Goal: Task Accomplishment & Management: Use online tool/utility

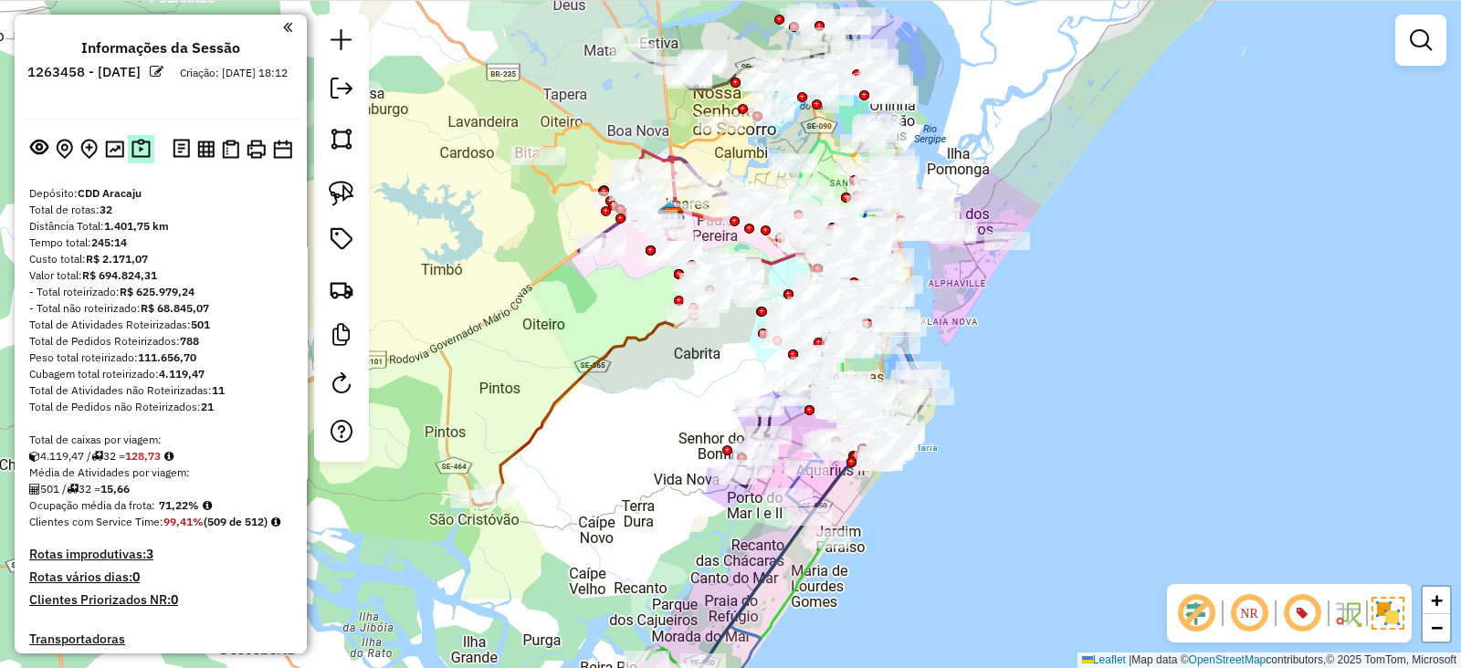
click at [143, 152] on img at bounding box center [140, 149] width 19 height 21
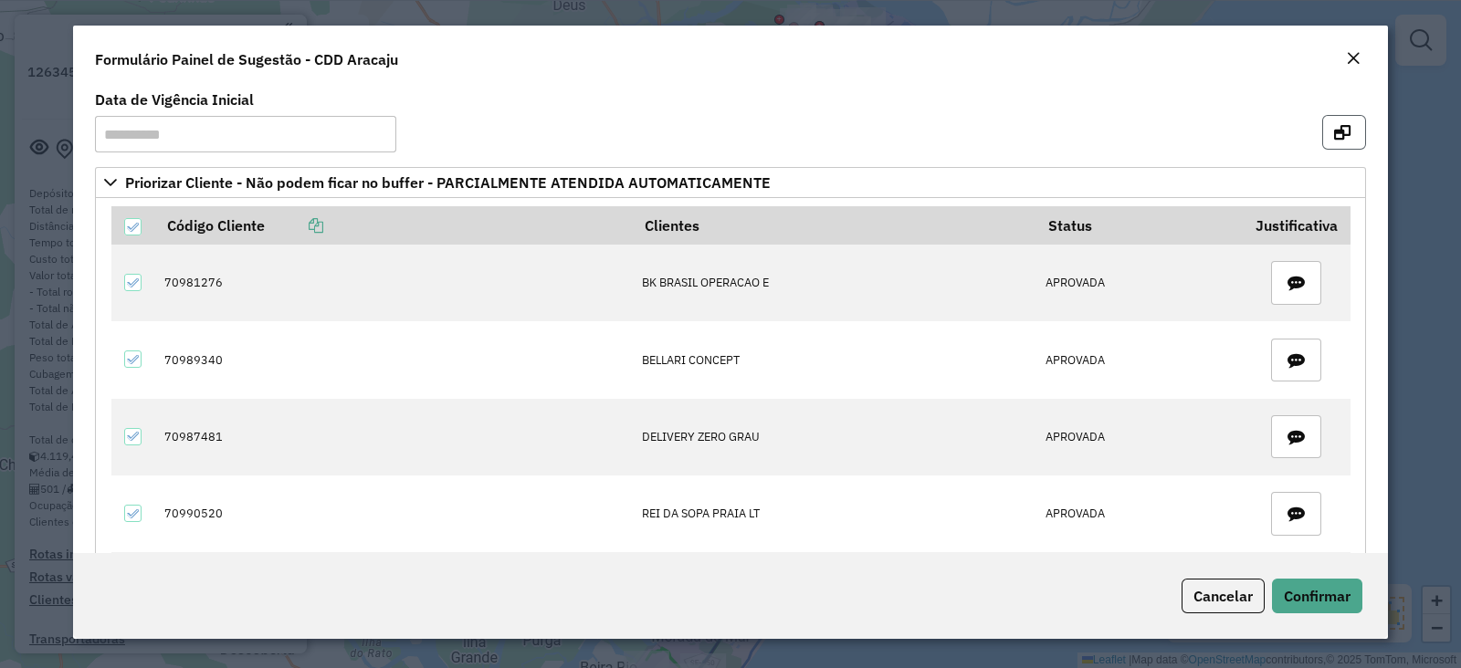
click at [1342, 125] on icon "button" at bounding box center [1342, 132] width 16 height 15
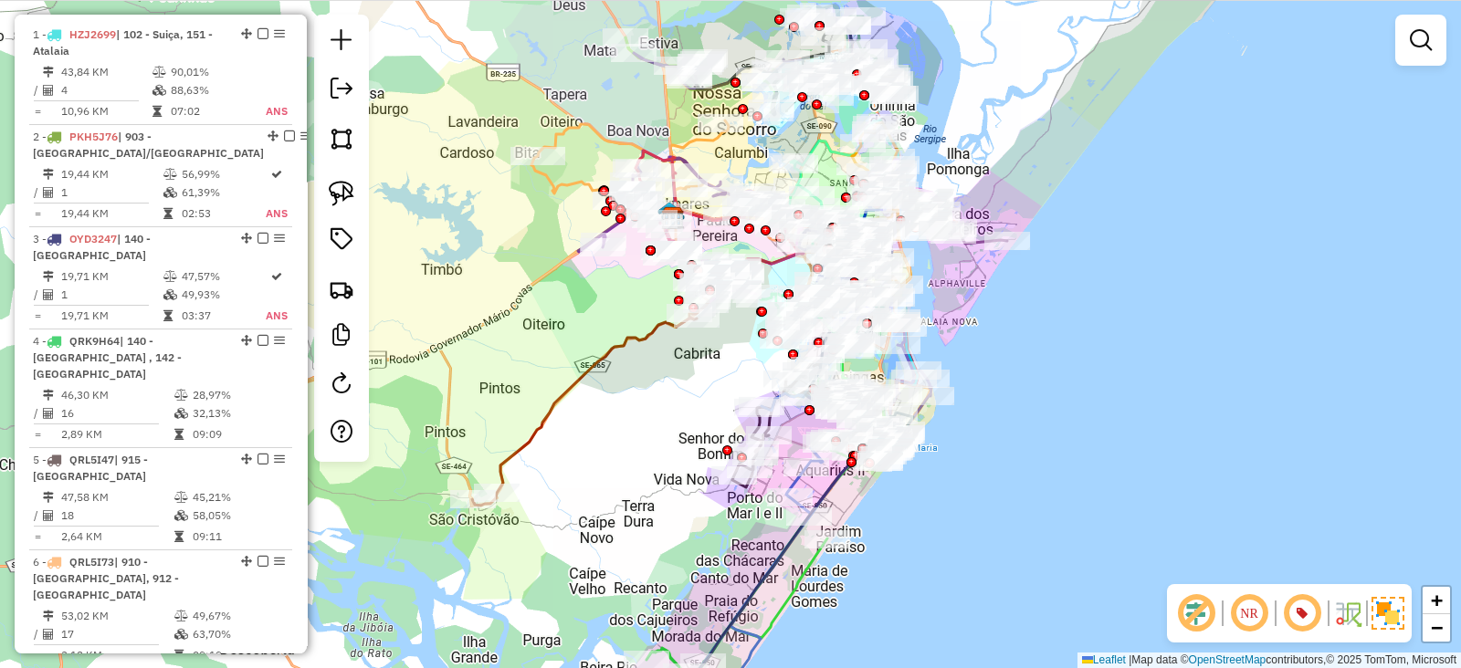
scroll to position [608, 0]
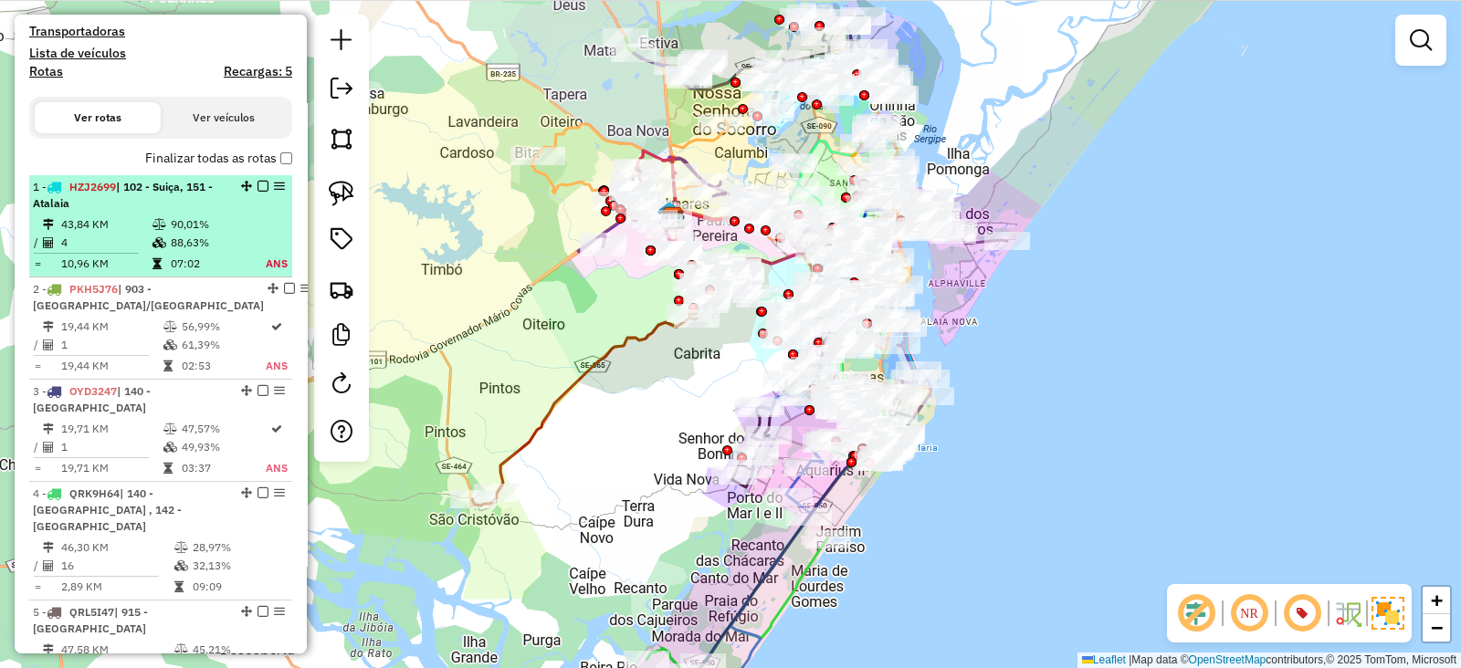
click at [134, 234] on td "43,84 KM" at bounding box center [105, 224] width 91 height 18
select select "**********"
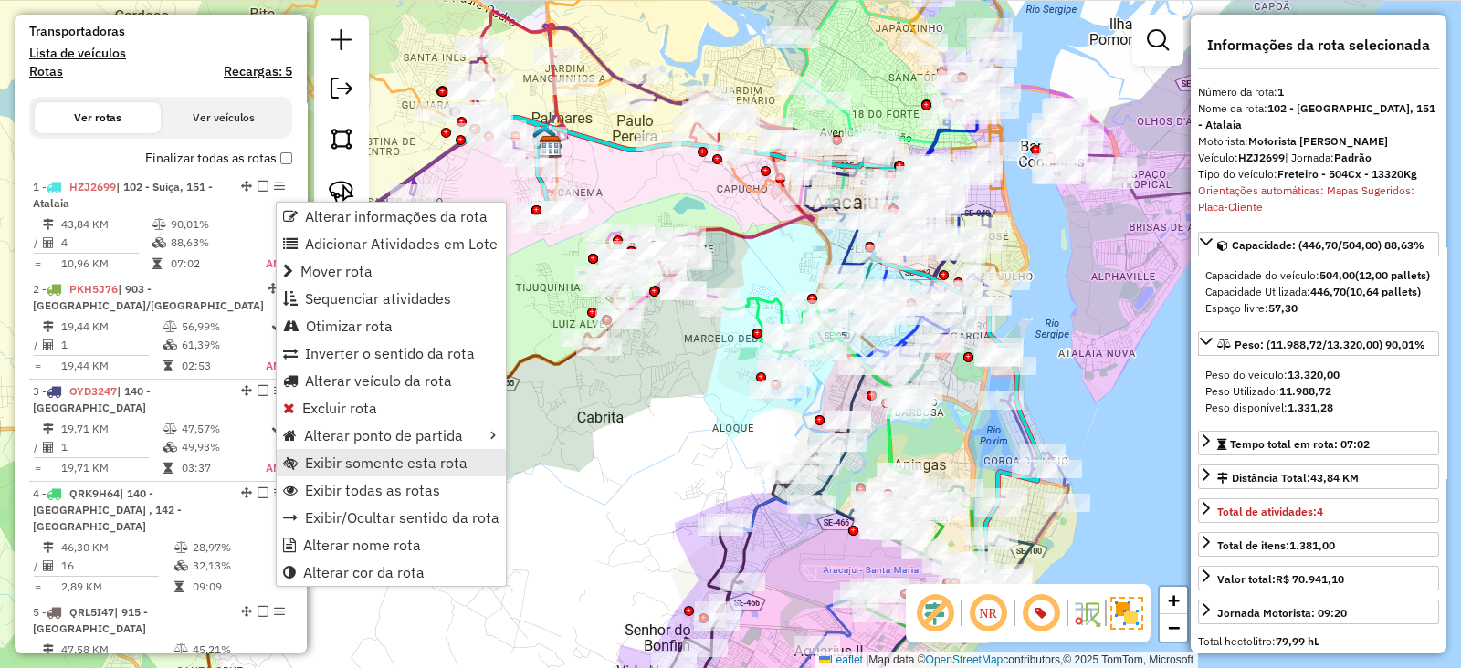
click at [365, 462] on span "Exibir somente esta rota" at bounding box center [386, 463] width 163 height 15
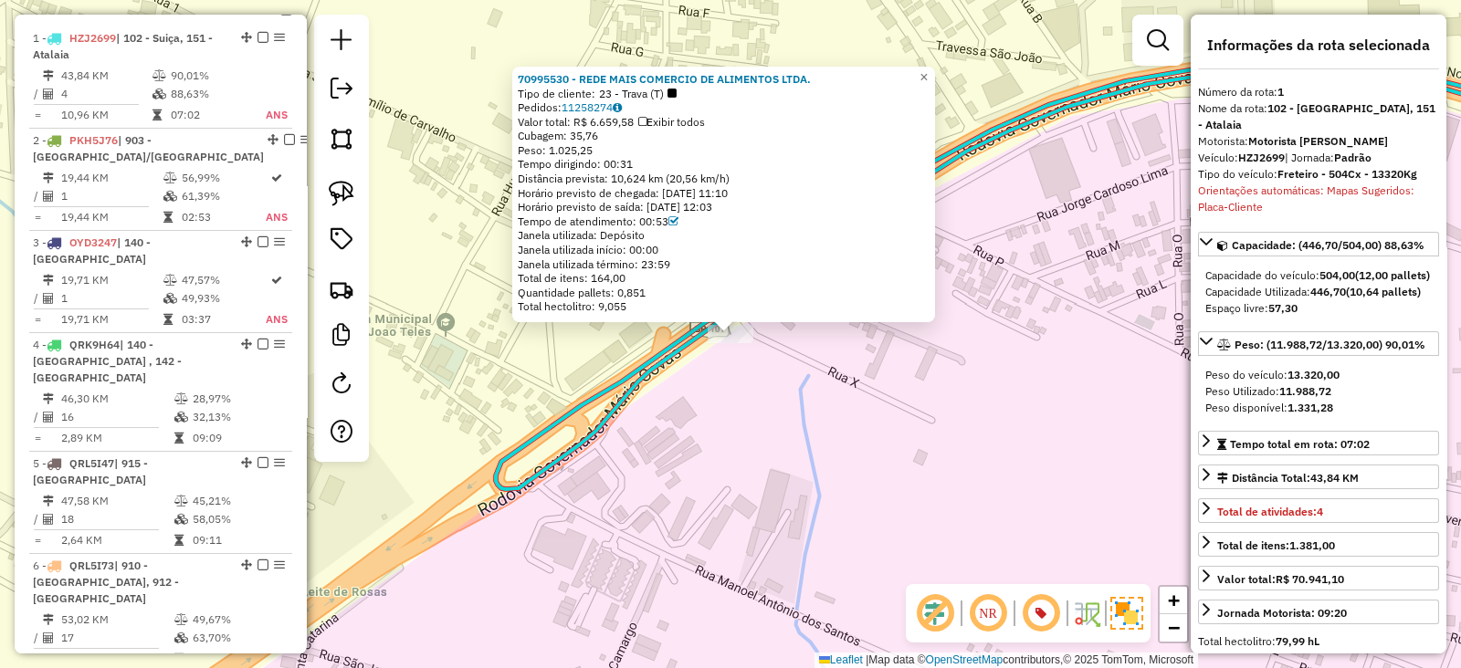
scroll to position [784, 0]
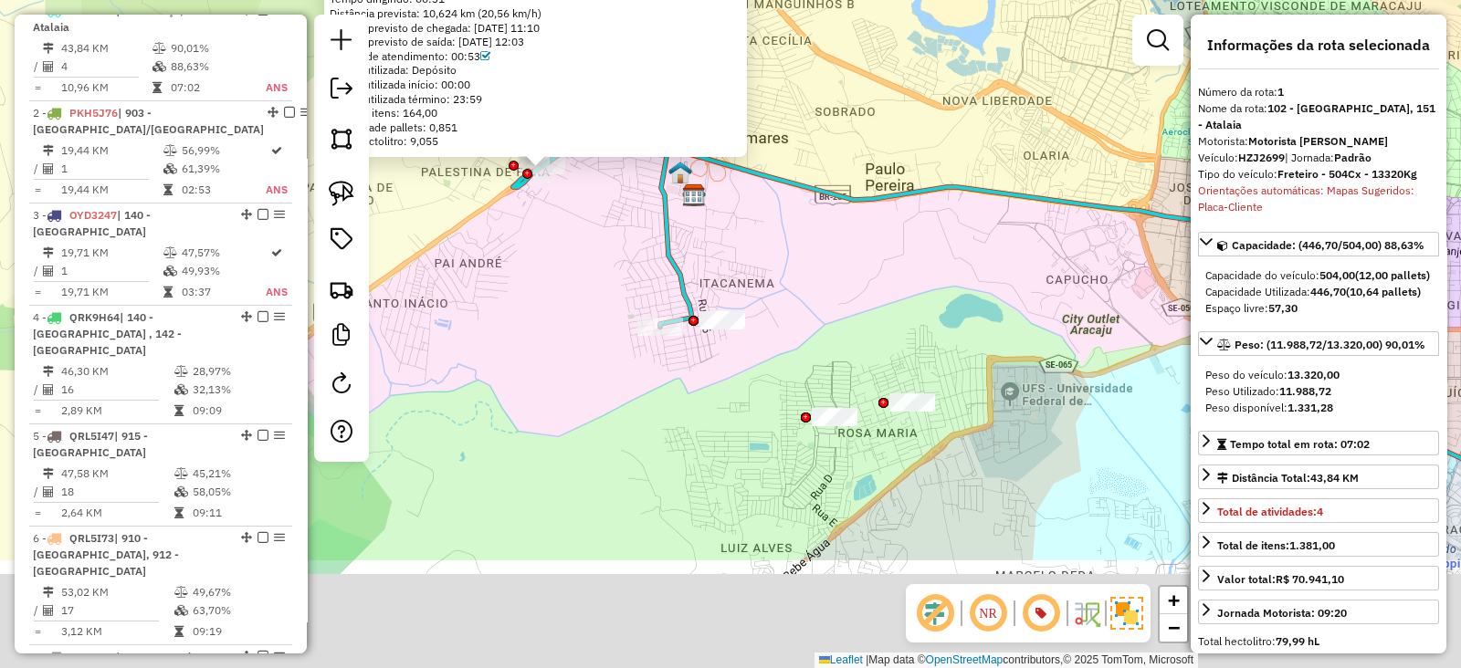
drag, startPoint x: 775, startPoint y: 411, endPoint x: 820, endPoint y: 226, distance: 190.7
click at [820, 226] on div "70995530 - REDE MAIS COMERCIO DE ALIMENTOS LTDA. Tipo de cliente: 23 - Trava (T…" at bounding box center [730, 334] width 1461 height 668
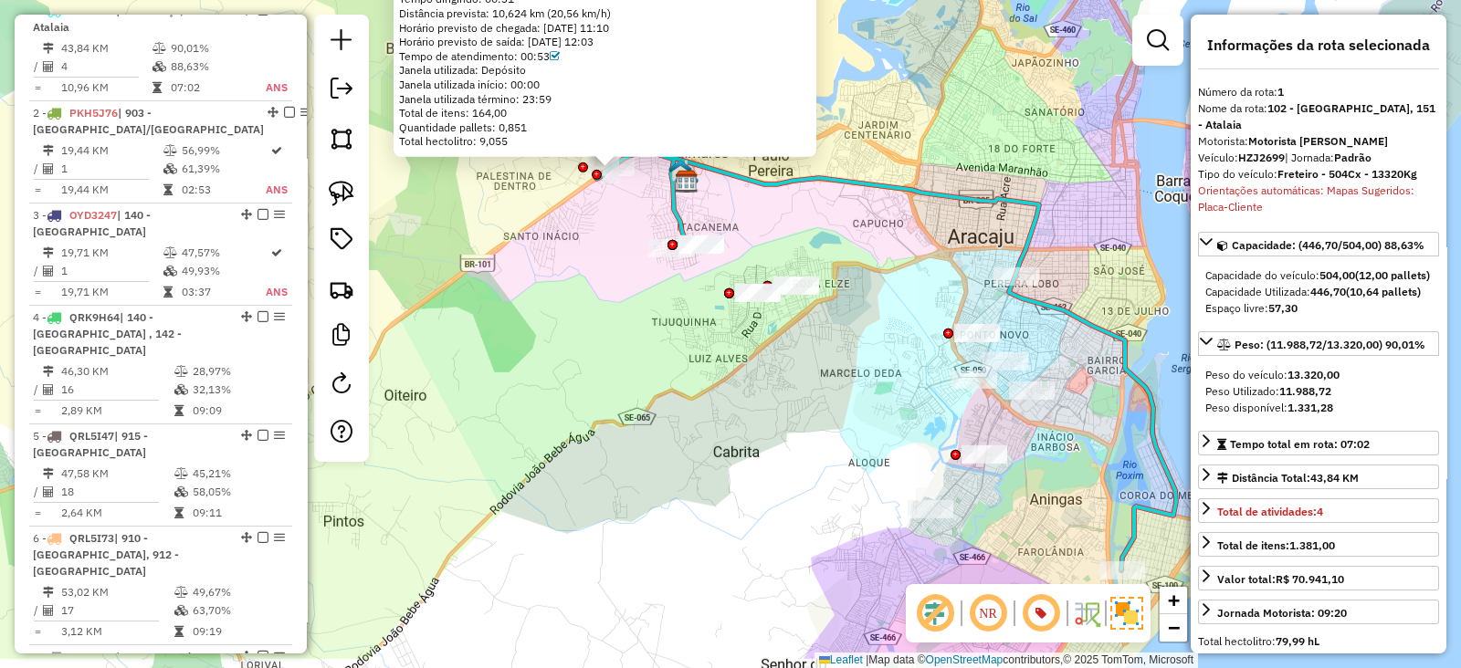
drag, startPoint x: 652, startPoint y: 424, endPoint x: 676, endPoint y: 360, distance: 68.2
click at [676, 360] on div "70995530 - REDE MAIS COMERCIO DE ALIMENTOS LTDA. Tipo de cliente: 23 - Trava (T…" at bounding box center [730, 334] width 1461 height 668
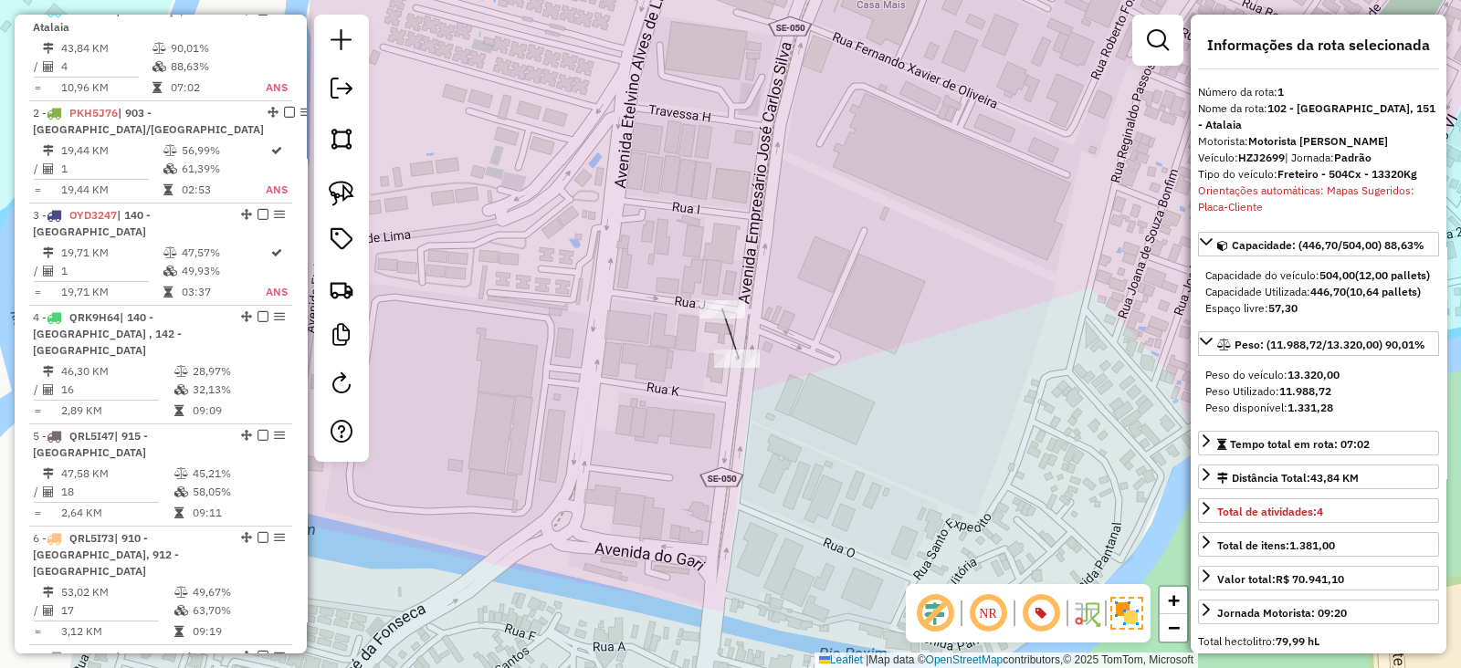
click at [702, 298] on div "Janela de atendimento Grade de atendimento Capacidade Transportadoras Veículos …" at bounding box center [730, 334] width 1461 height 668
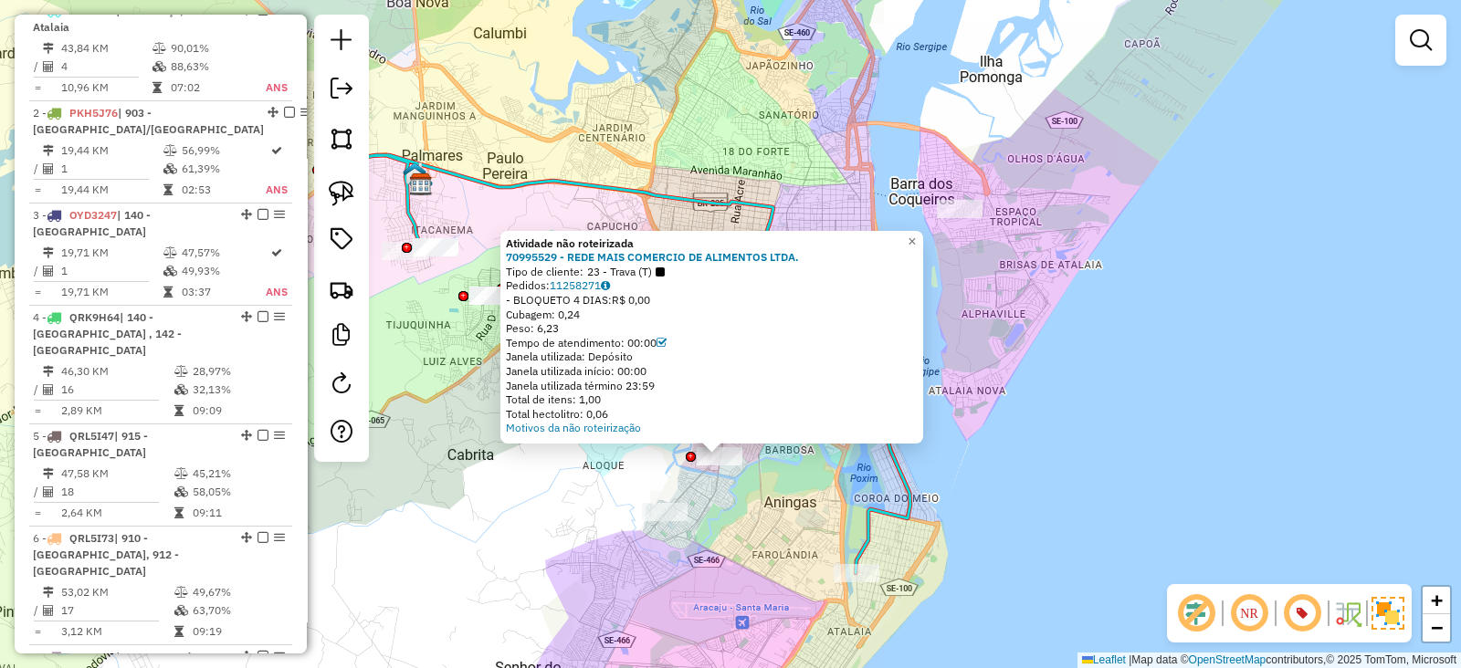
click at [738, 489] on div "Atividade não roteirizada 70995529 - REDE MAIS COMERCIO DE ALIMENTOS LTDA. Tipo…" at bounding box center [730, 334] width 1461 height 668
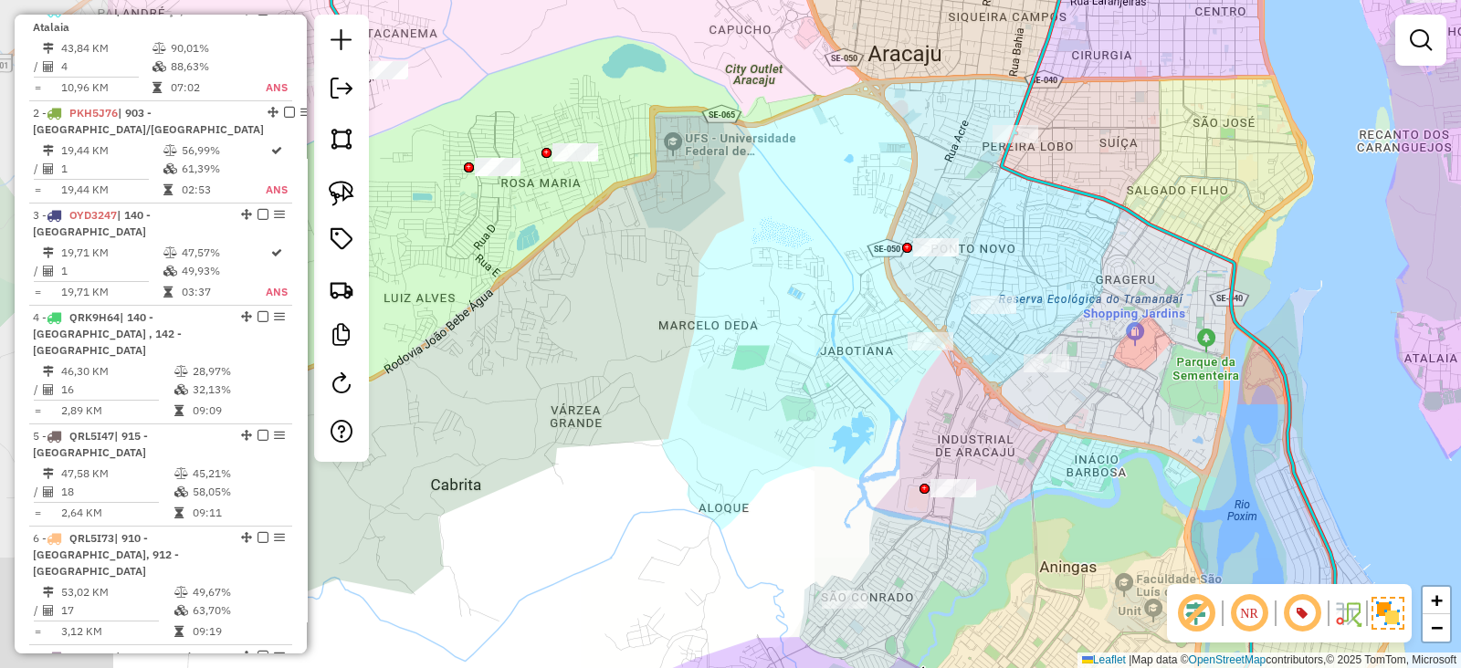
drag, startPoint x: 728, startPoint y: 406, endPoint x: 998, endPoint y: 445, distance: 273.0
click at [998, 445] on div "Janela de atendimento Grade de atendimento Capacidade Transportadoras Veículos …" at bounding box center [730, 334] width 1461 height 668
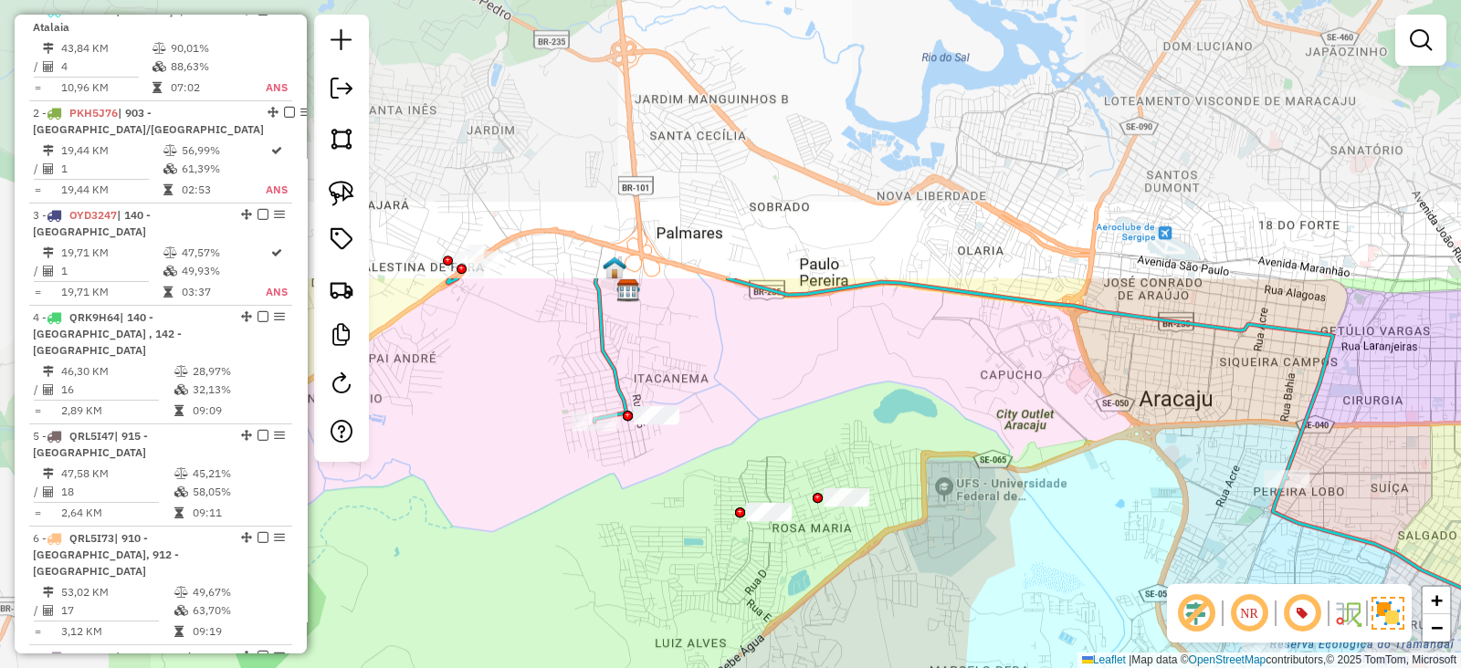
drag, startPoint x: 567, startPoint y: 58, endPoint x: 809, endPoint y: 380, distance: 402.3
click at [824, 404] on div "Janela de atendimento Grade de atendimento Capacidade Transportadoras Veículos …" at bounding box center [730, 334] width 1461 height 668
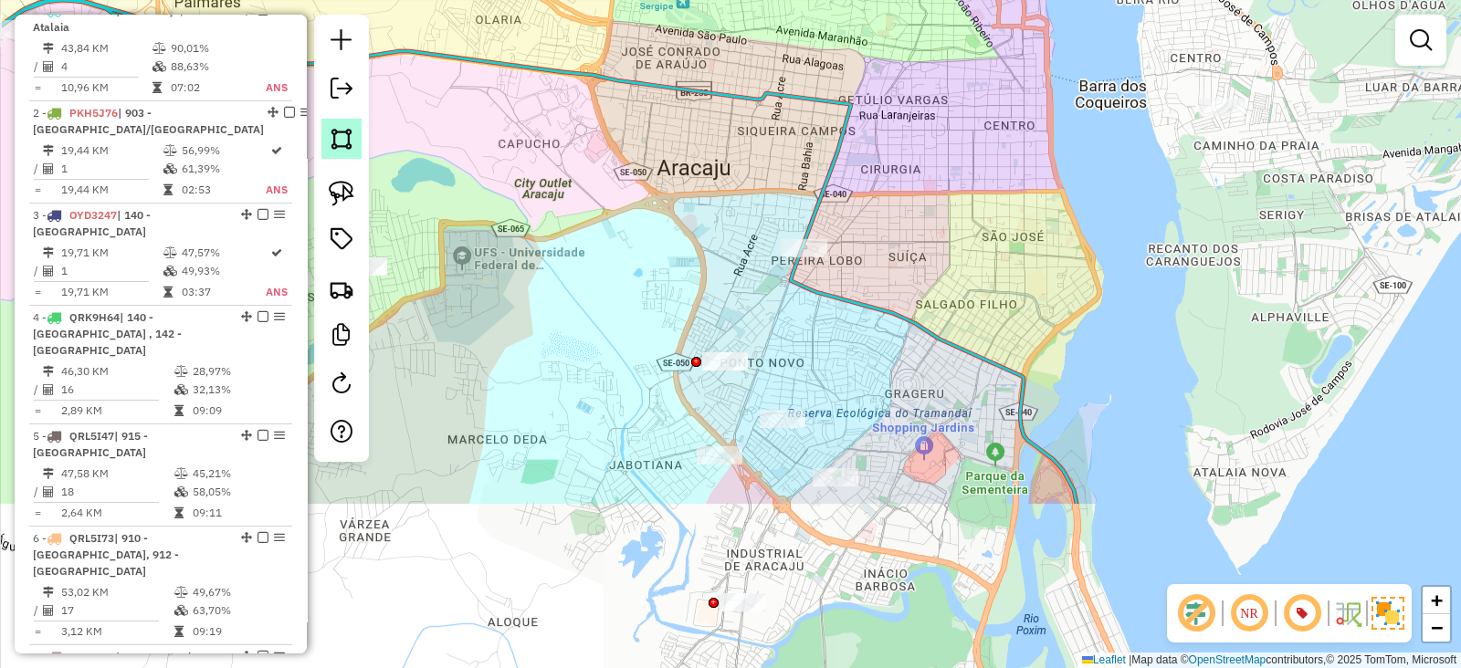
drag, startPoint x: 845, startPoint y: 362, endPoint x: 361, endPoint y: 131, distance: 536.2
click at [361, 131] on hb-router-mapa "Informações da Sessão 1263458 - 11/09/2025 Criação: 10/09/2025 18:12 Depósito: …" at bounding box center [730, 334] width 1461 height 668
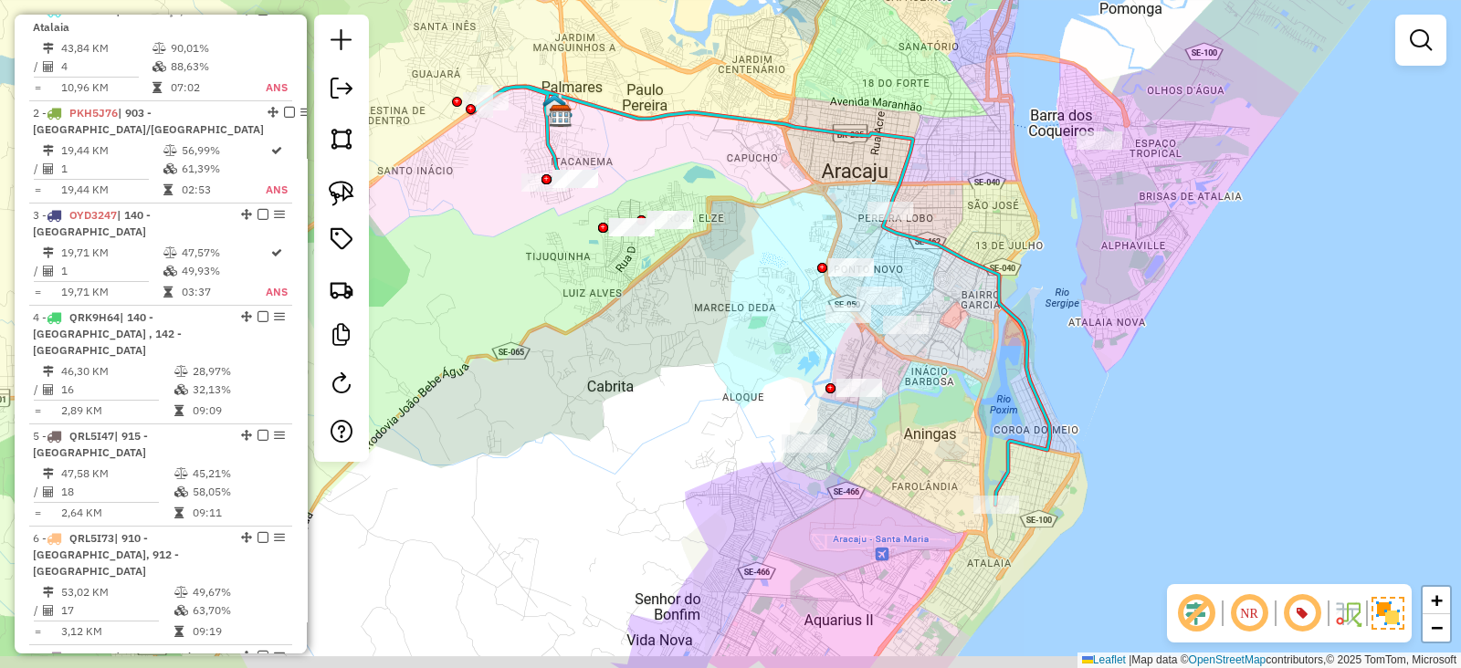
drag, startPoint x: 633, startPoint y: 385, endPoint x: 689, endPoint y: 337, distance: 74.5
click at [689, 337] on div "Janela de atendimento Grade de atendimento Capacidade Transportadoras Veículos …" at bounding box center [730, 334] width 1461 height 668
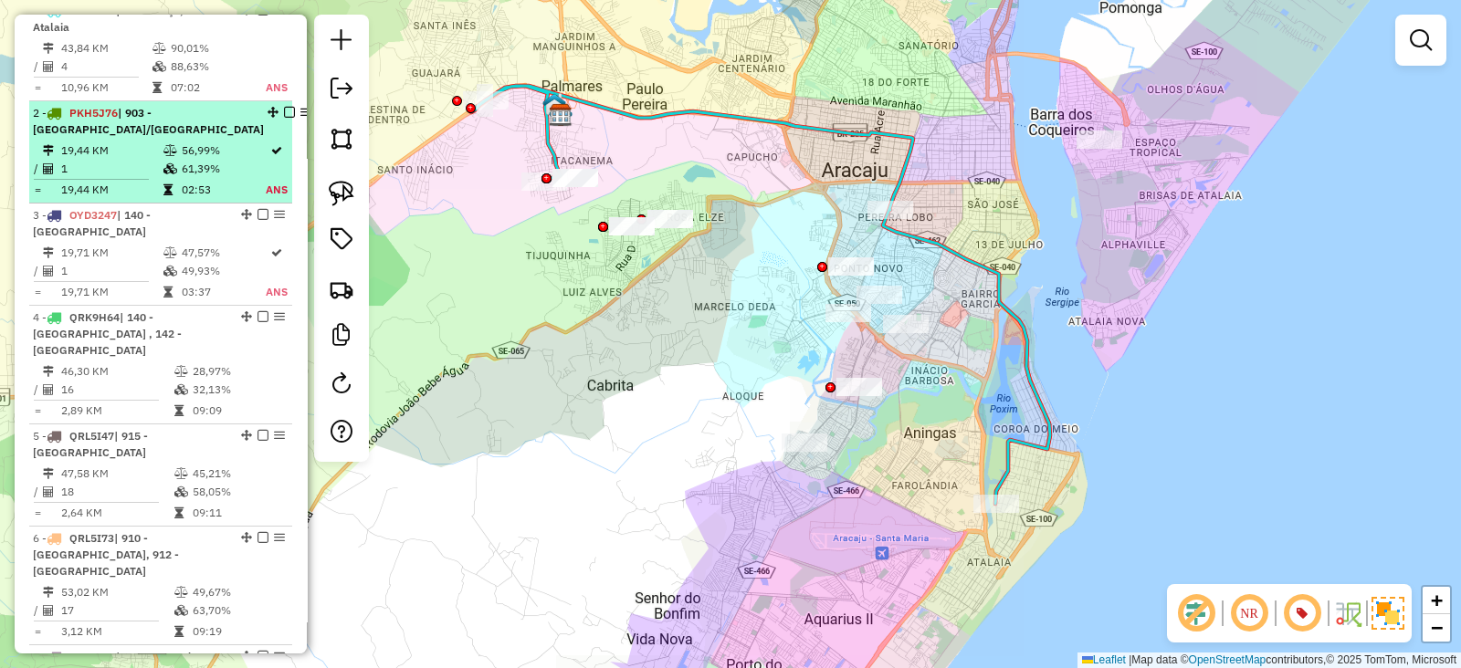
click at [130, 178] on td "1" at bounding box center [111, 169] width 102 height 18
select select "**********"
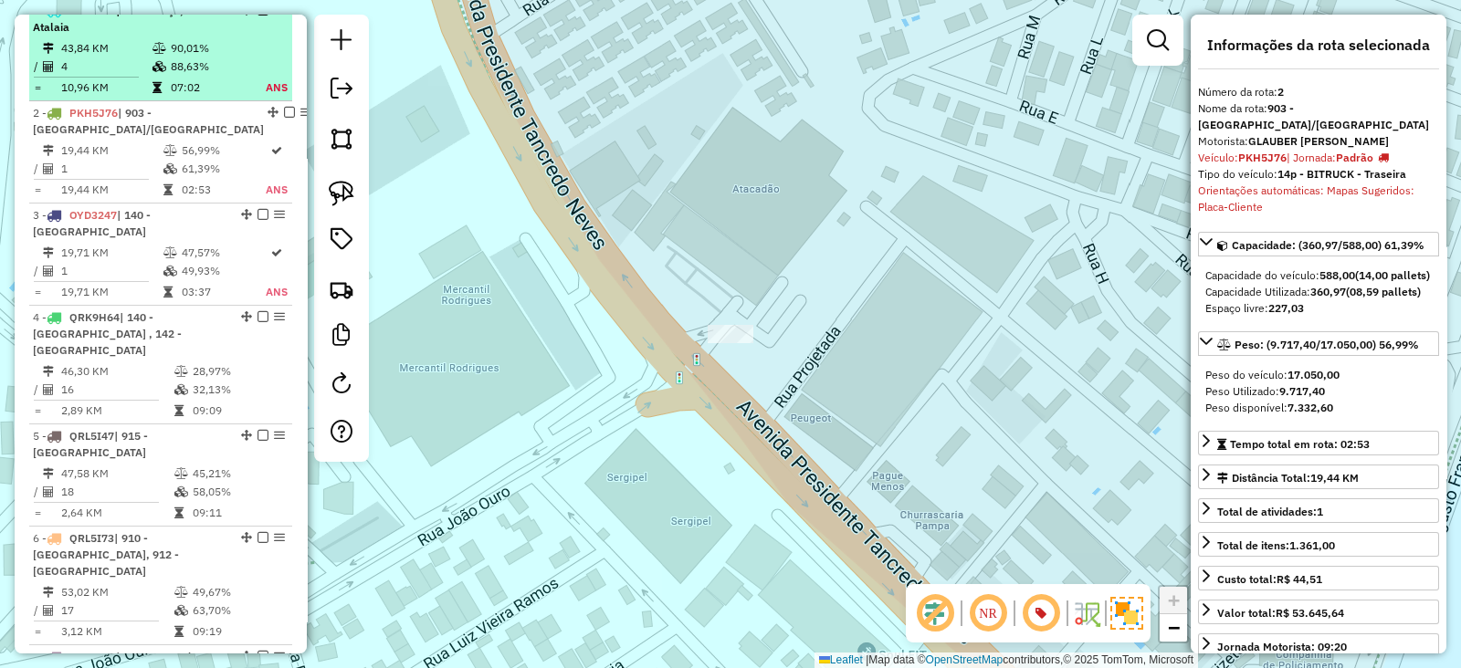
click at [257, 16] on em at bounding box center [262, 10] width 11 height 11
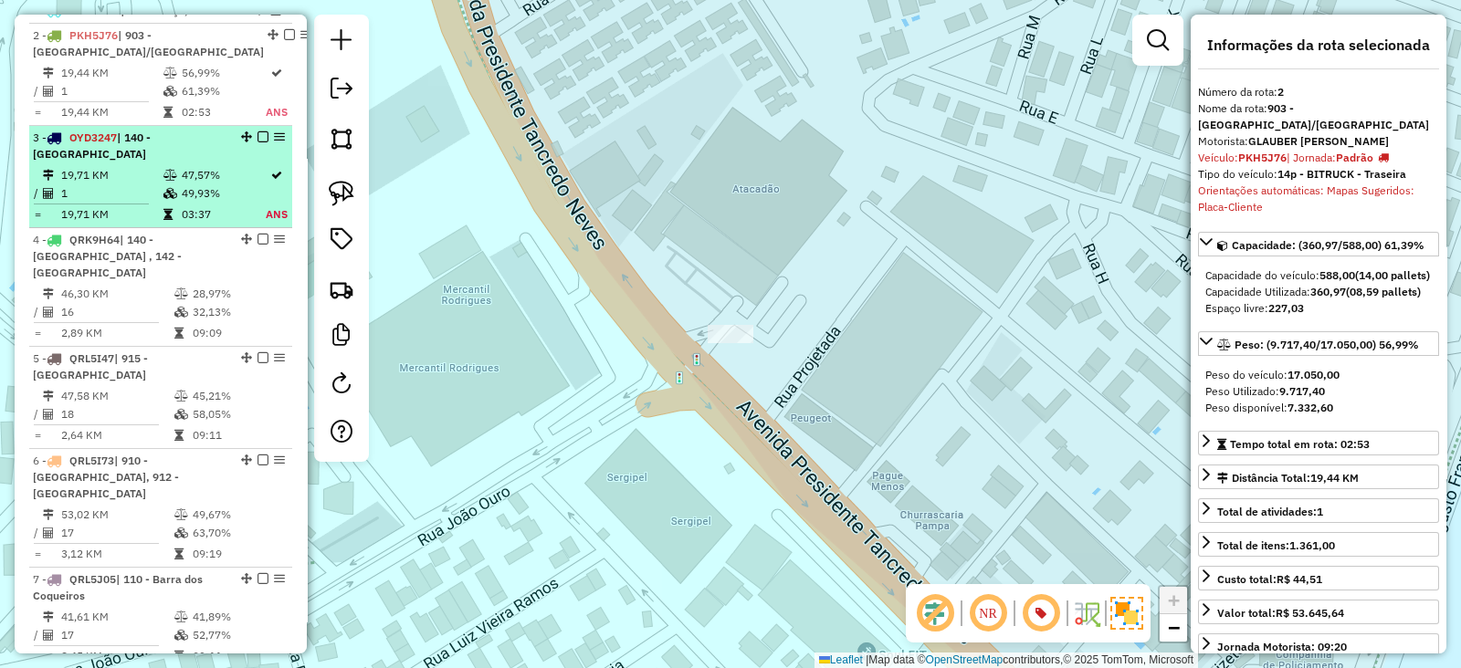
click at [142, 184] on td "19,71 KM" at bounding box center [111, 175] width 102 height 18
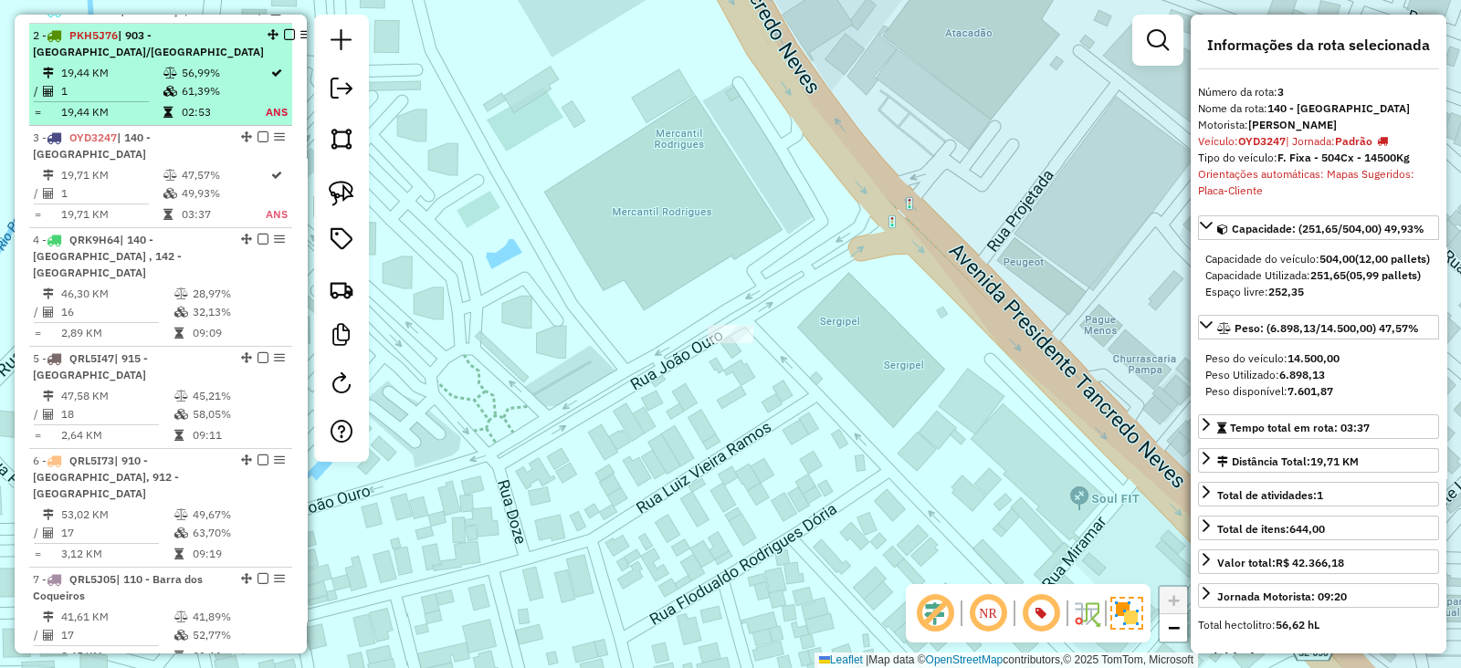
click at [149, 60] on div "2 - PKH5J76 | 903 - América/Ponto Novo" at bounding box center [148, 43] width 231 height 33
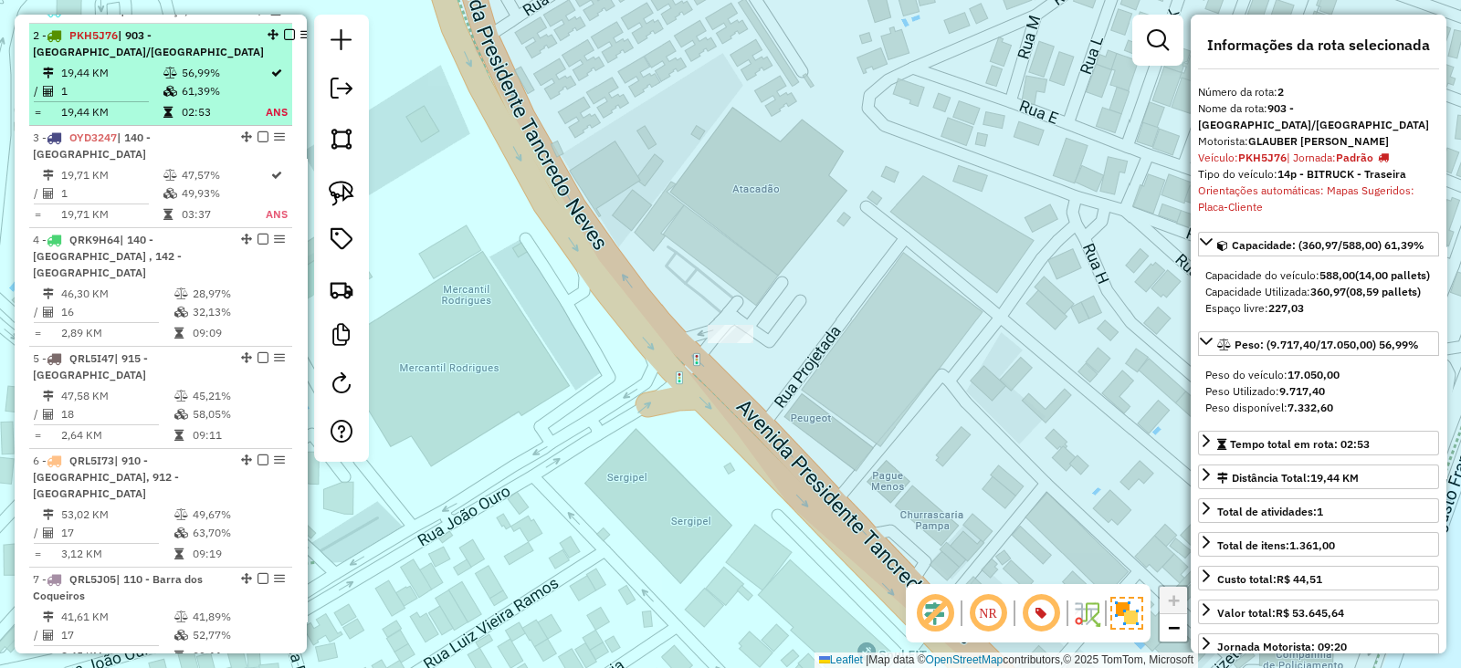
click at [284, 40] on em at bounding box center [289, 34] width 11 height 11
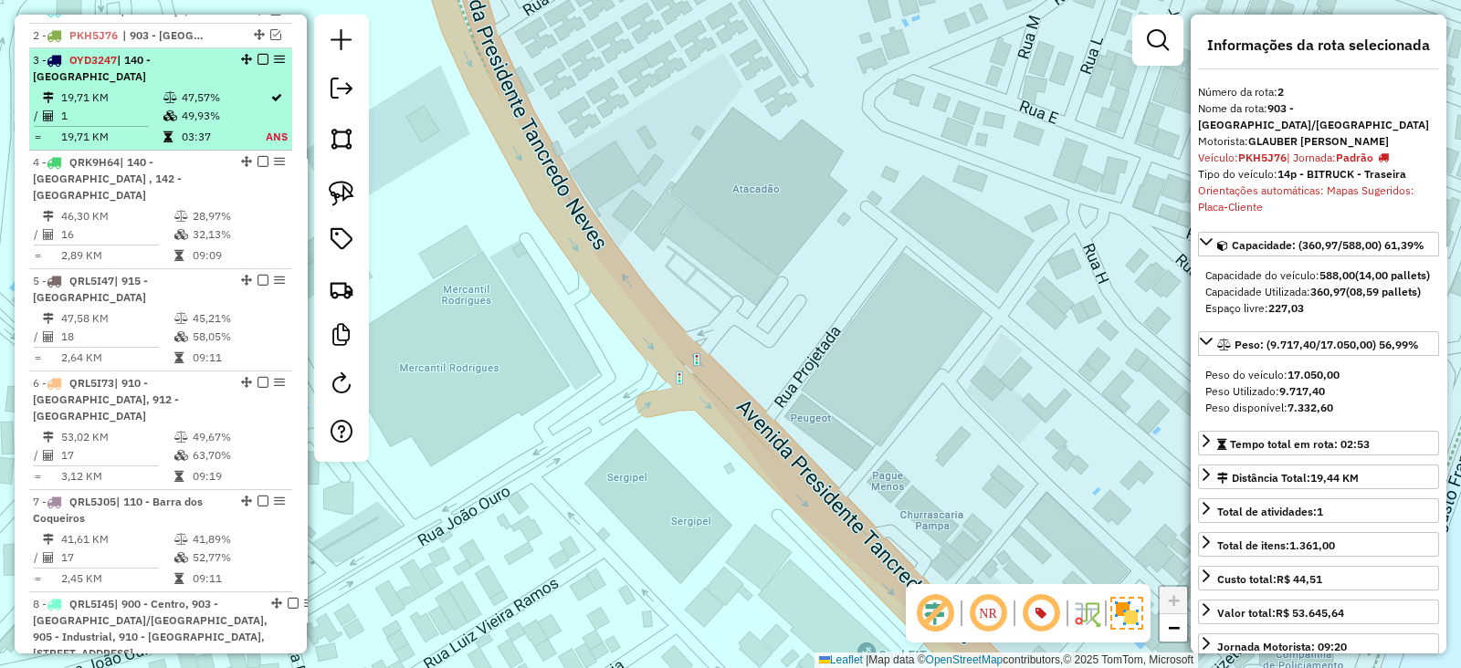
click at [260, 65] on em at bounding box center [262, 59] width 11 height 11
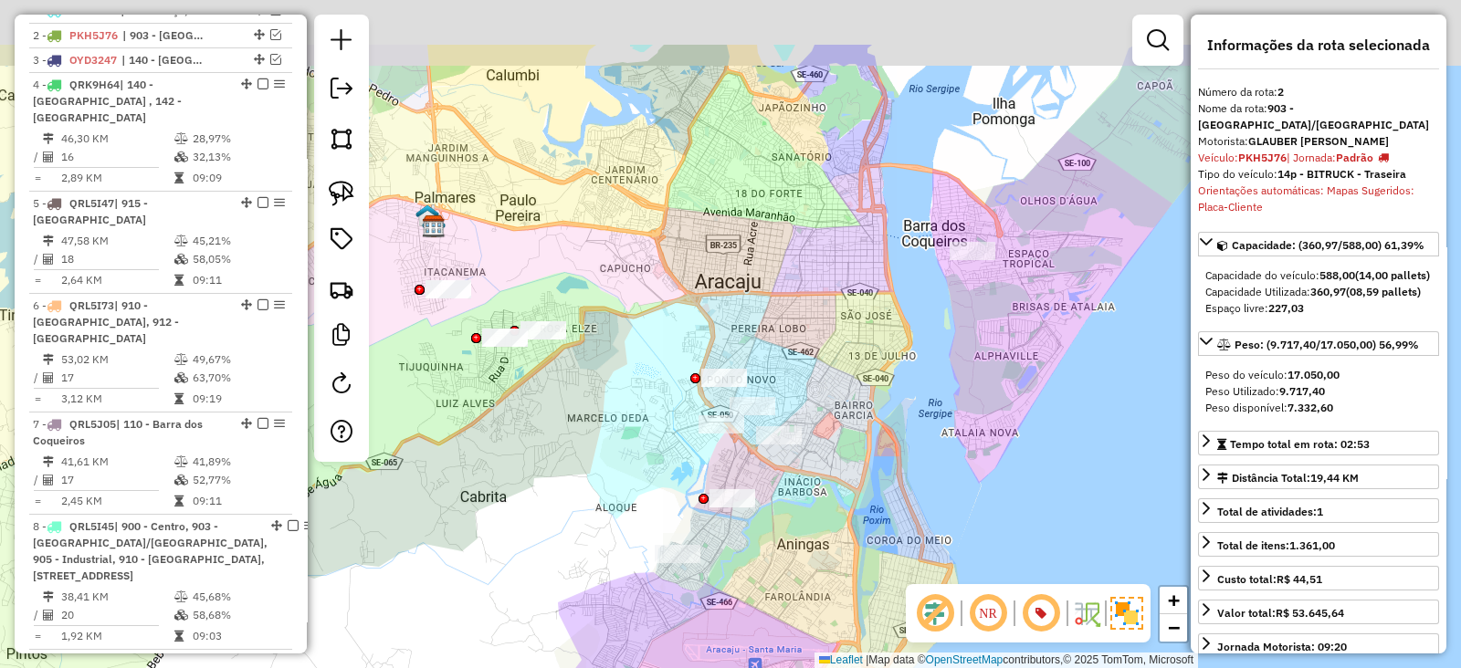
drag, startPoint x: 699, startPoint y: 157, endPoint x: 781, endPoint y: 290, distance: 156.6
click at [781, 290] on div "Janela de atendimento Grade de atendimento Capacidade Transportadoras Veículos …" at bounding box center [730, 334] width 1461 height 668
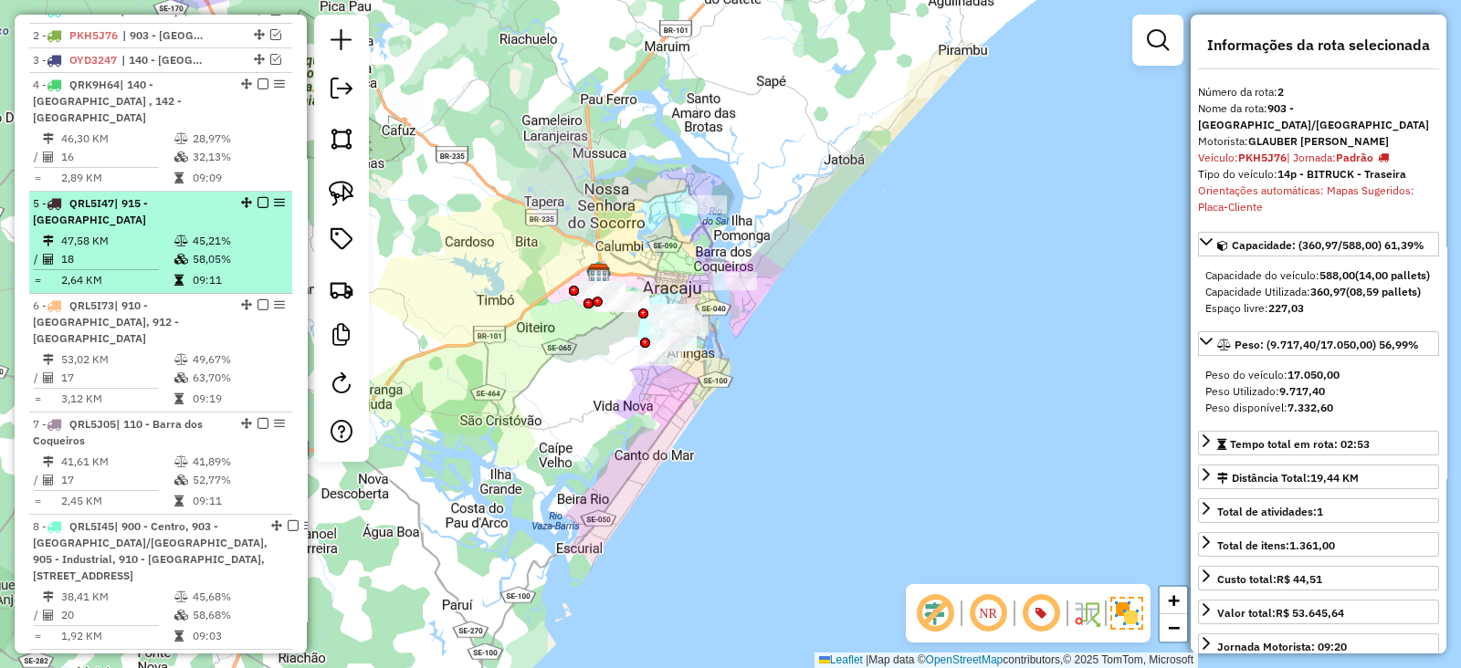
drag, startPoint x: 274, startPoint y: 207, endPoint x: 251, endPoint y: 212, distance: 23.3
click at [230, 232] on td "45,21%" at bounding box center [238, 241] width 92 height 18
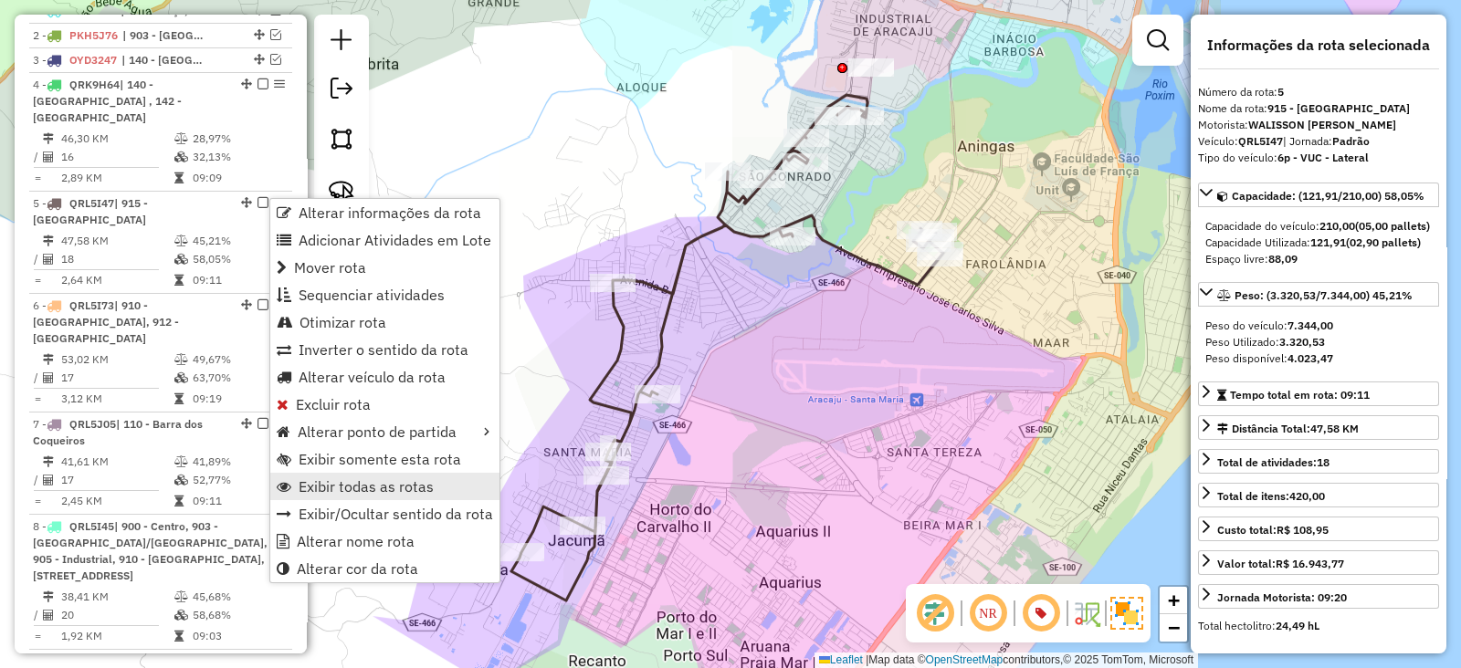
click at [332, 481] on span "Exibir todas as rotas" at bounding box center [366, 486] width 135 height 15
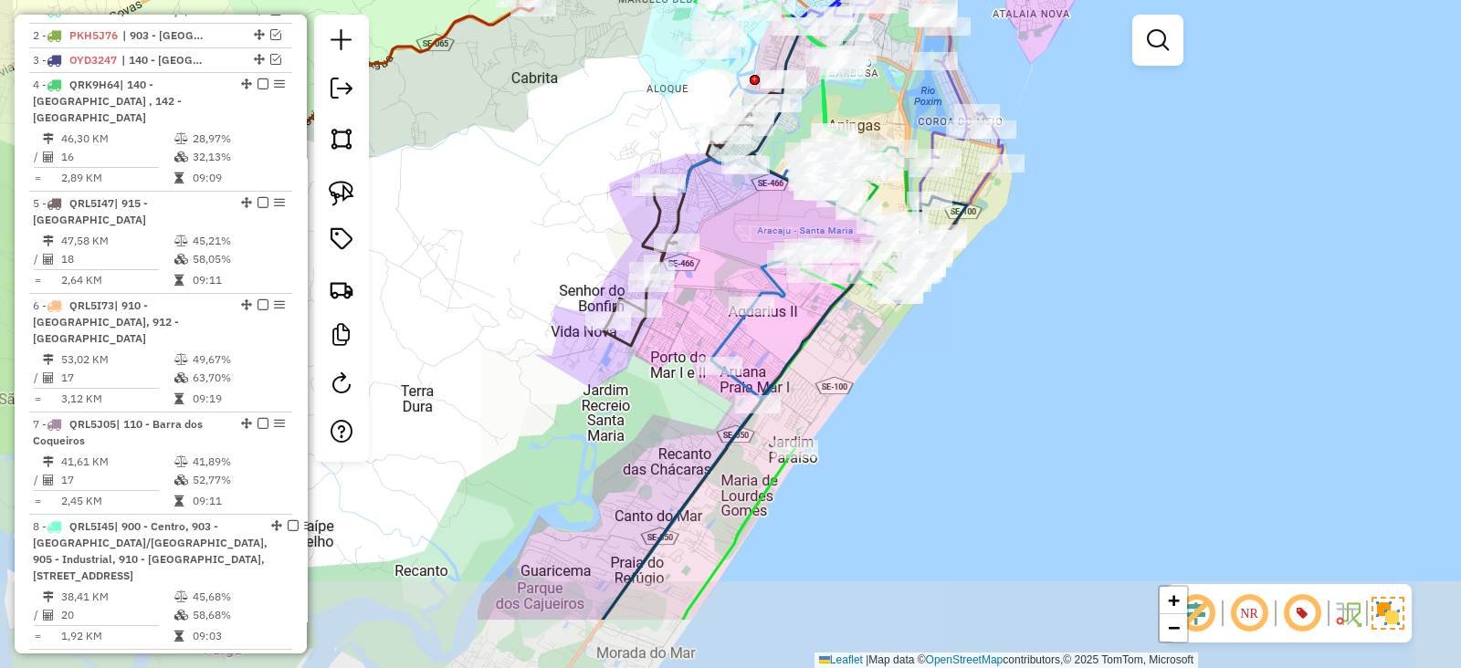
drag, startPoint x: 676, startPoint y: 339, endPoint x: 752, endPoint y: 224, distance: 138.3
click at [752, 224] on div "Janela de atendimento Grade de atendimento Capacidade Transportadoras Veículos …" at bounding box center [730, 334] width 1461 height 668
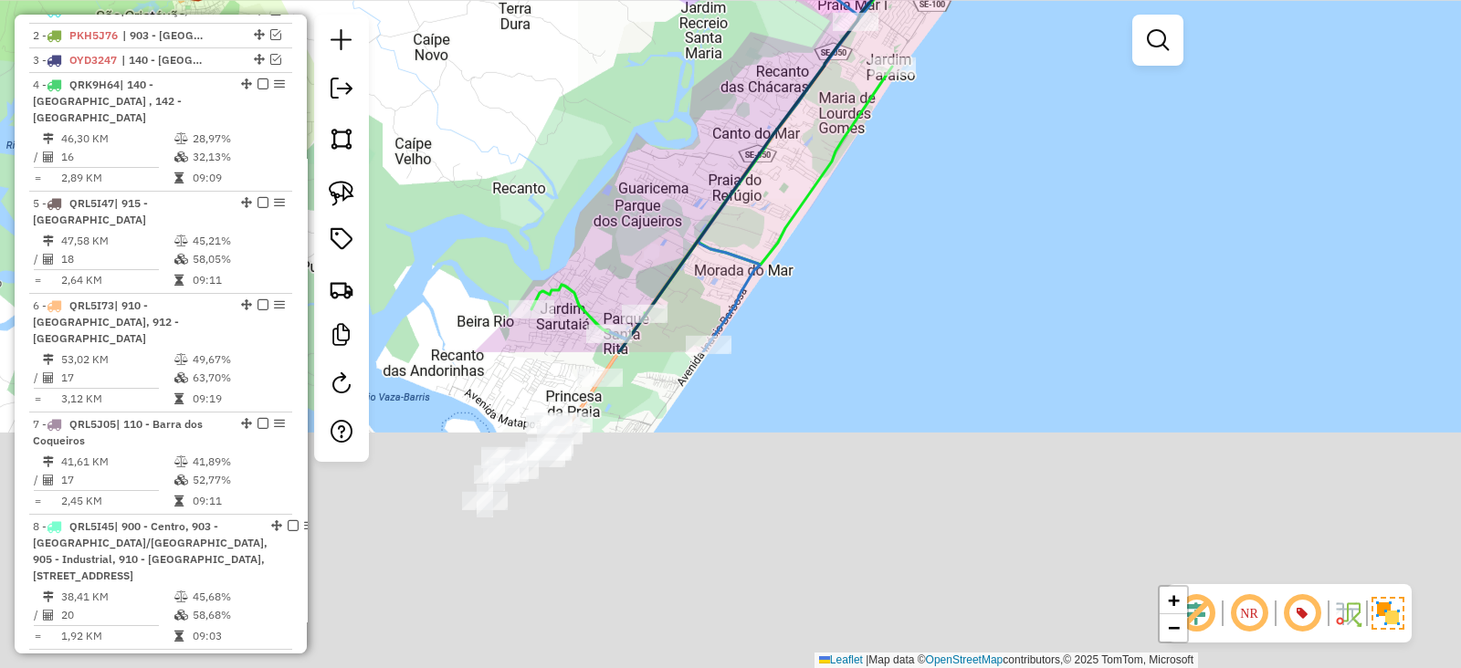
drag, startPoint x: 564, startPoint y: 413, endPoint x: 518, endPoint y: 267, distance: 153.3
click at [644, 93] on div "Janela de atendimento Grade de atendimento Capacidade Transportadoras Veículos …" at bounding box center [730, 334] width 1461 height 668
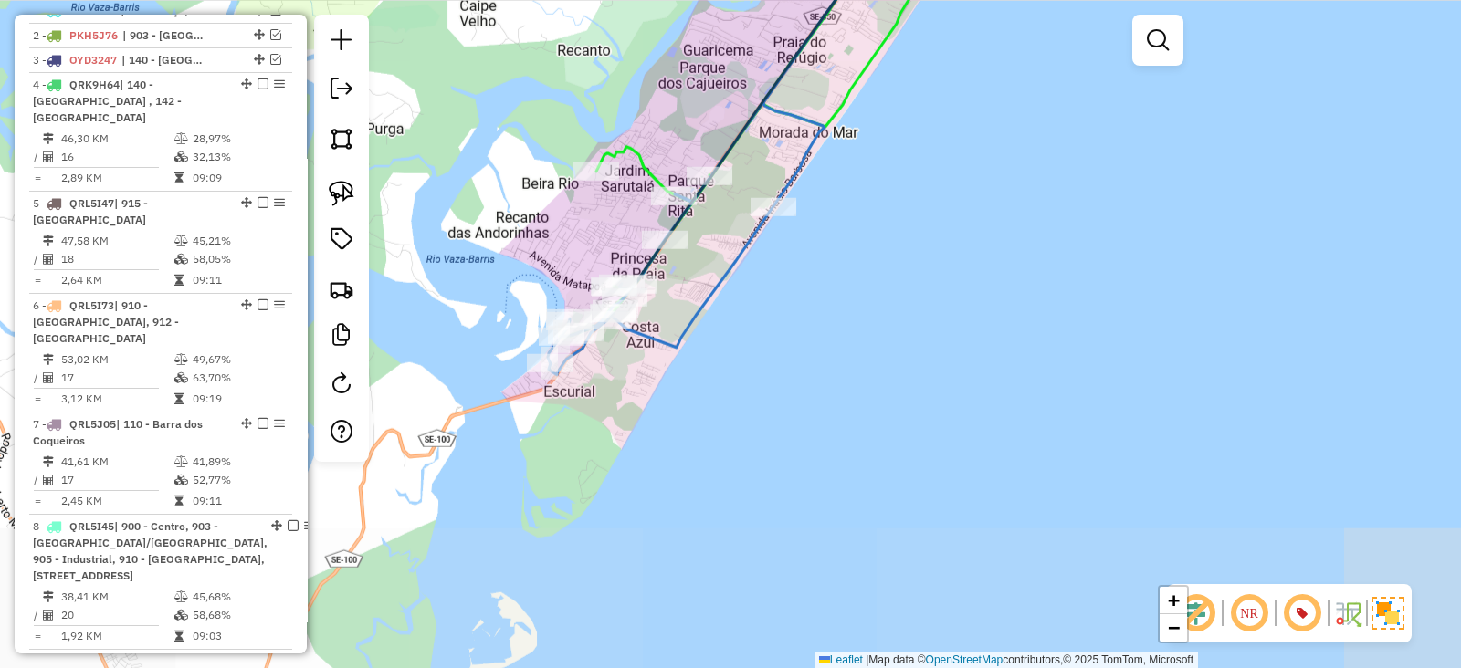
drag, startPoint x: 540, startPoint y: 205, endPoint x: 605, endPoint y: 72, distance: 147.8
click at [605, 72] on div "Janela de atendimento Grade de atendimento Capacidade Transportadoras Veículos …" at bounding box center [730, 334] width 1461 height 668
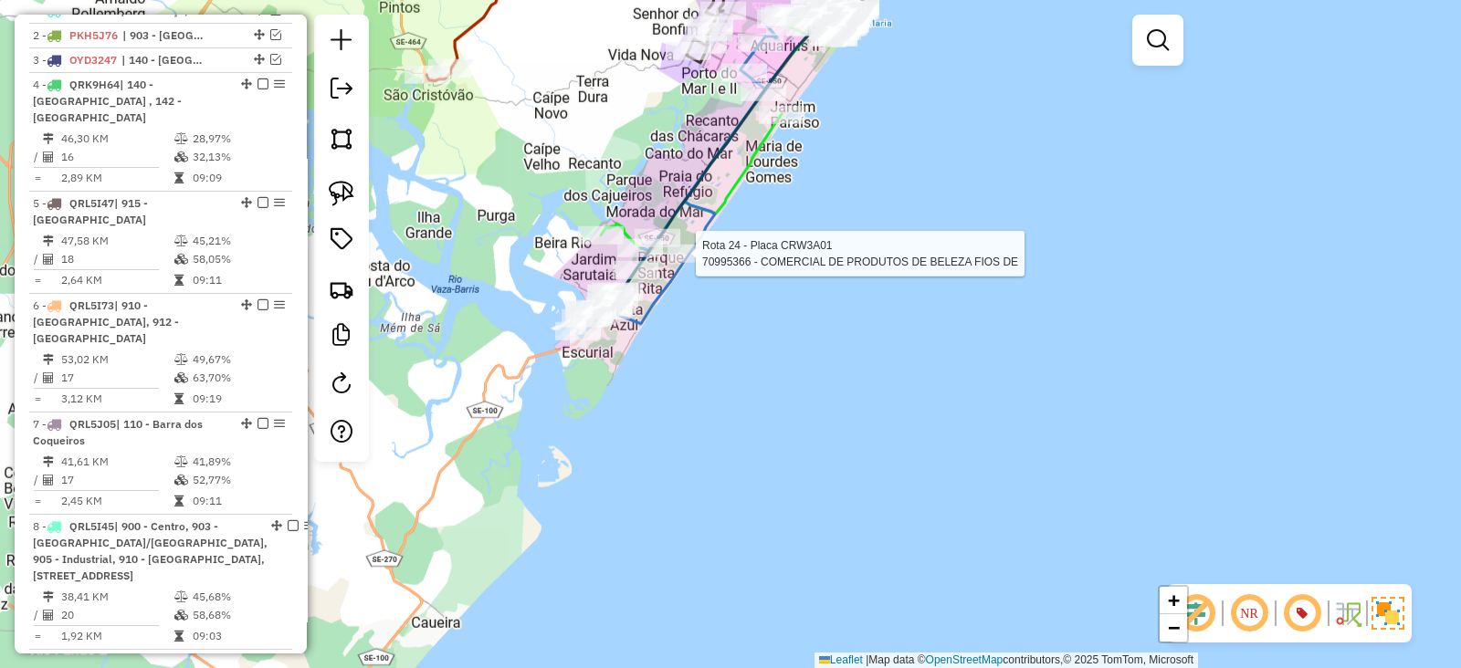
select select "**********"
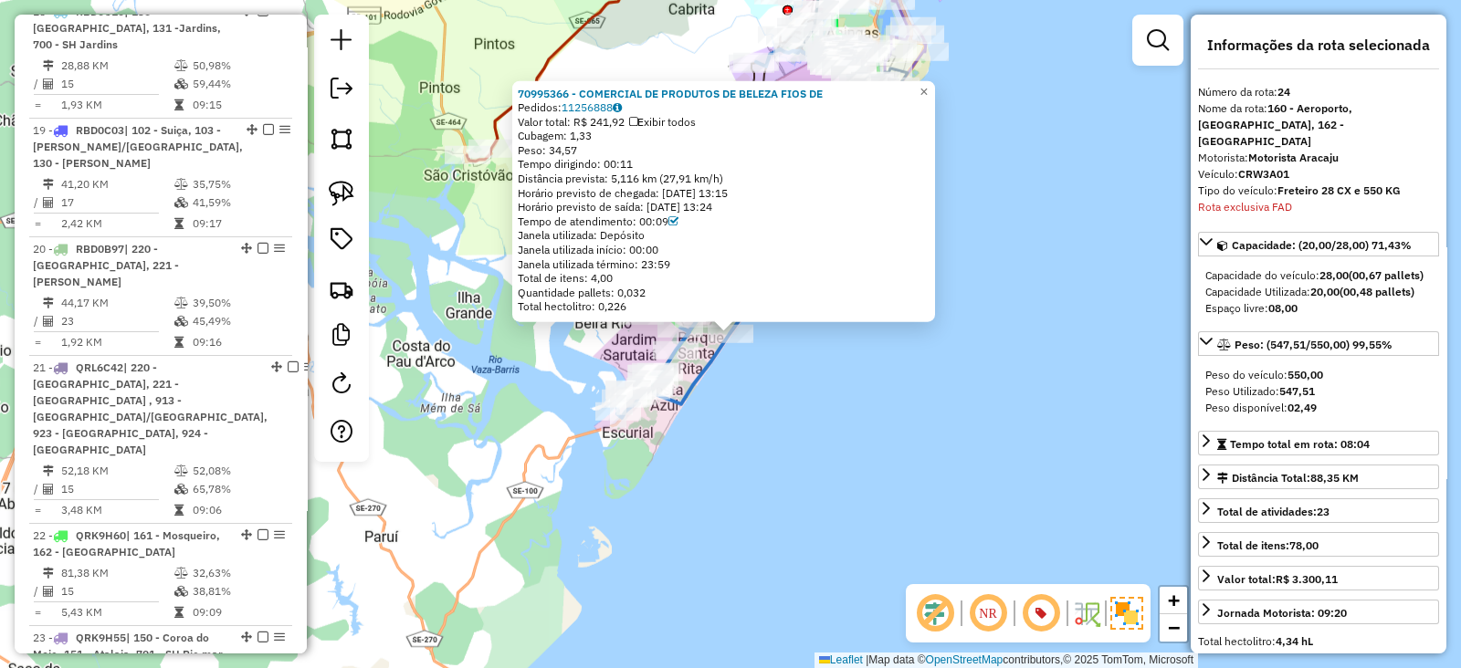
scroll to position [3095, 0]
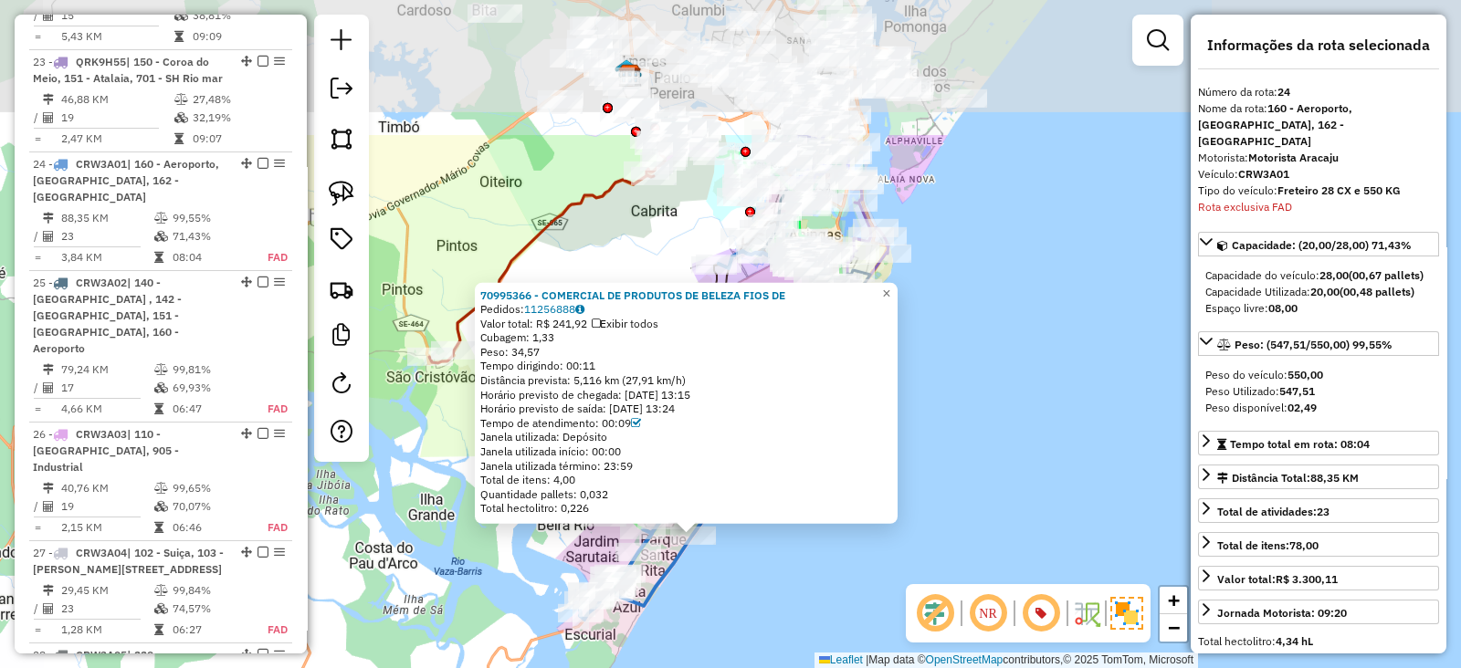
drag, startPoint x: 469, startPoint y: 356, endPoint x: 432, endPoint y: 558, distance: 205.2
click at [432, 558] on div "70995366 - COMERCIAL DE PRODUTOS DE BELEZA FIOS DE Pedidos: 11256888 Valor tota…" at bounding box center [730, 334] width 1461 height 668
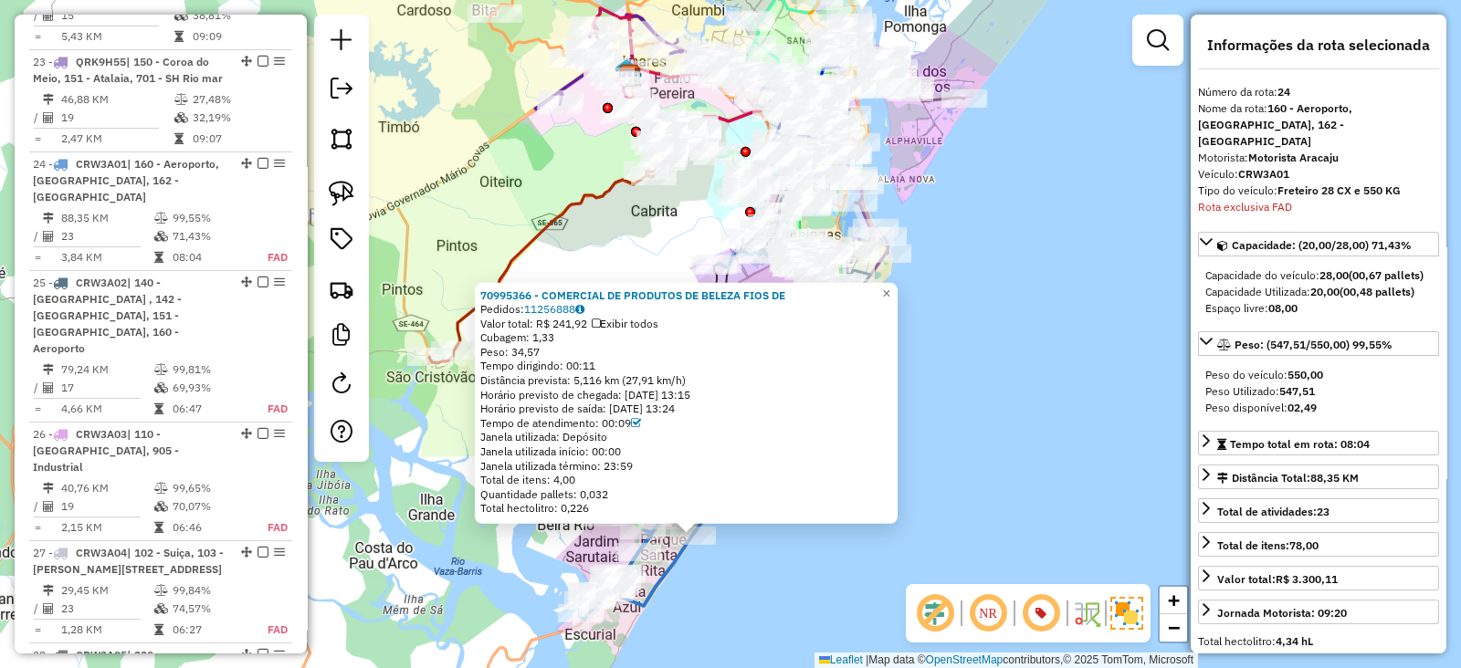
click at [618, 235] on div "70995366 - COMERCIAL DE PRODUTOS DE BELEZA FIOS DE Pedidos: 11256888 Valor tota…" at bounding box center [730, 334] width 1461 height 668
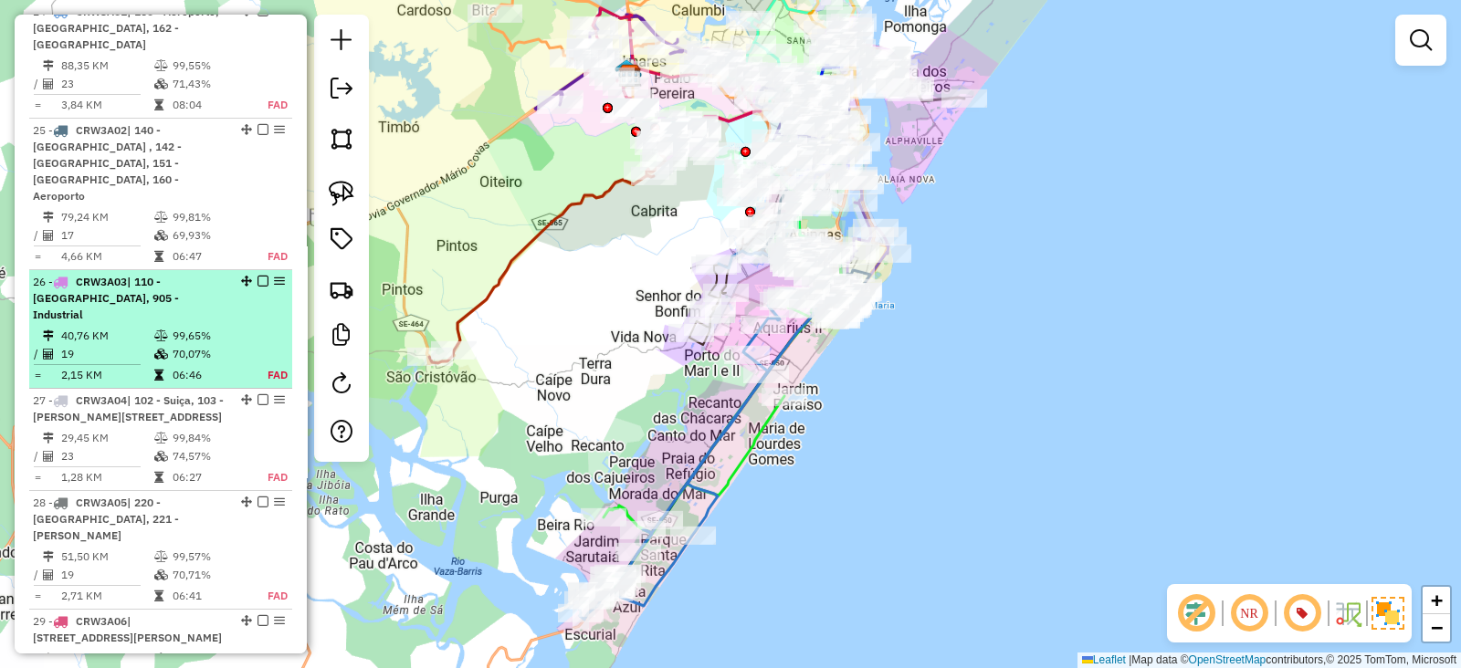
scroll to position [3400, 0]
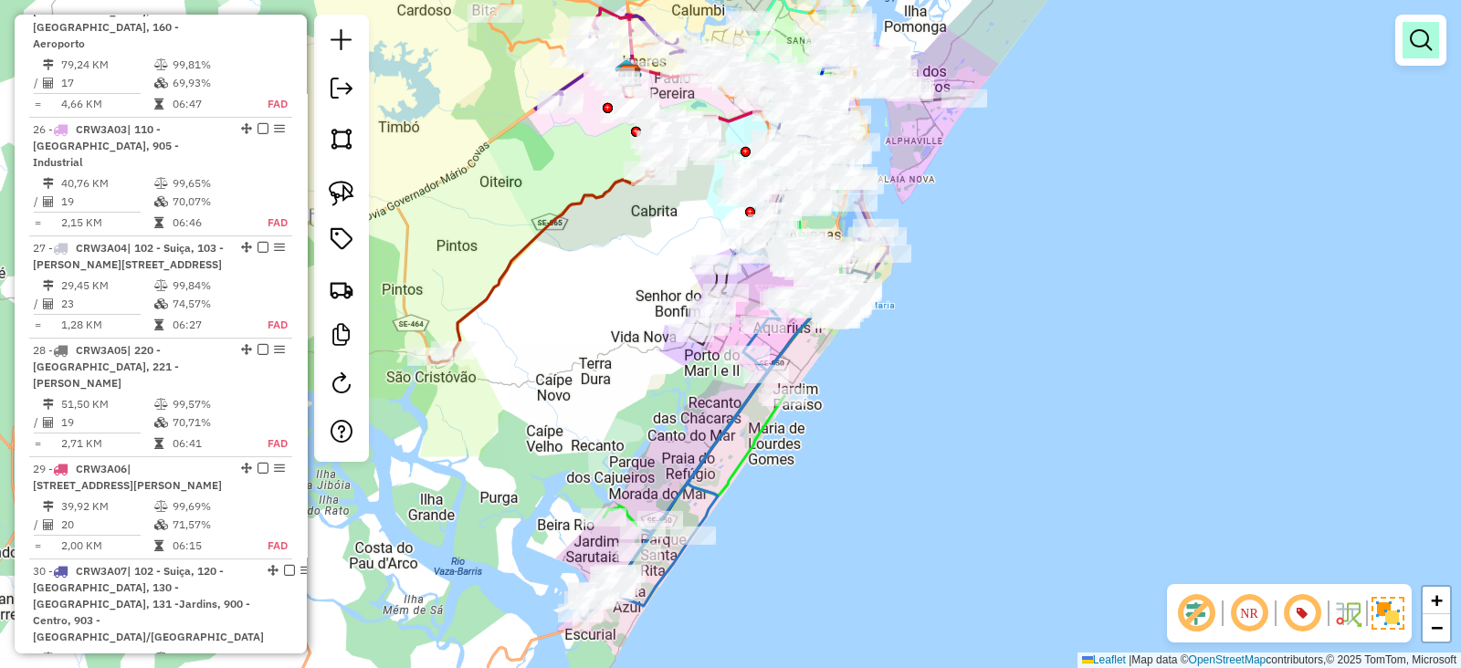
click at [1424, 25] on link at bounding box center [1420, 40] width 37 height 37
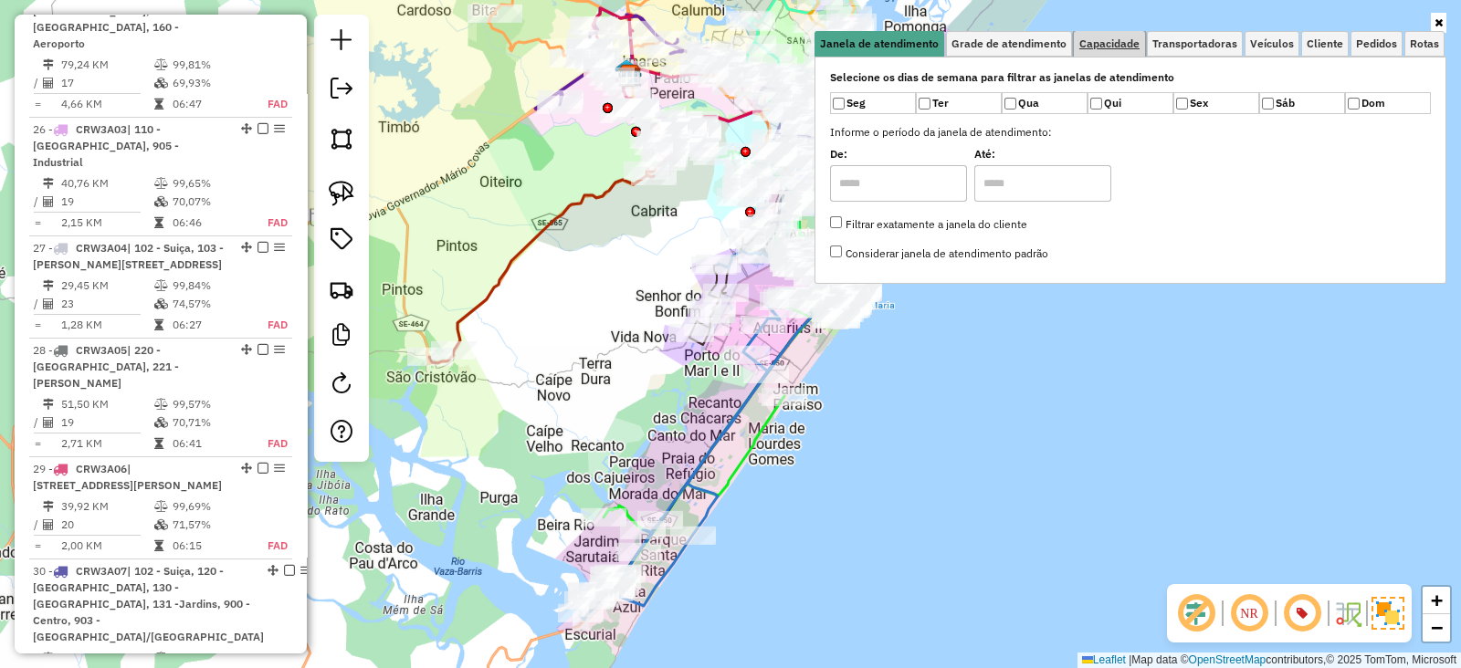
click at [1096, 42] on span "Capacidade" at bounding box center [1109, 43] width 60 height 11
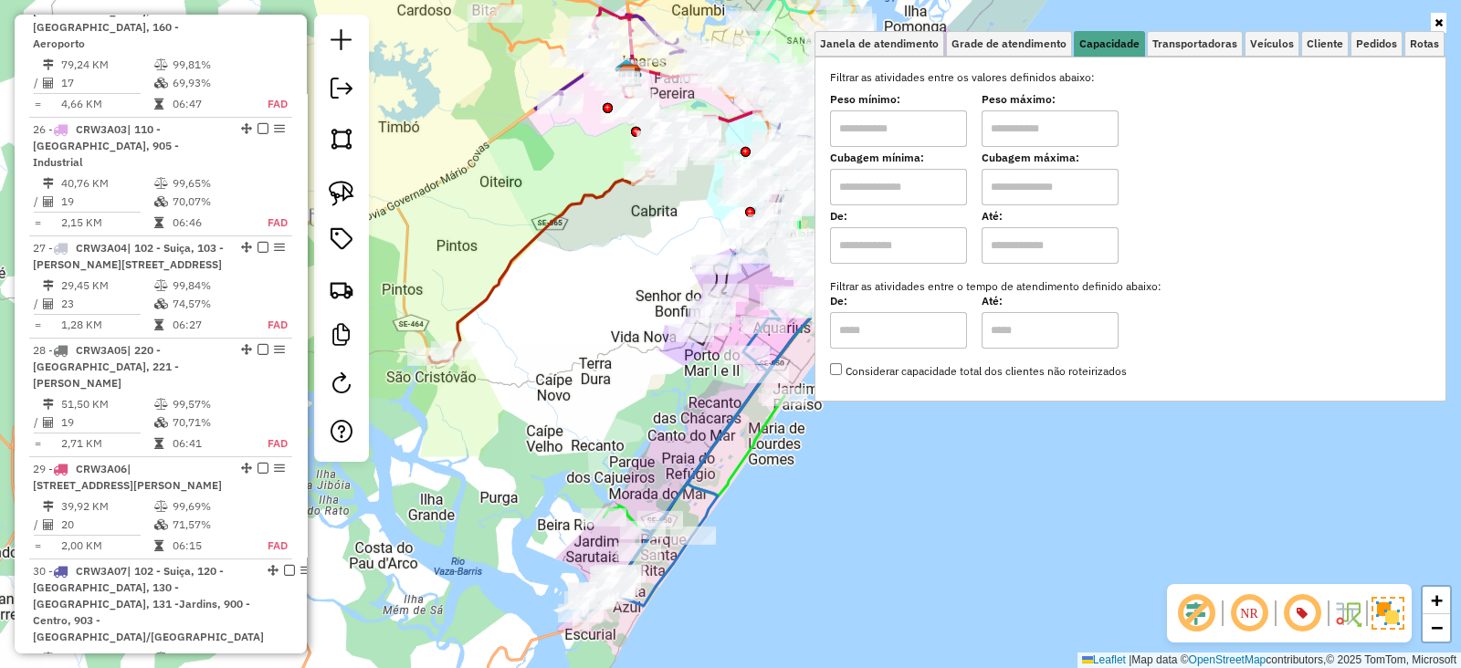
click at [842, 173] on input "text" at bounding box center [898, 187] width 137 height 37
type input "****"
click at [1004, 185] on input "text" at bounding box center [1050, 187] width 137 height 37
type input "****"
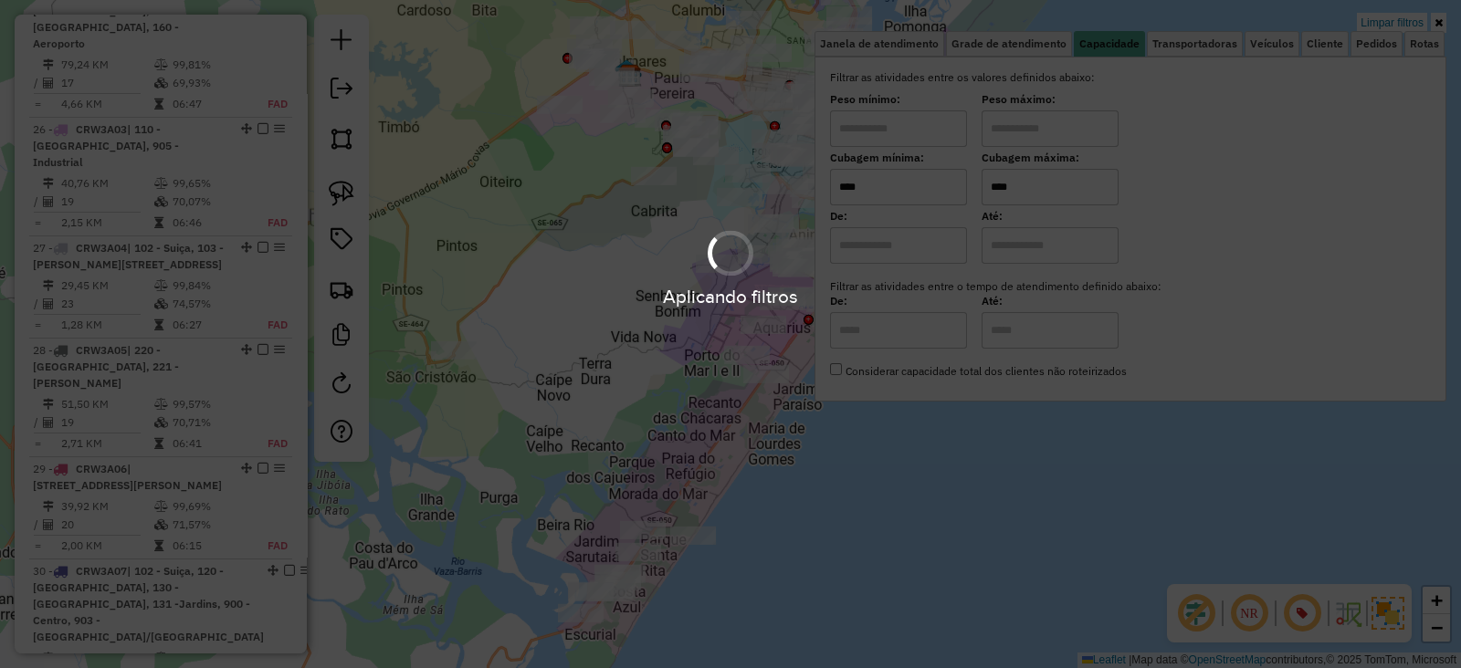
click at [572, 385] on div "Limpar filtros Janela de atendimento Grade de atendimento Capacidade Transporta…" at bounding box center [730, 334] width 1461 height 668
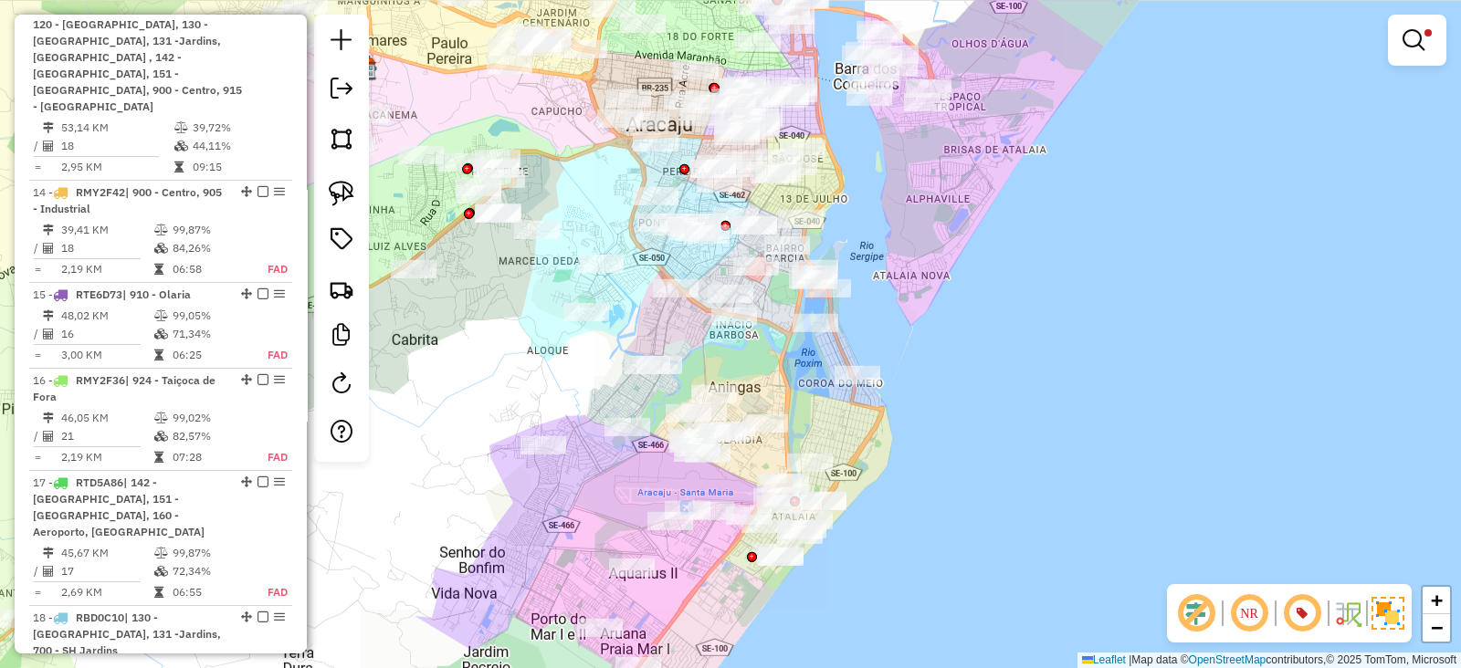
scroll to position [1878, 0]
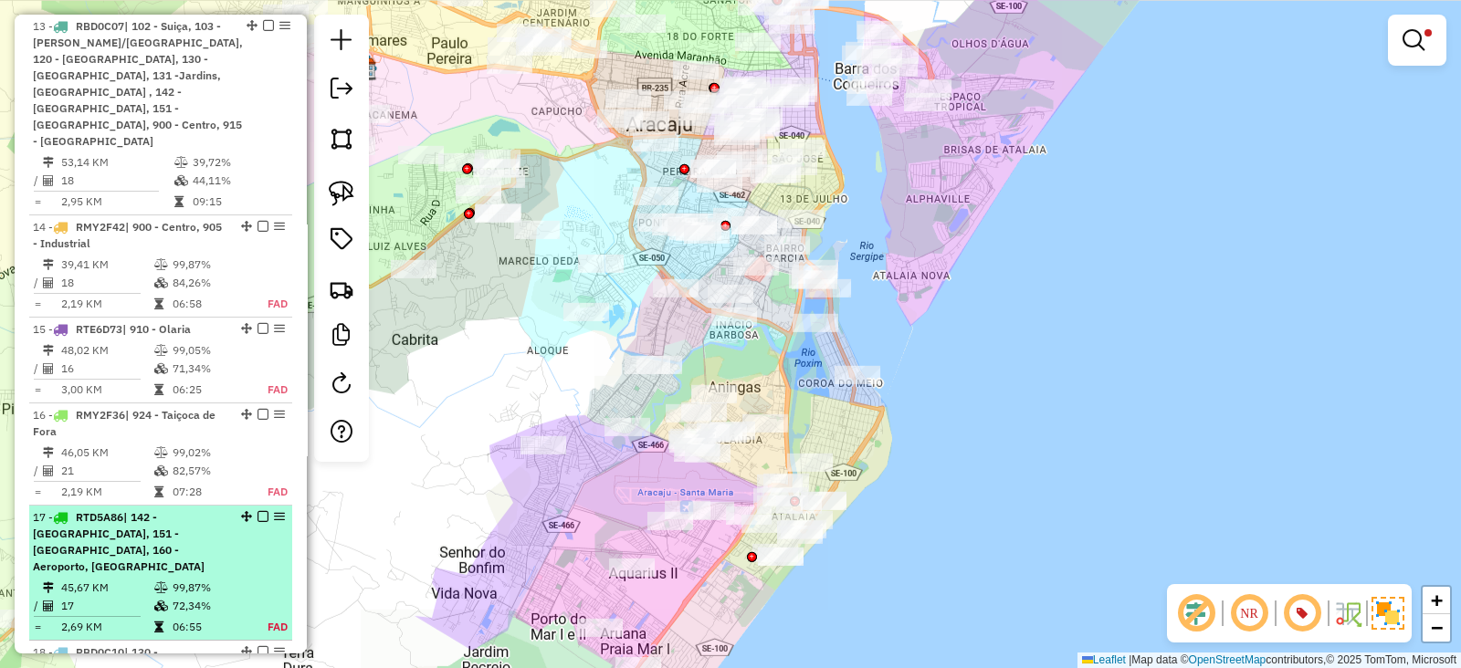
click at [261, 511] on em at bounding box center [262, 516] width 11 height 11
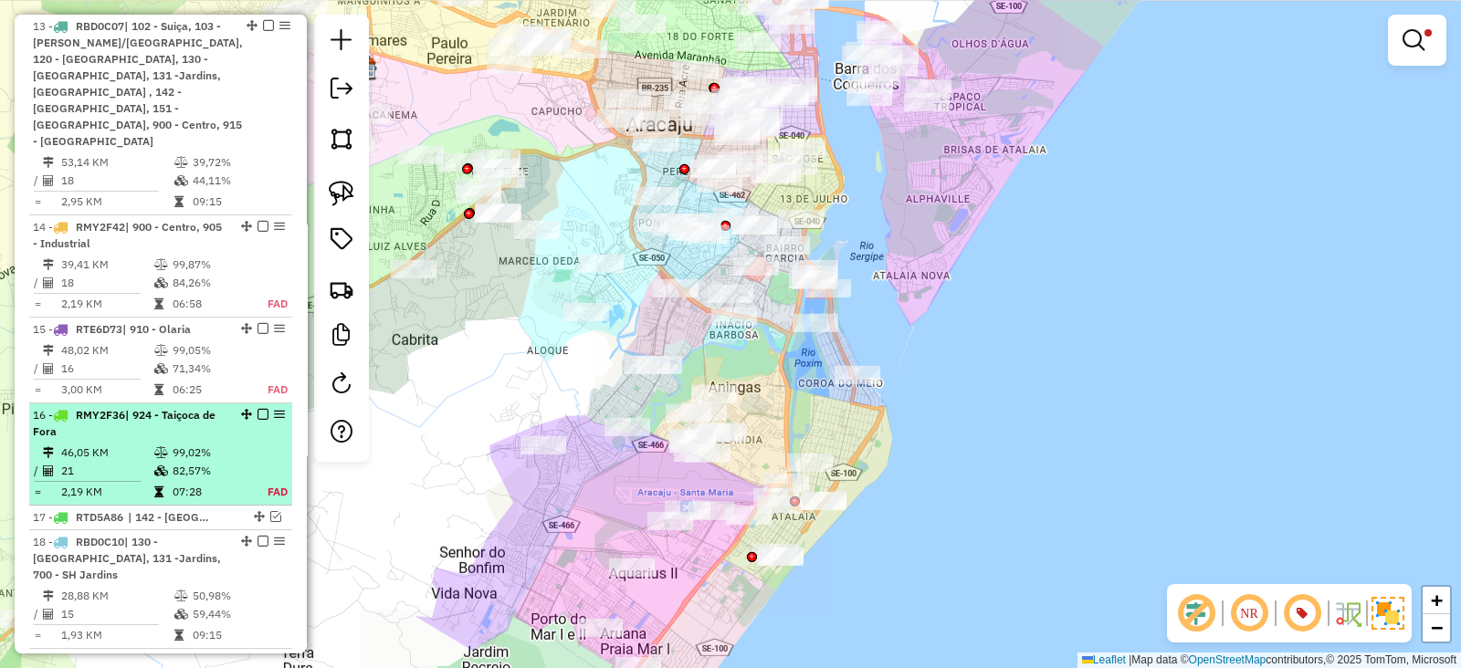
click at [257, 409] on em at bounding box center [262, 414] width 11 height 11
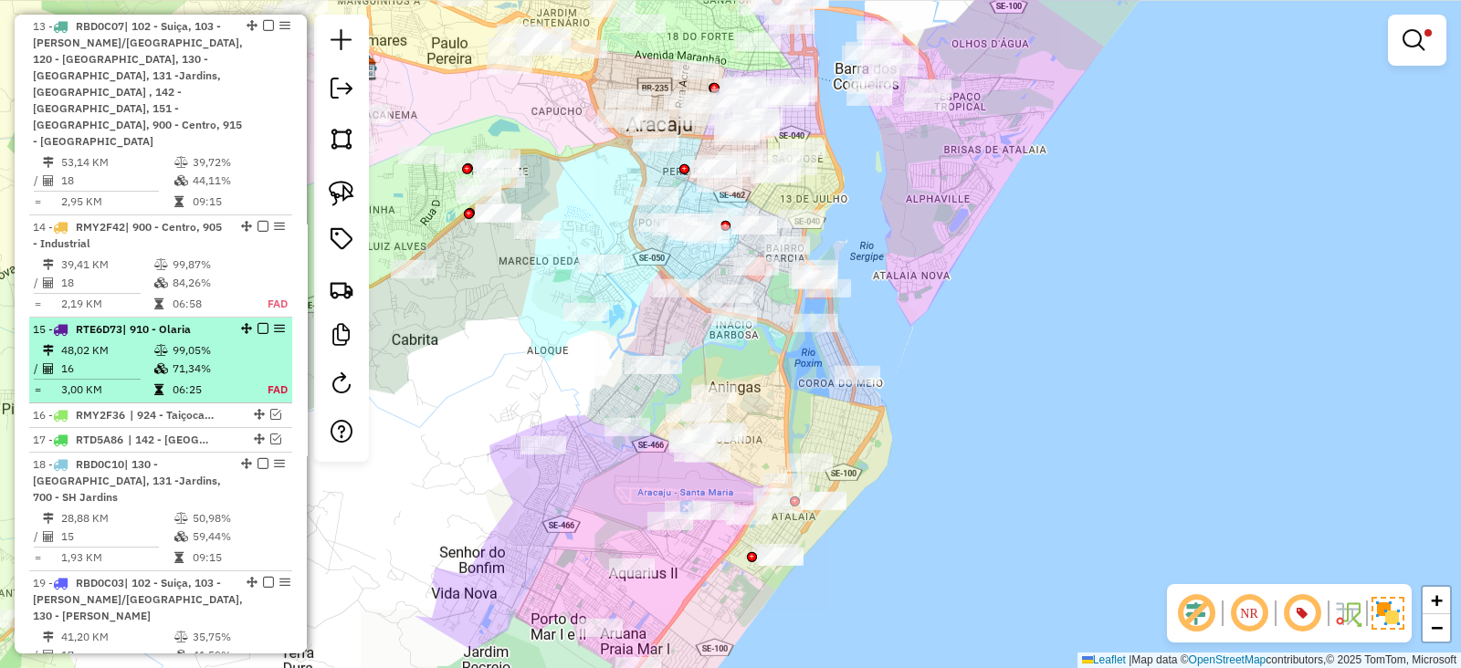
click at [257, 323] on em at bounding box center [262, 328] width 11 height 11
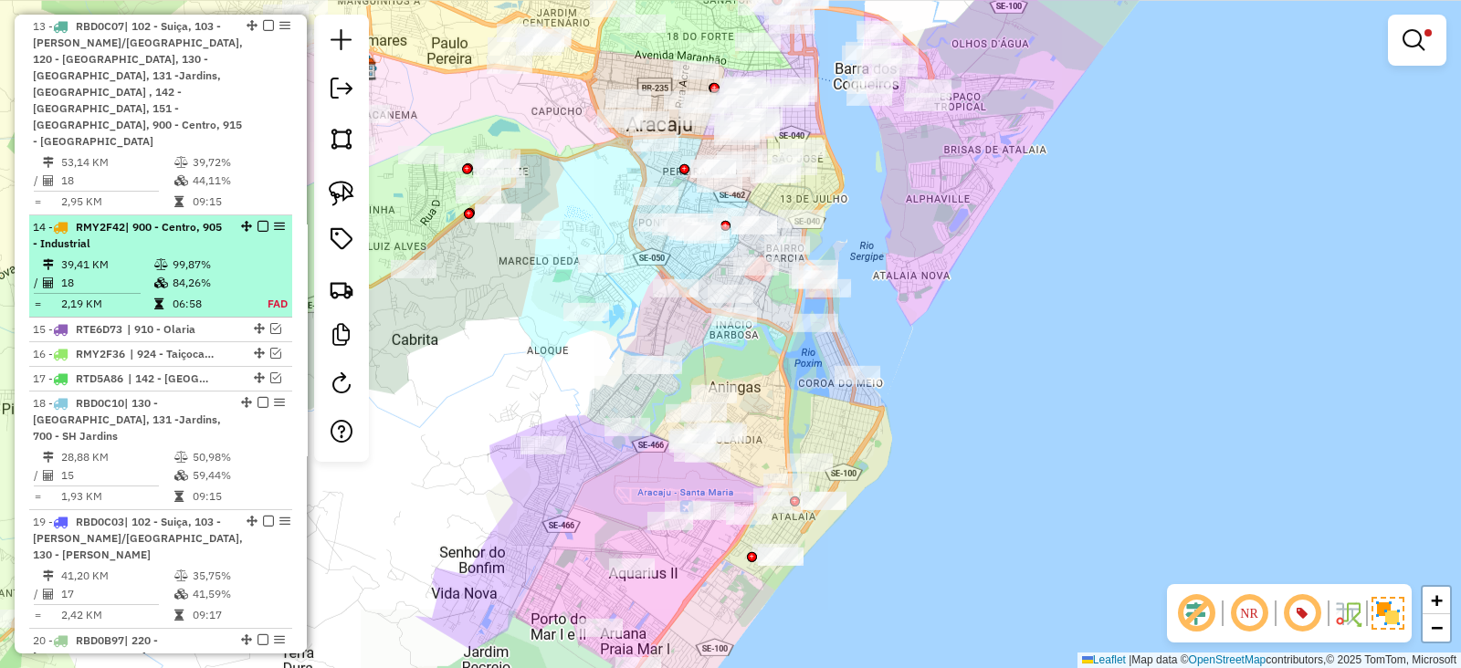
click at [258, 221] on em at bounding box center [262, 226] width 11 height 11
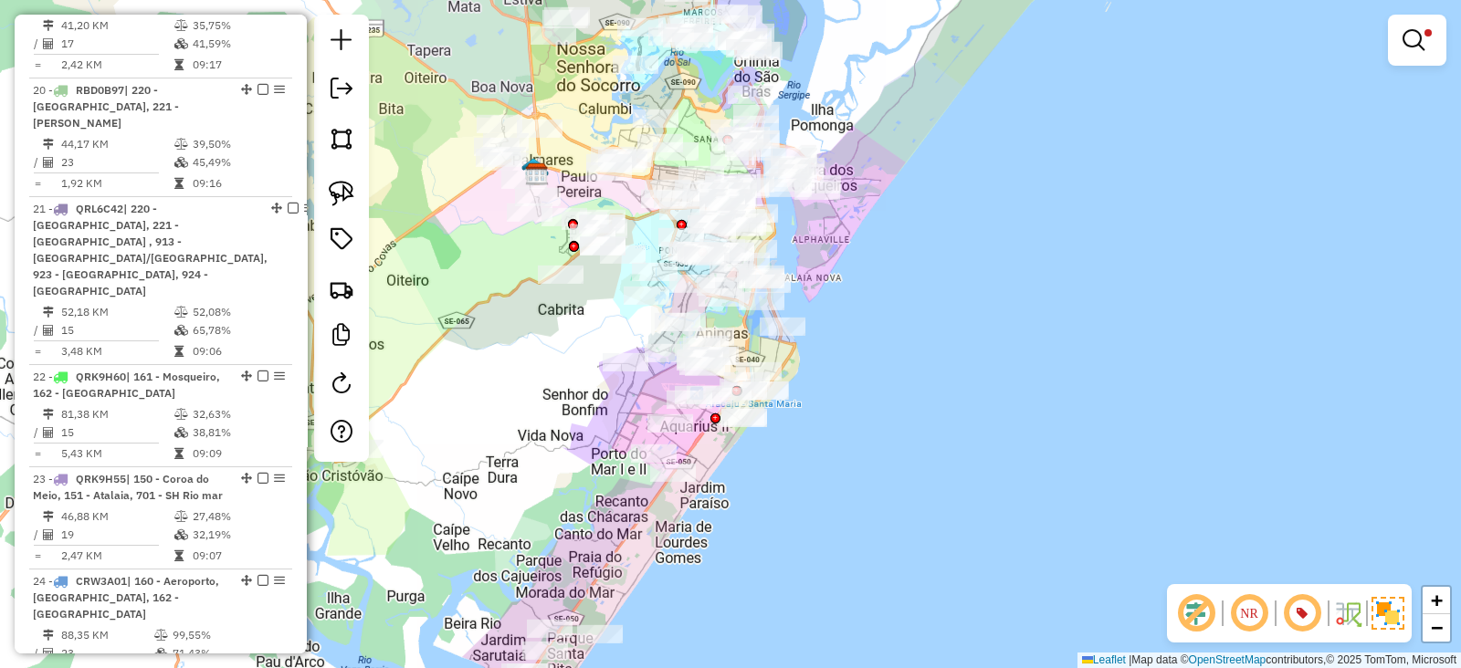
scroll to position [2295, 0]
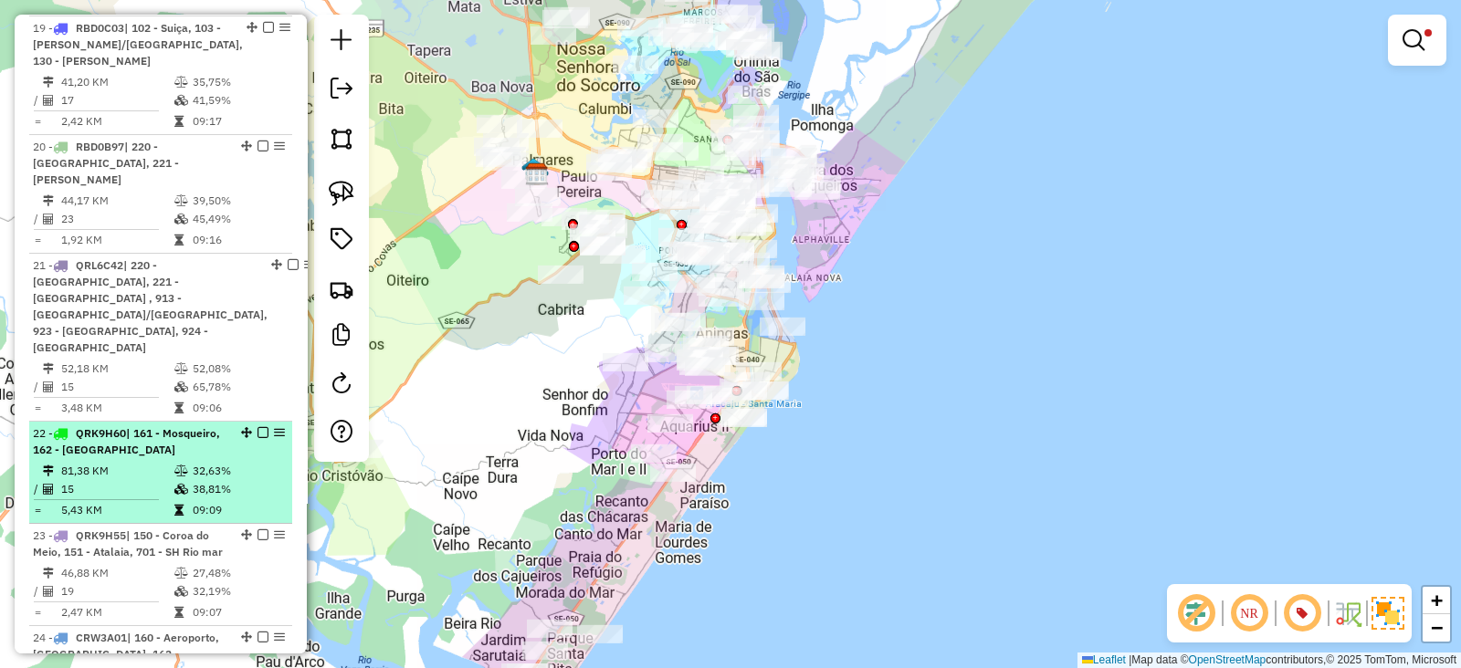
click at [177, 462] on td at bounding box center [182, 471] width 18 height 18
select select "**********"
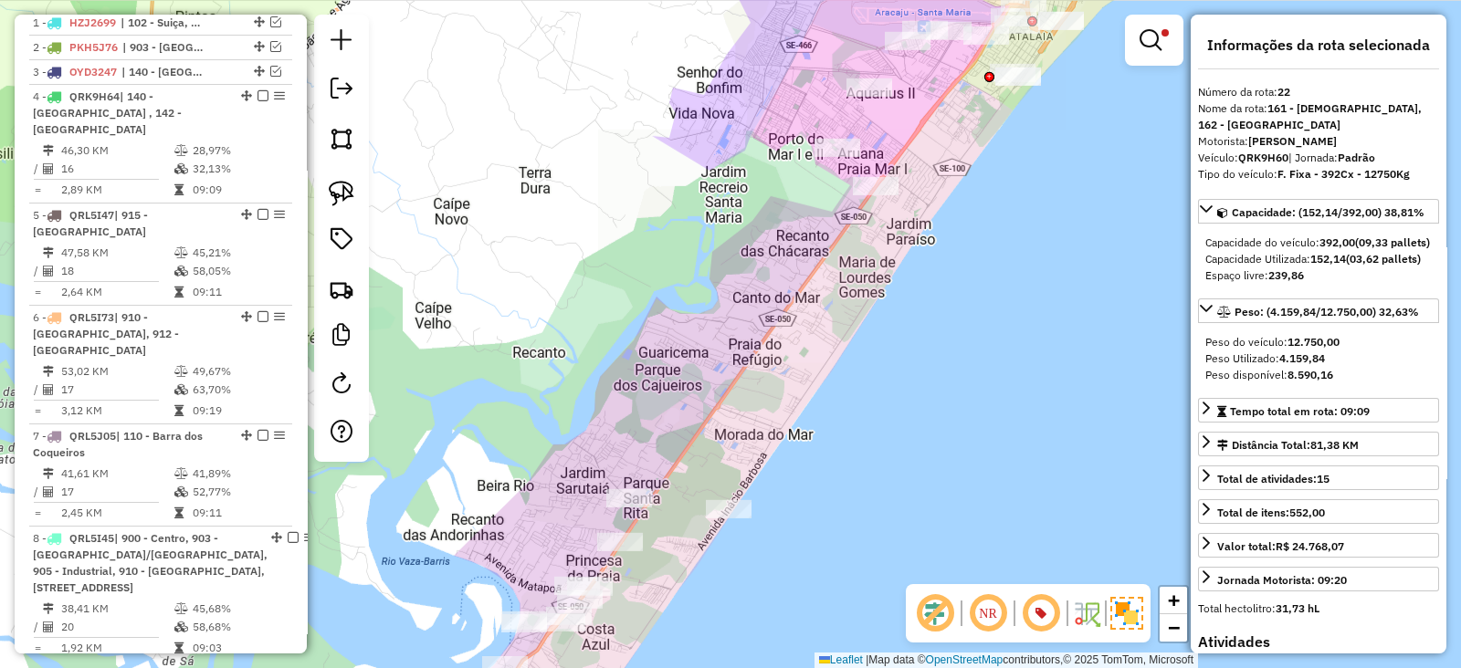
scroll to position [621, 0]
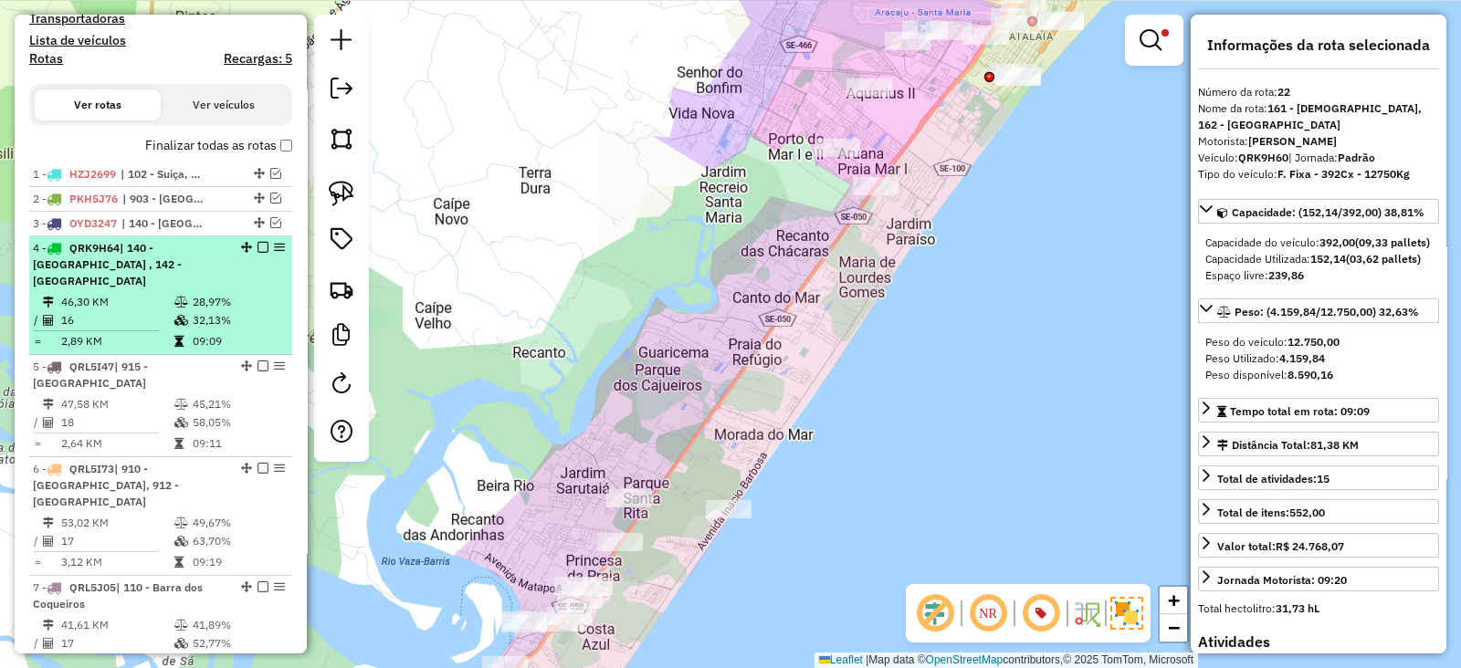
click at [186, 282] on div "4 - QRK9H64 | 140 - Distrito Industrial , 142 - Farolândia" at bounding box center [130, 264] width 194 height 49
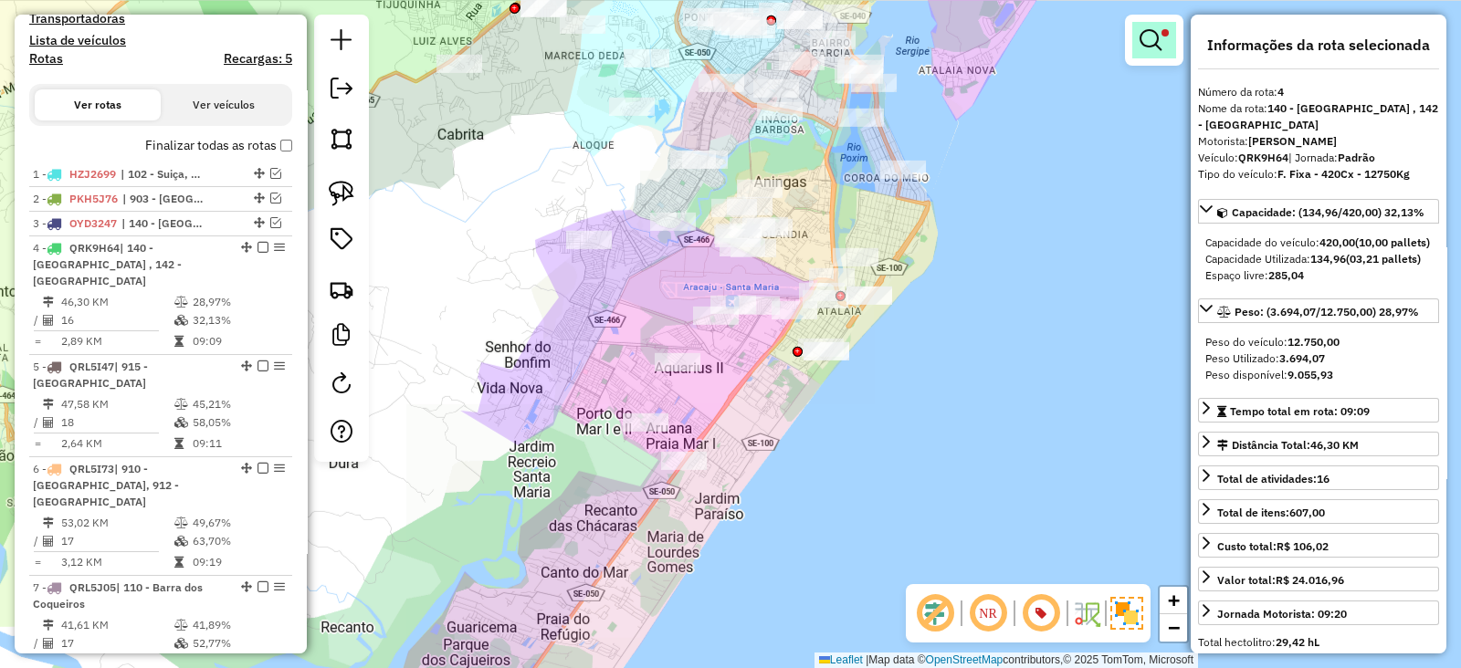
click at [1143, 34] on em at bounding box center [1151, 40] width 22 height 22
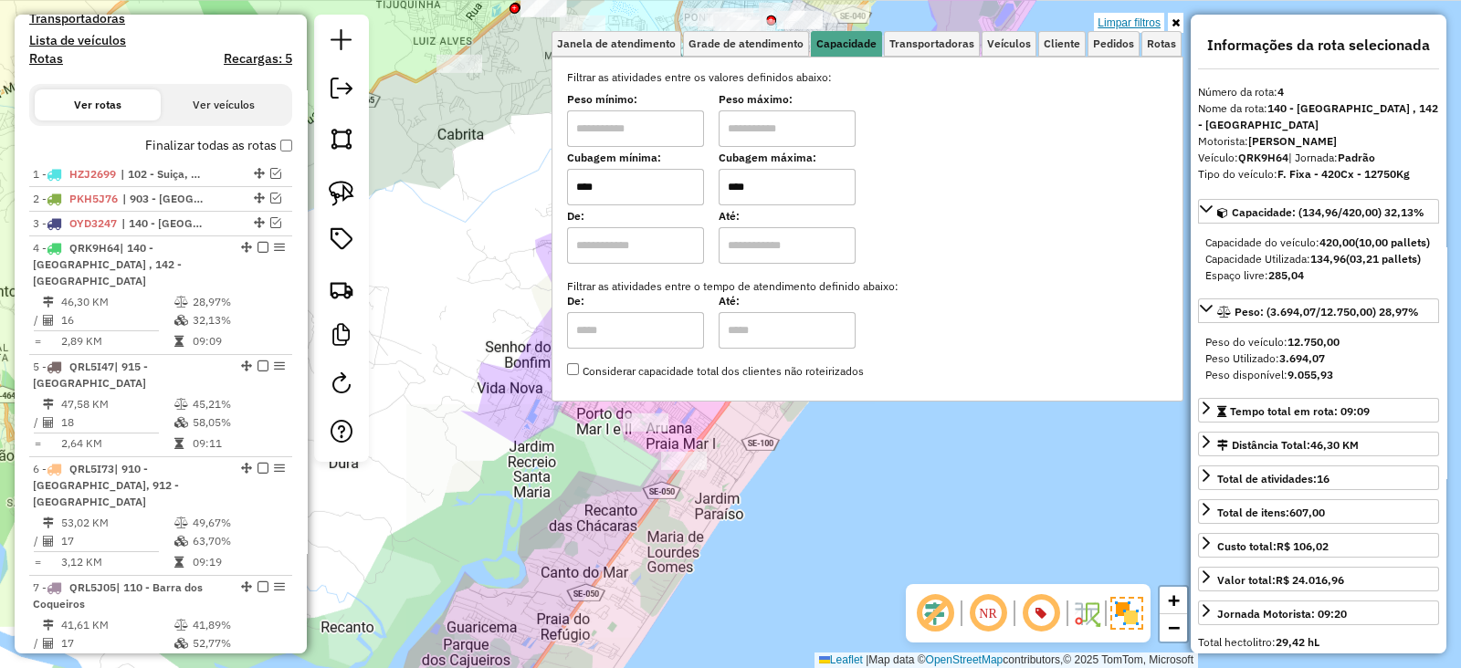
click at [1141, 22] on link "Limpar filtros" at bounding box center [1129, 23] width 70 height 20
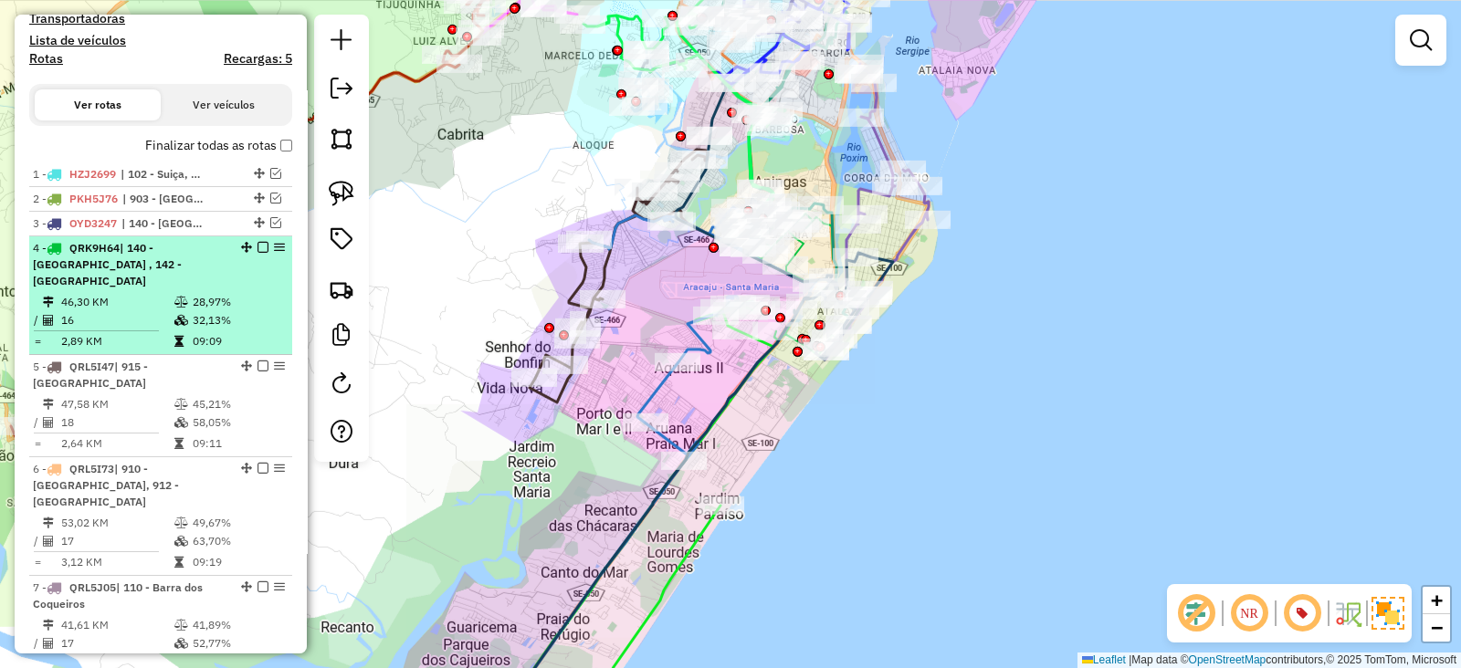
click at [259, 253] on em at bounding box center [262, 247] width 11 height 11
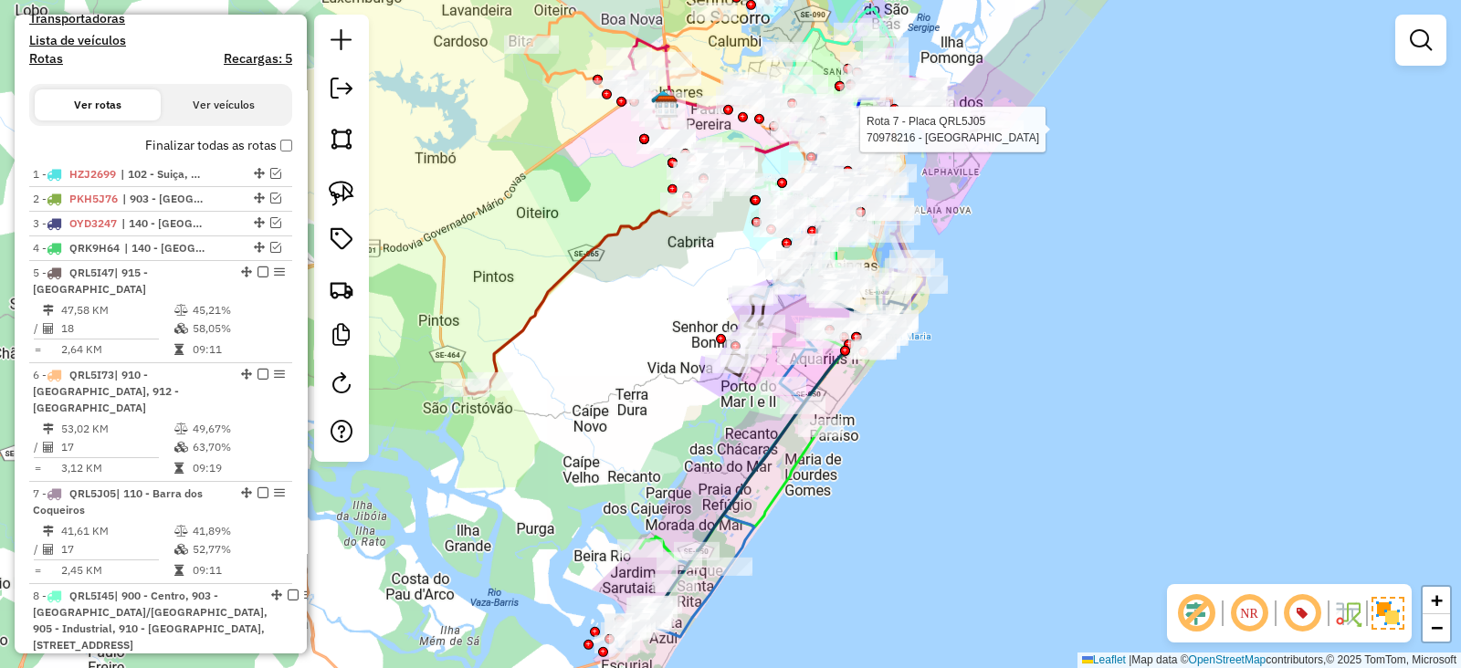
select select "**********"
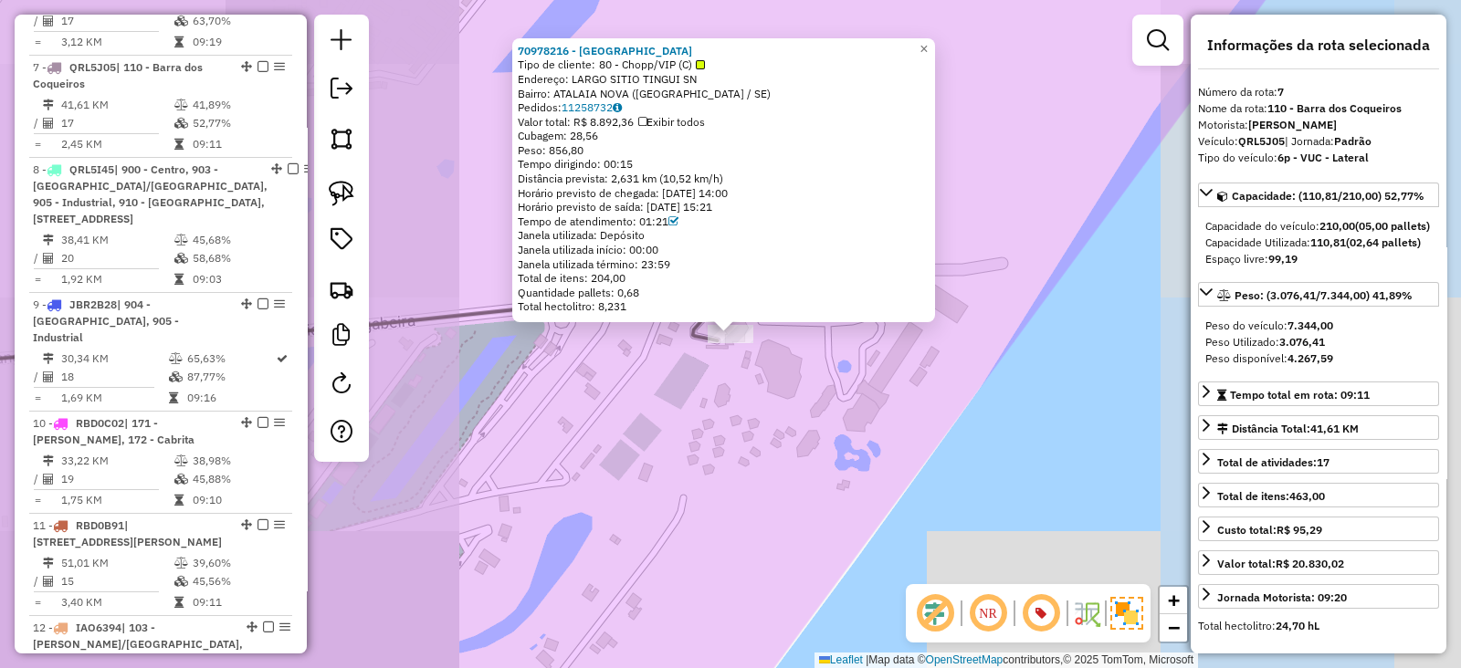
scroll to position [1069, 0]
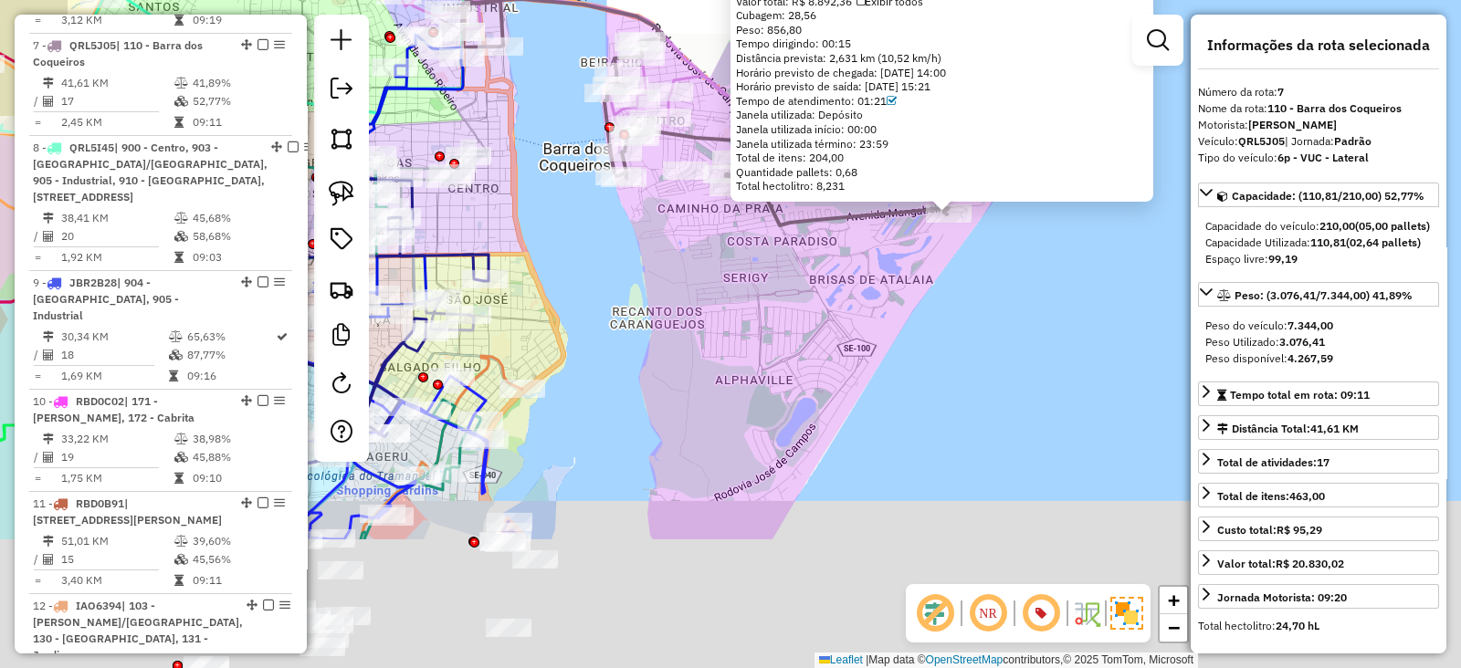
drag, startPoint x: 693, startPoint y: 553, endPoint x: 935, endPoint y: 227, distance: 406.0
click at [936, 227] on div "70978216 - Makai Resort Tipo de cliente: 80 - Chopp/VIP (C) Endereço: LARGO SIT…" at bounding box center [730, 334] width 1461 height 668
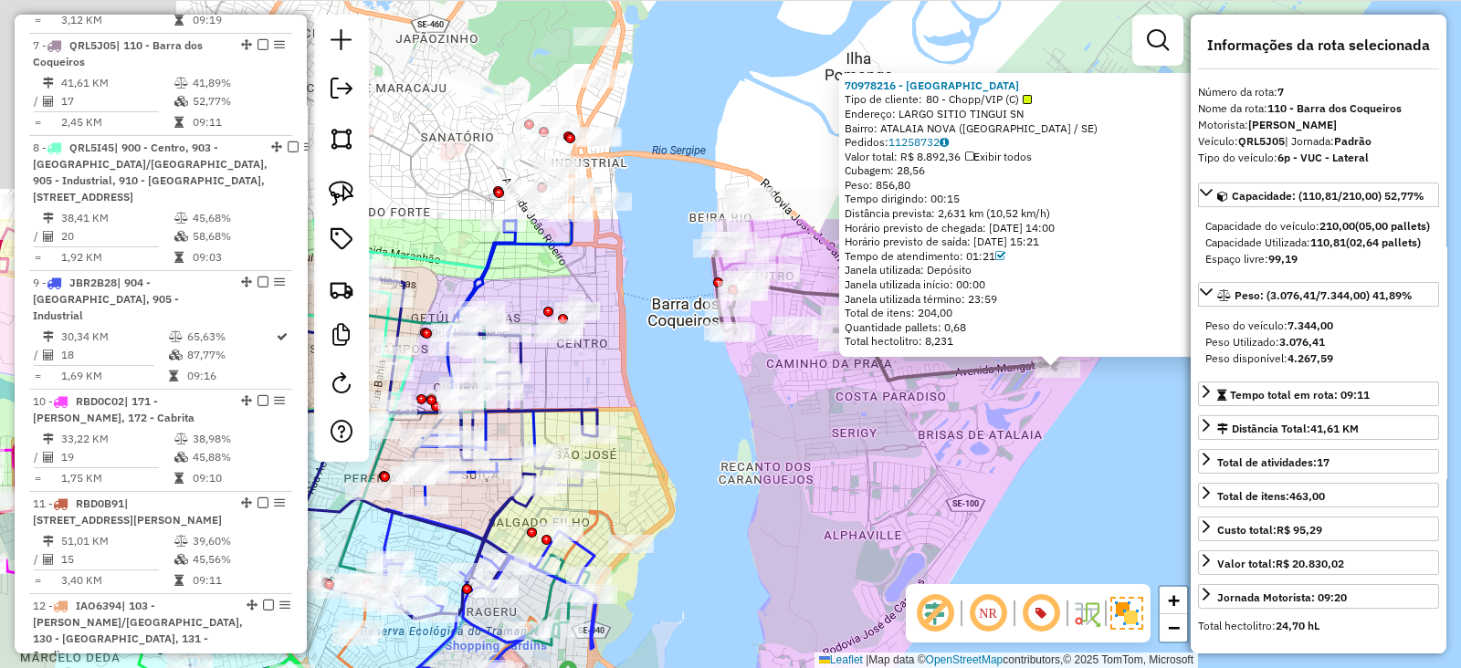
drag, startPoint x: 922, startPoint y: 227, endPoint x: 931, endPoint y: 513, distance: 285.9
click at [931, 513] on div "70978216 - Makai Resort Tipo de cliente: 80 - Chopp/VIP (C) Endereço: LARGO SIT…" at bounding box center [730, 334] width 1461 height 668
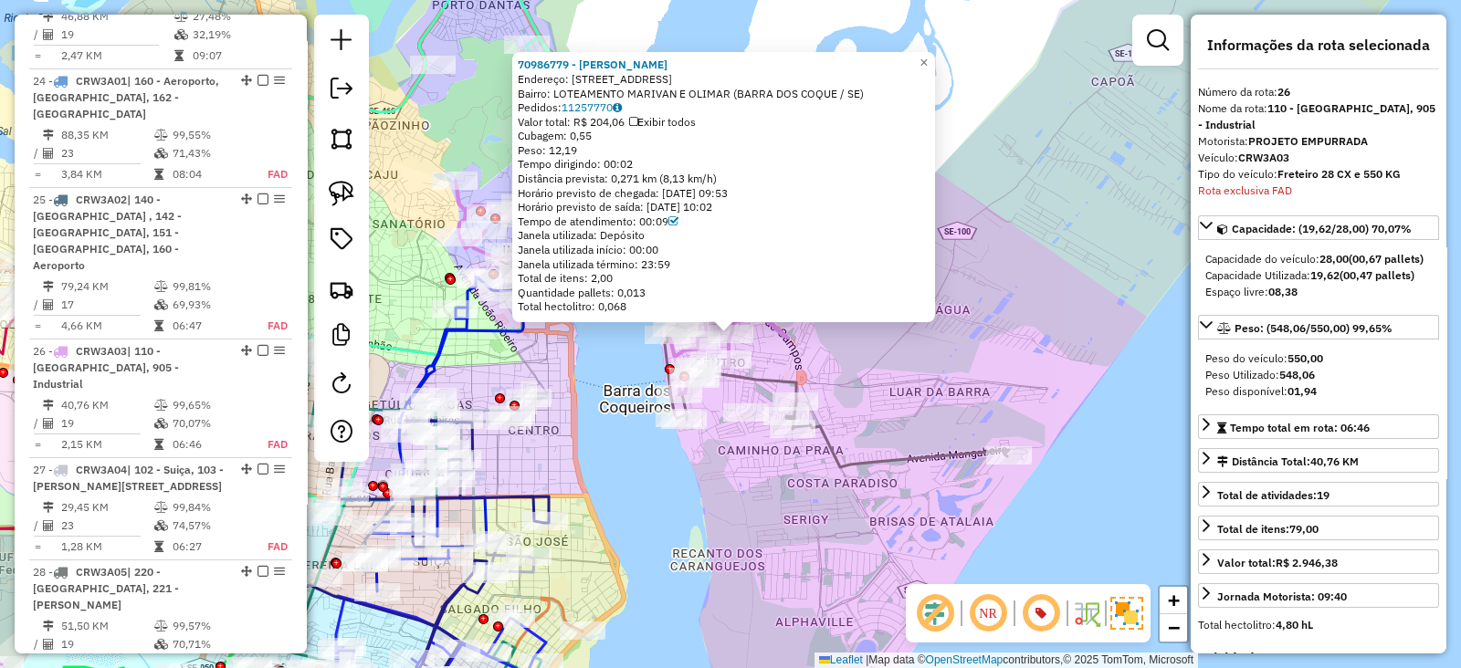
scroll to position [2945, 0]
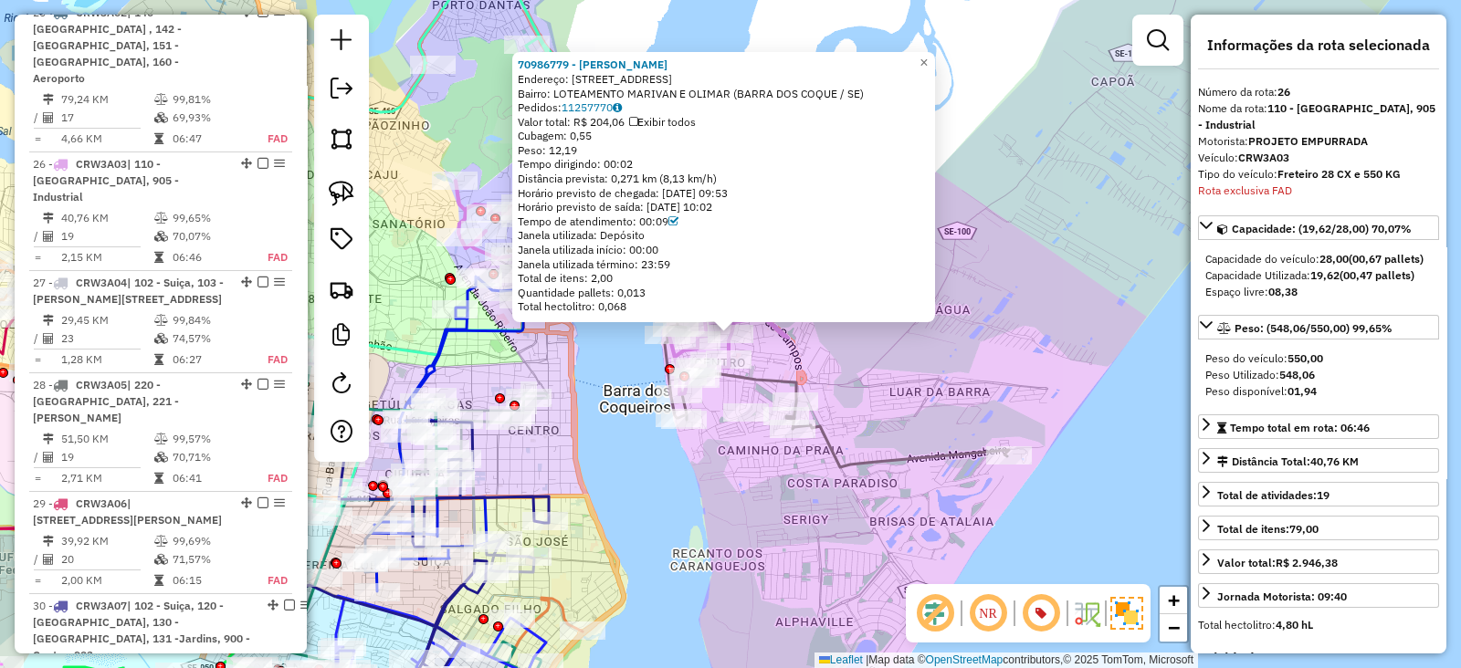
click at [449, 120] on div "70986779 - CLEITON EDUARDO PER Endereço: R RUA QUATRO 466 Bairro: LOTEAMENTO MA…" at bounding box center [730, 334] width 1461 height 668
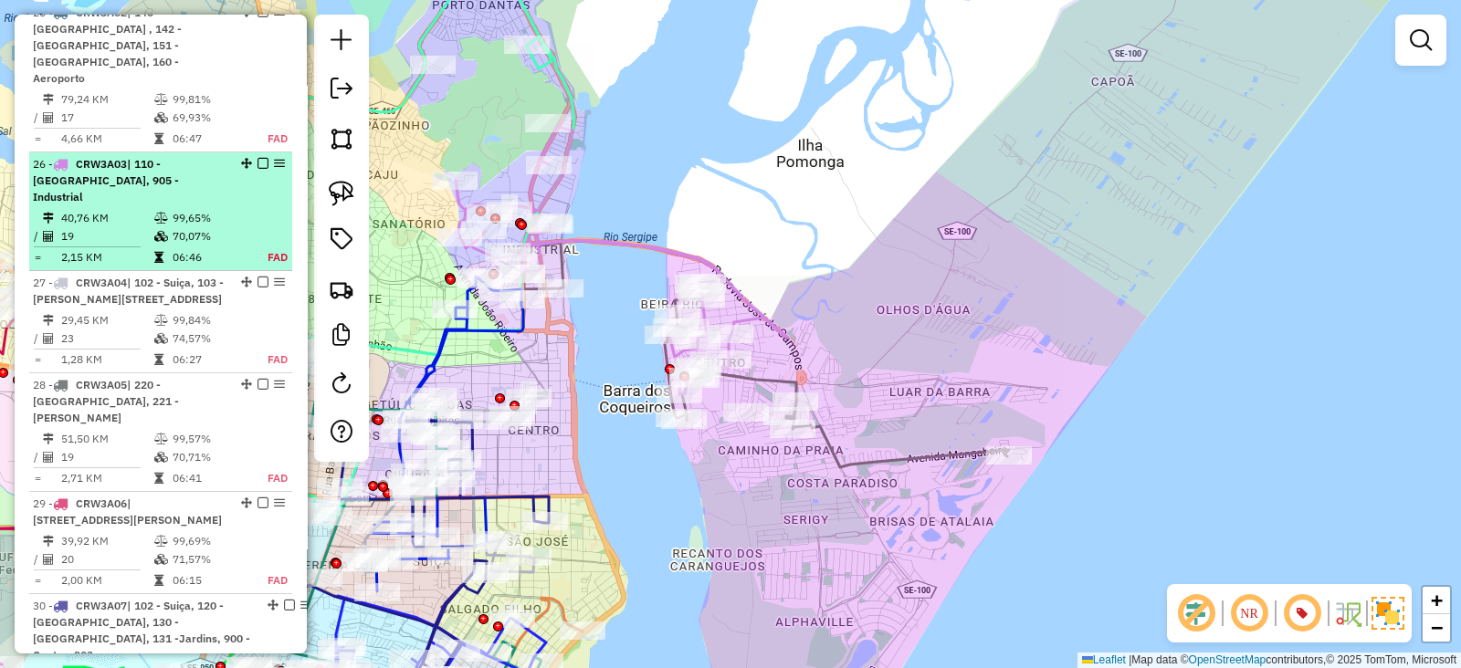
click at [258, 158] on em at bounding box center [262, 163] width 11 height 11
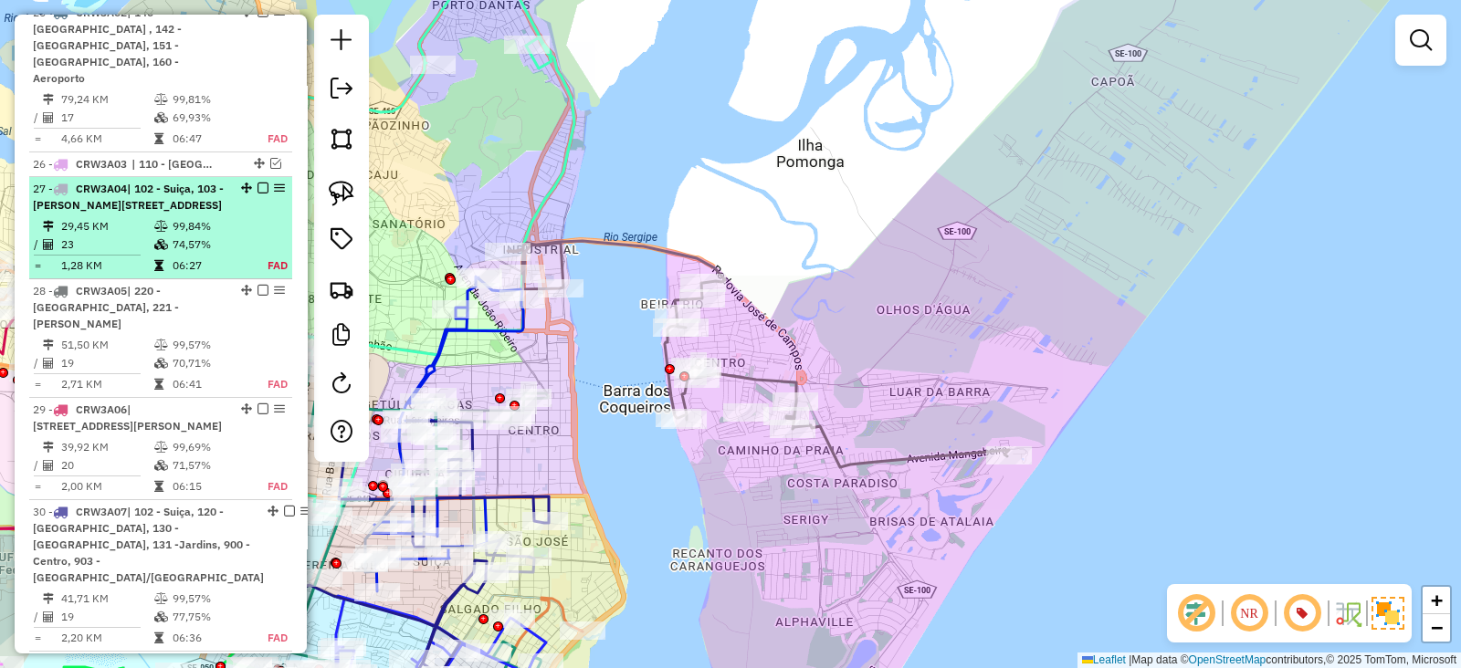
click at [261, 183] on em at bounding box center [262, 188] width 11 height 11
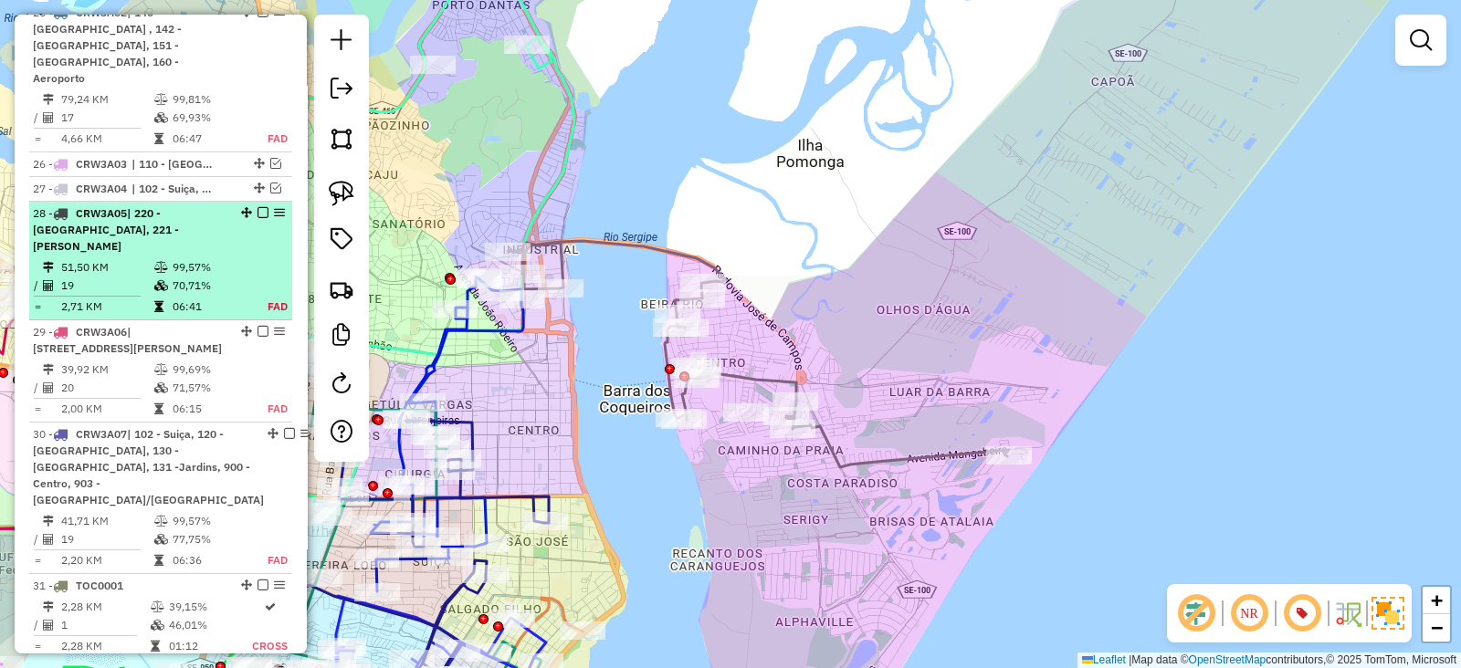
click at [257, 207] on em at bounding box center [262, 212] width 11 height 11
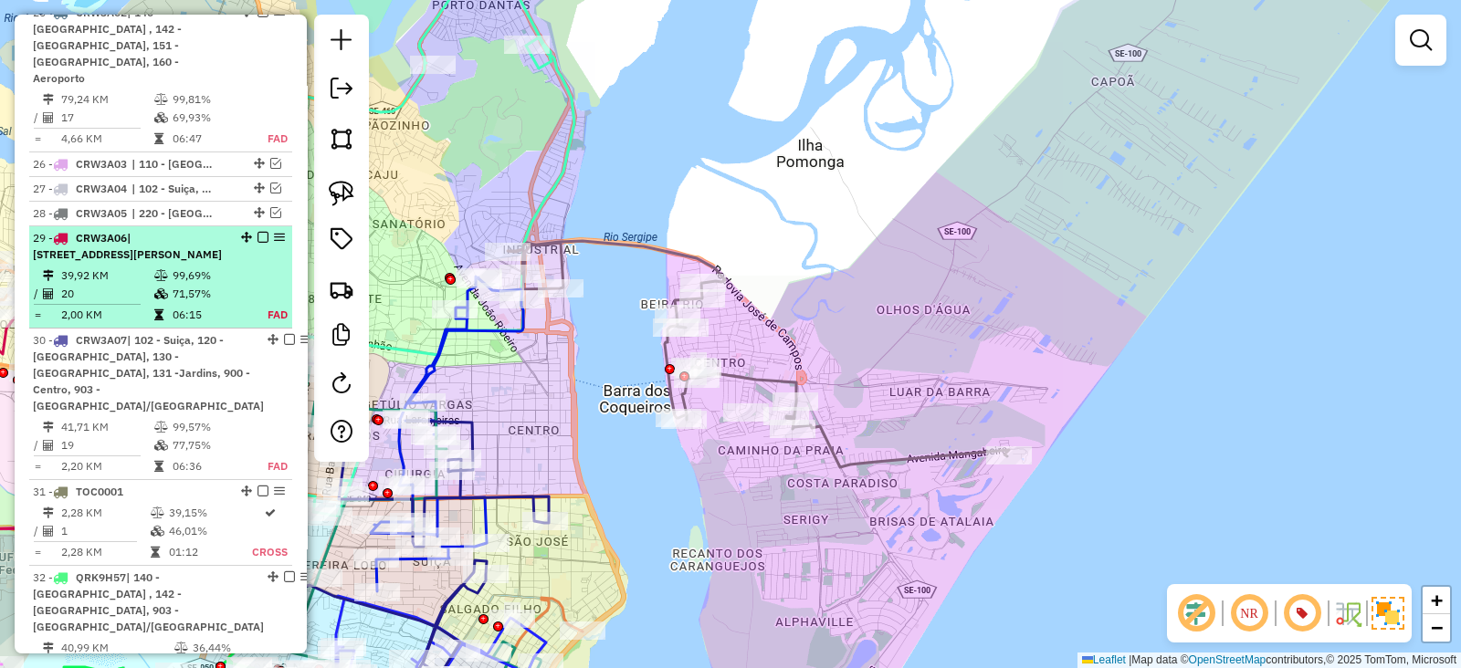
click at [258, 232] on em at bounding box center [262, 237] width 11 height 11
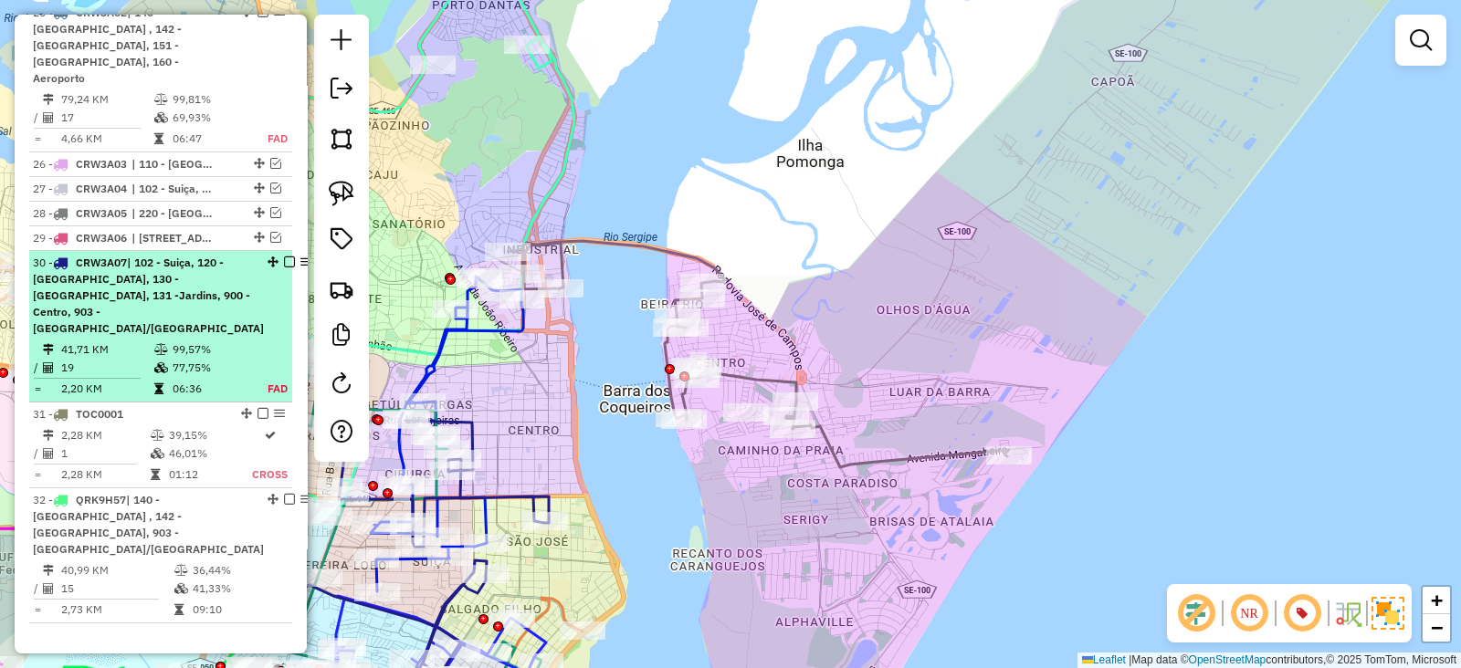
click at [284, 257] on em at bounding box center [289, 262] width 11 height 11
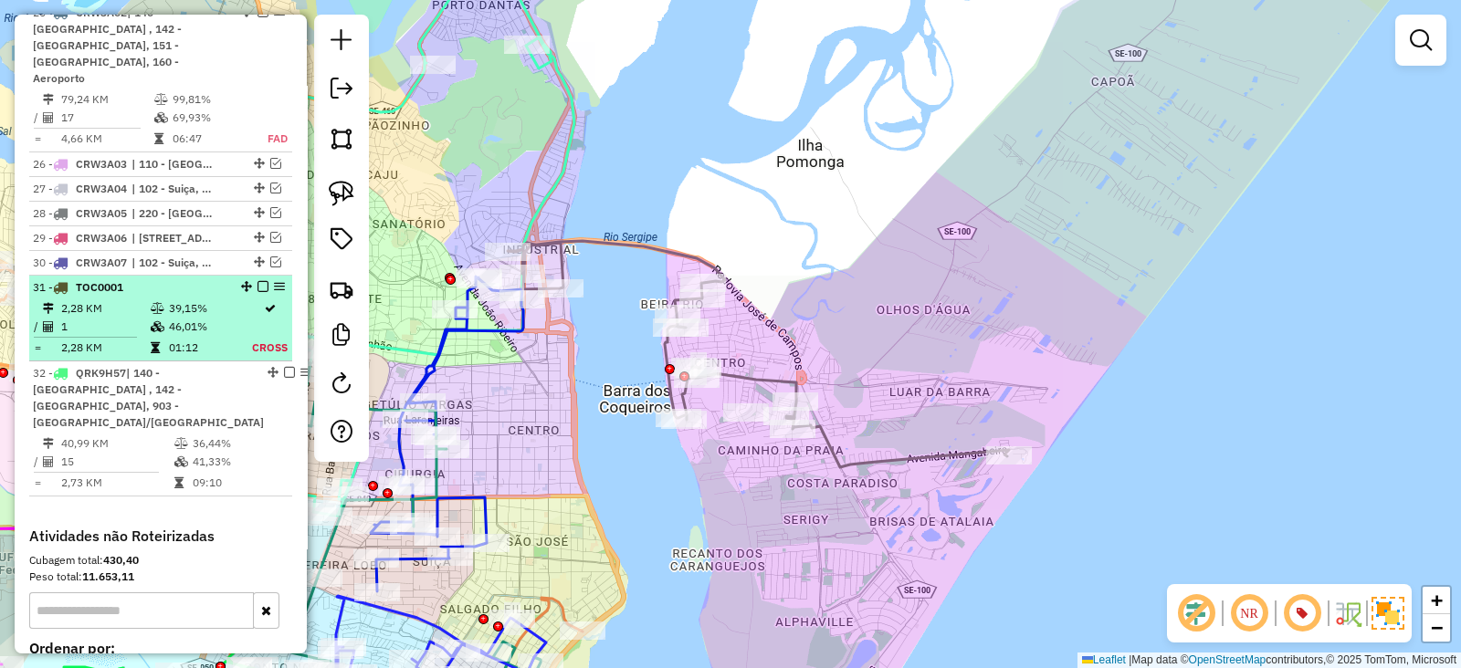
click at [257, 281] on em at bounding box center [262, 286] width 11 height 11
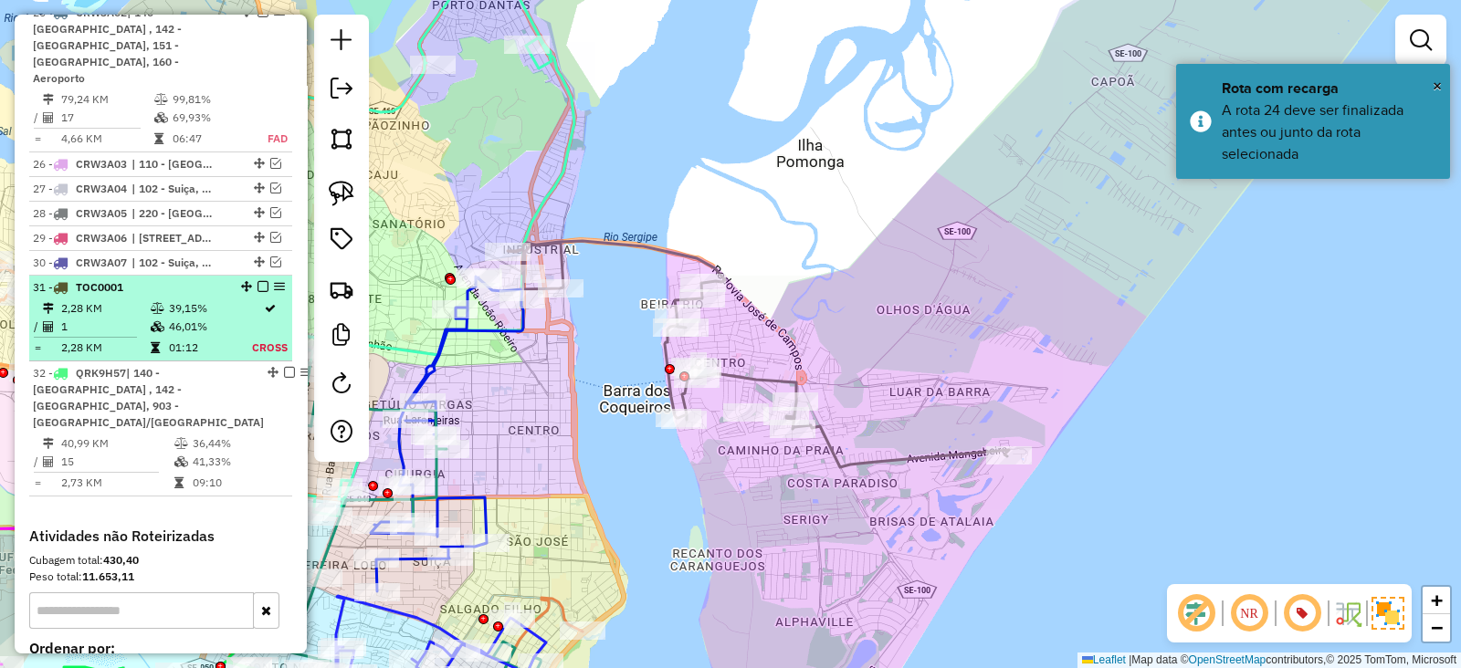
click at [258, 281] on em at bounding box center [262, 286] width 11 height 11
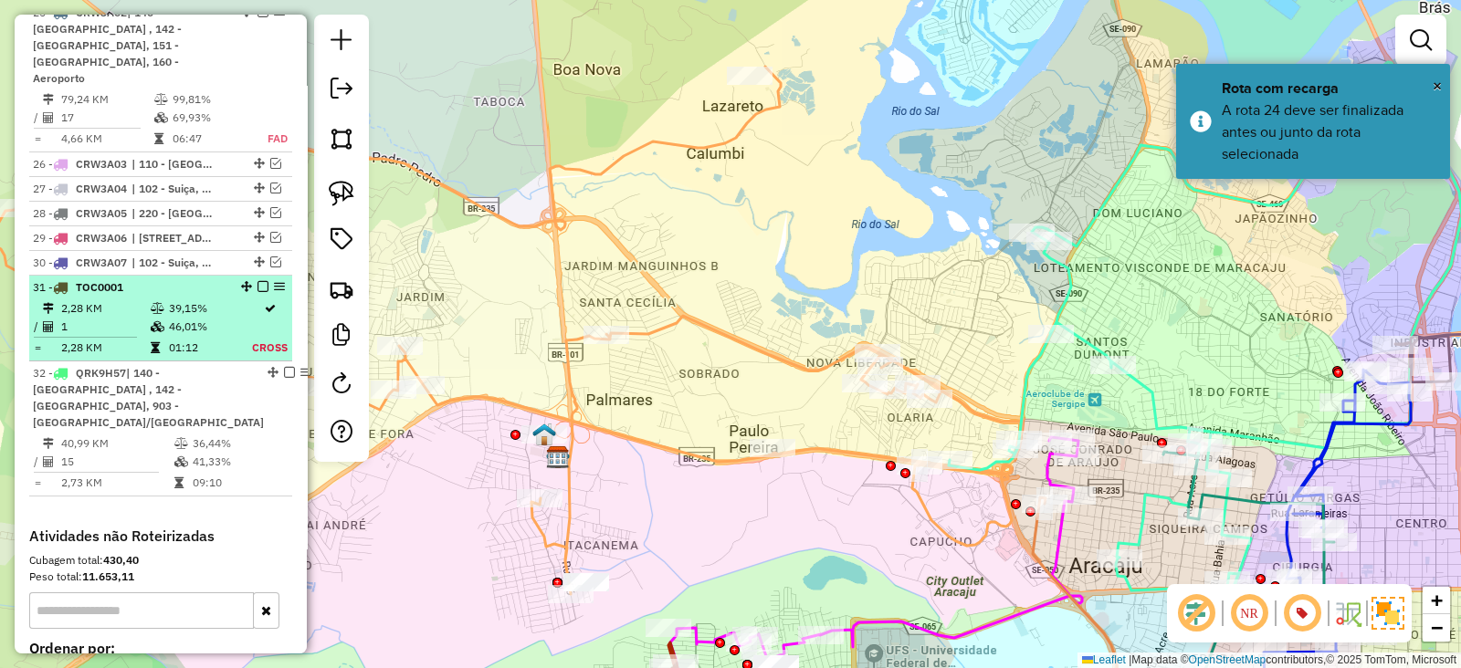
scroll to position [2641, 0]
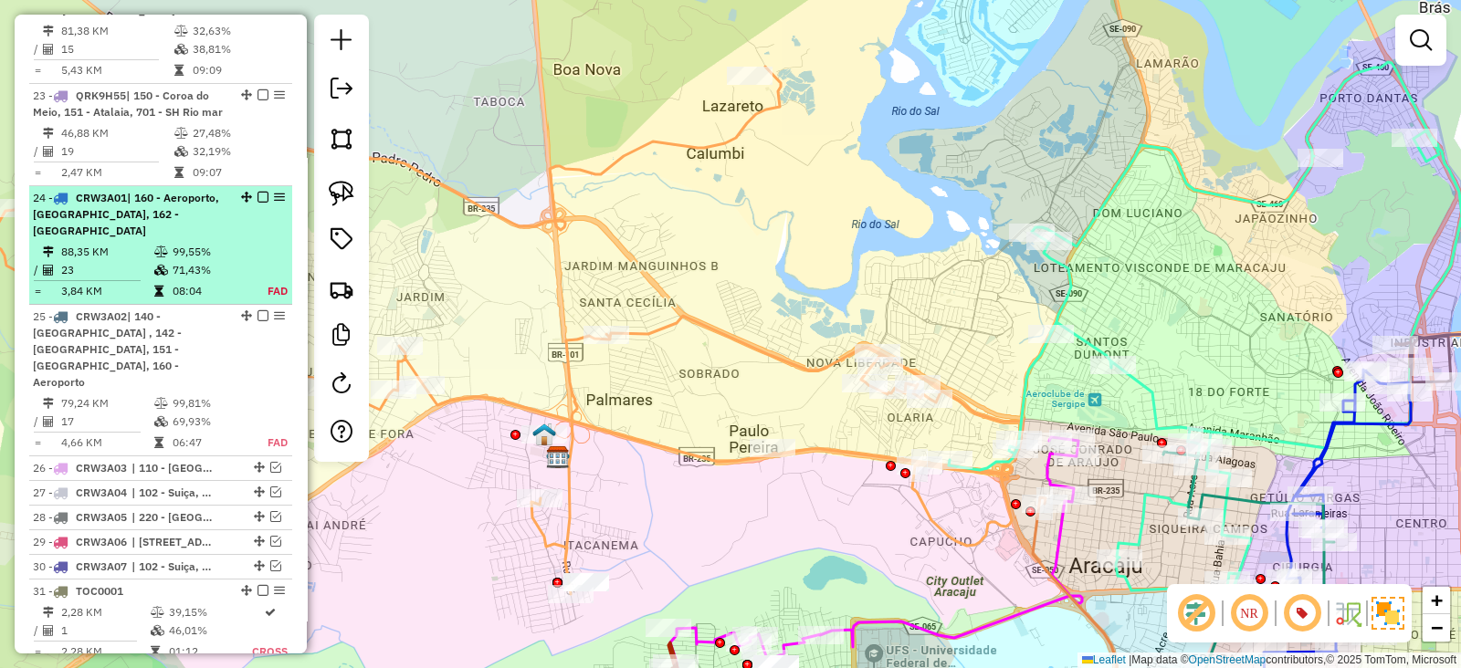
click at [258, 192] on em at bounding box center [262, 197] width 11 height 11
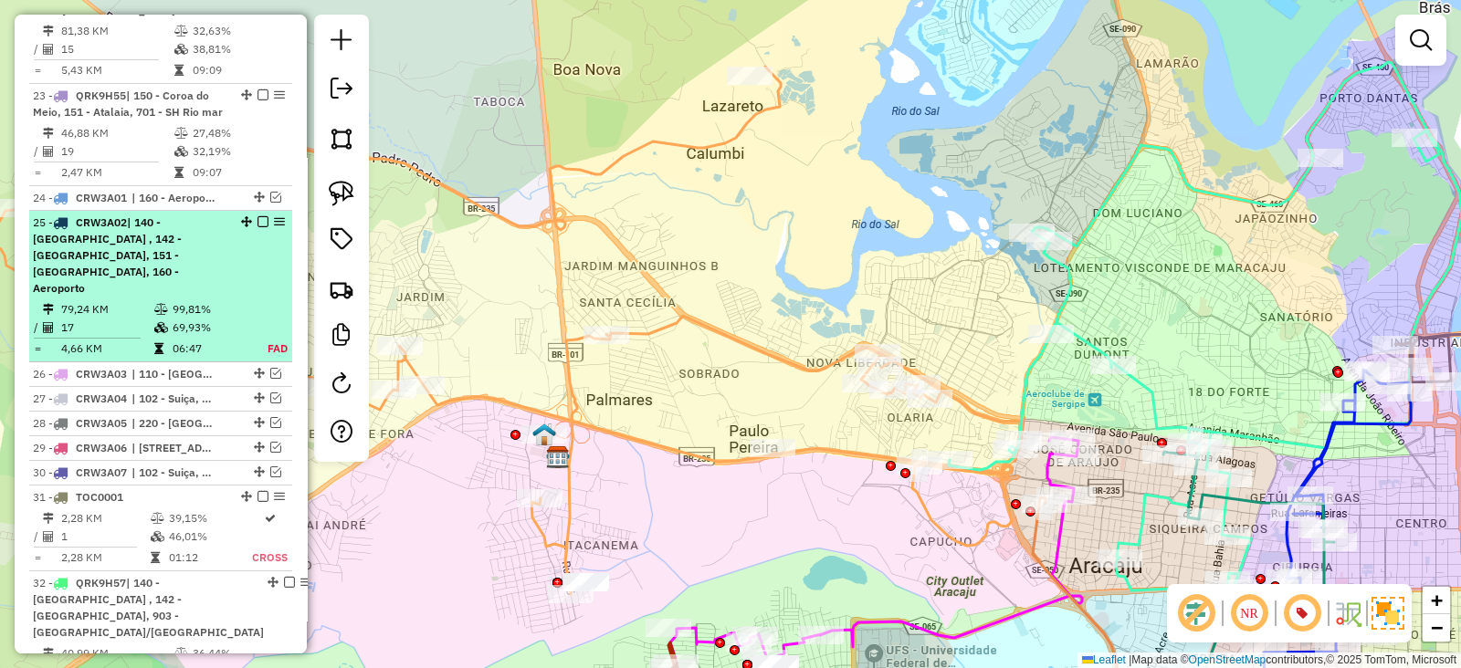
click at [257, 216] on em at bounding box center [262, 221] width 11 height 11
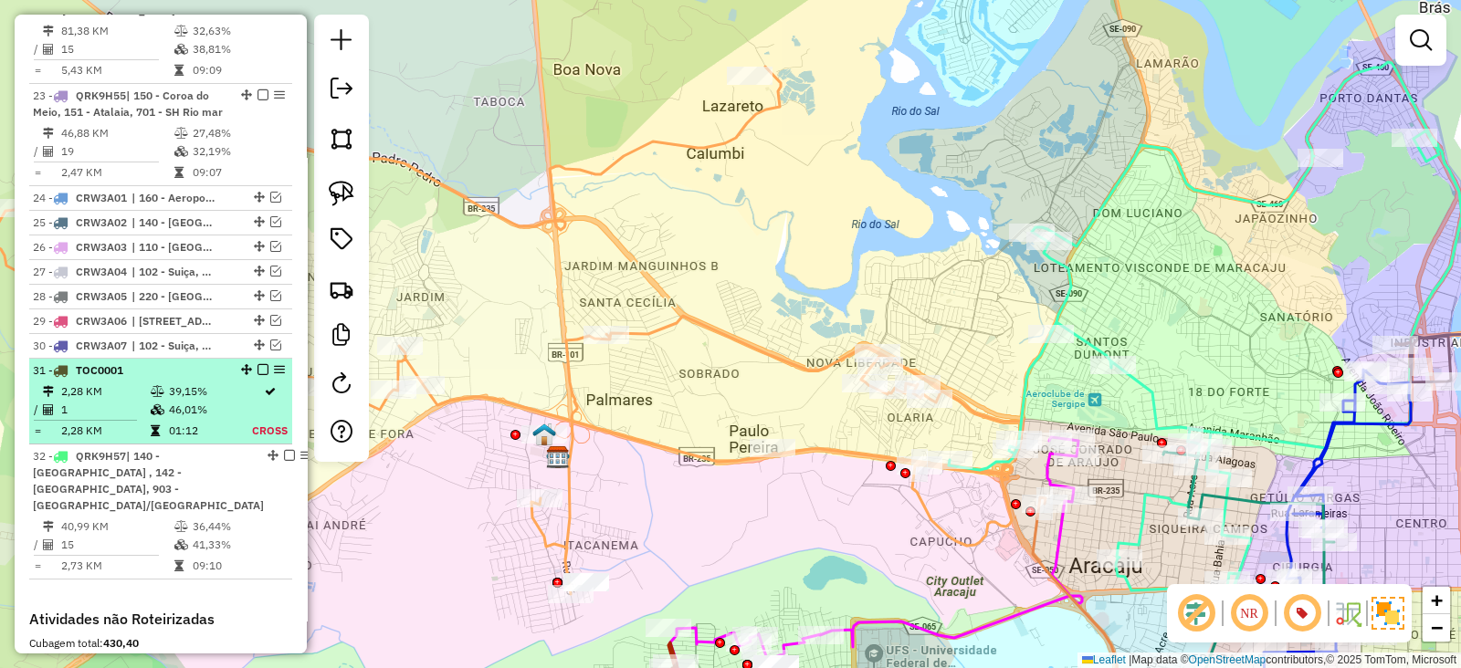
click at [257, 364] on em at bounding box center [262, 369] width 11 height 11
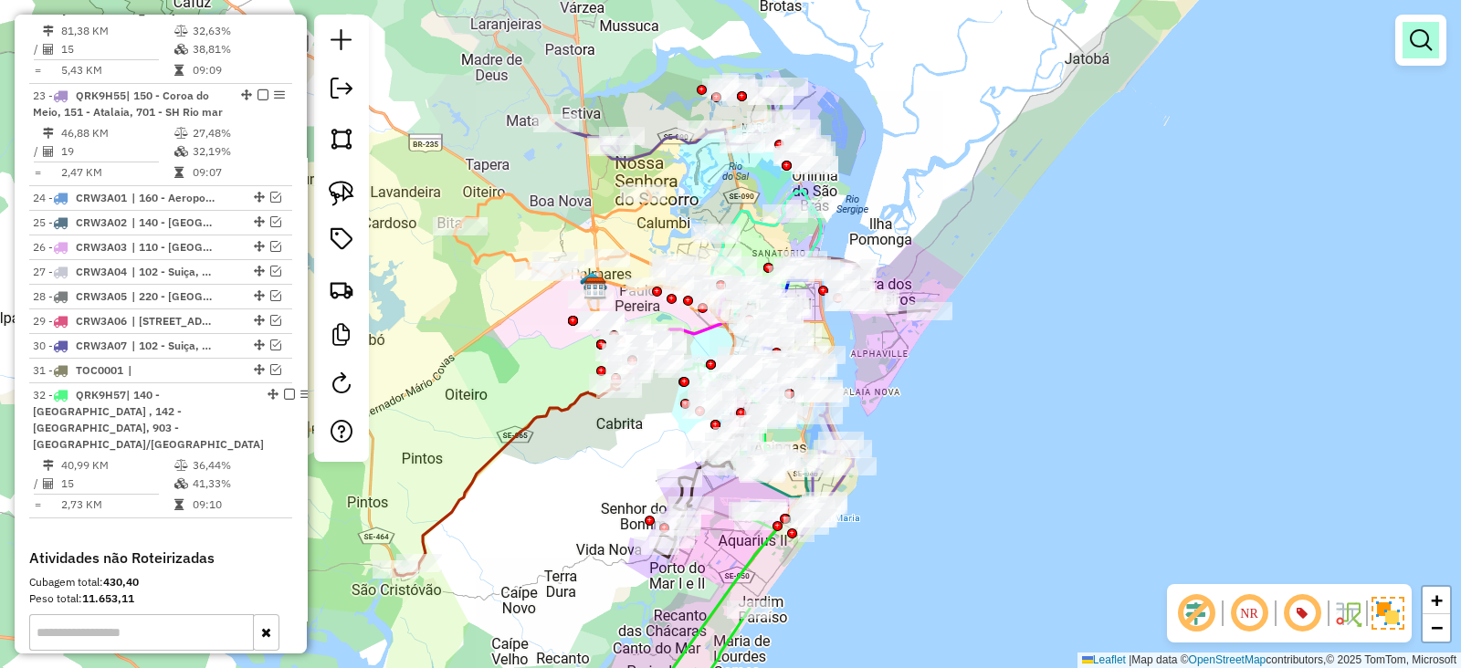
click at [1423, 31] on em at bounding box center [1421, 40] width 22 height 22
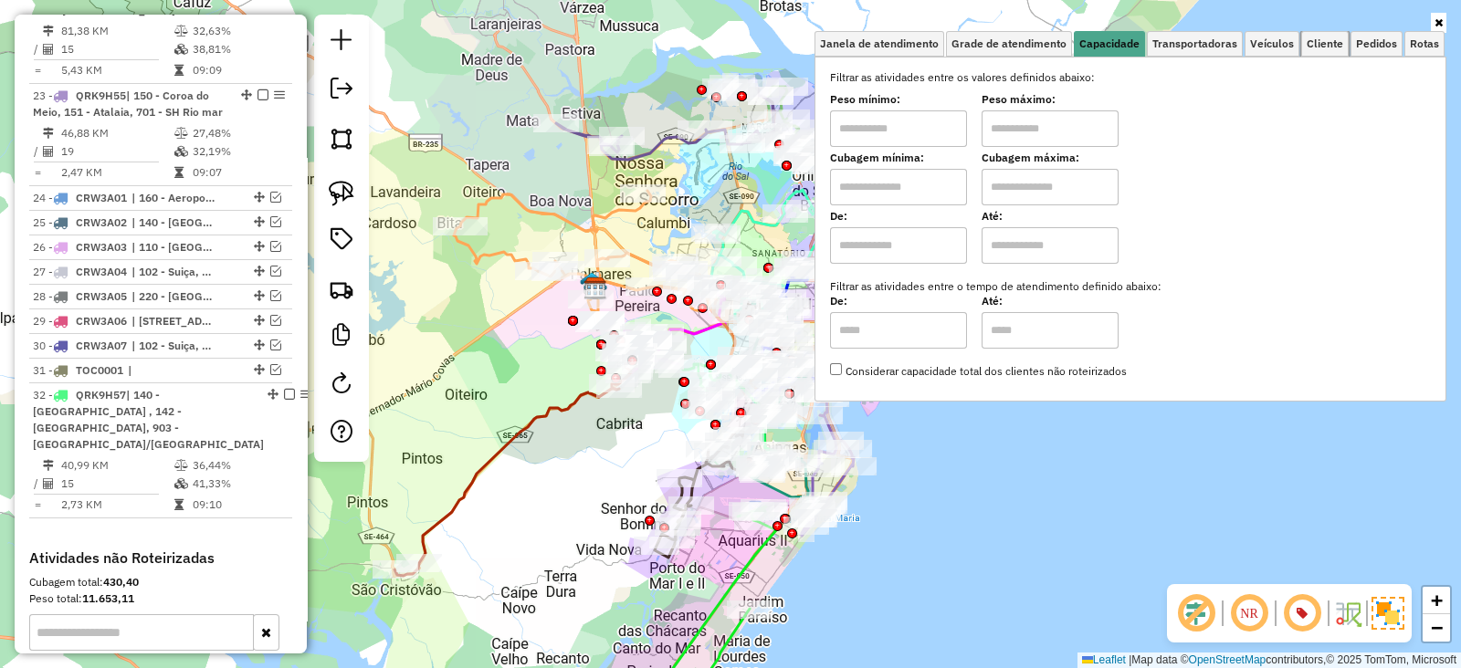
drag, startPoint x: 1325, startPoint y: 45, endPoint x: 1194, endPoint y: 87, distance: 137.2
click at [1325, 44] on span "Cliente" at bounding box center [1325, 43] width 37 height 11
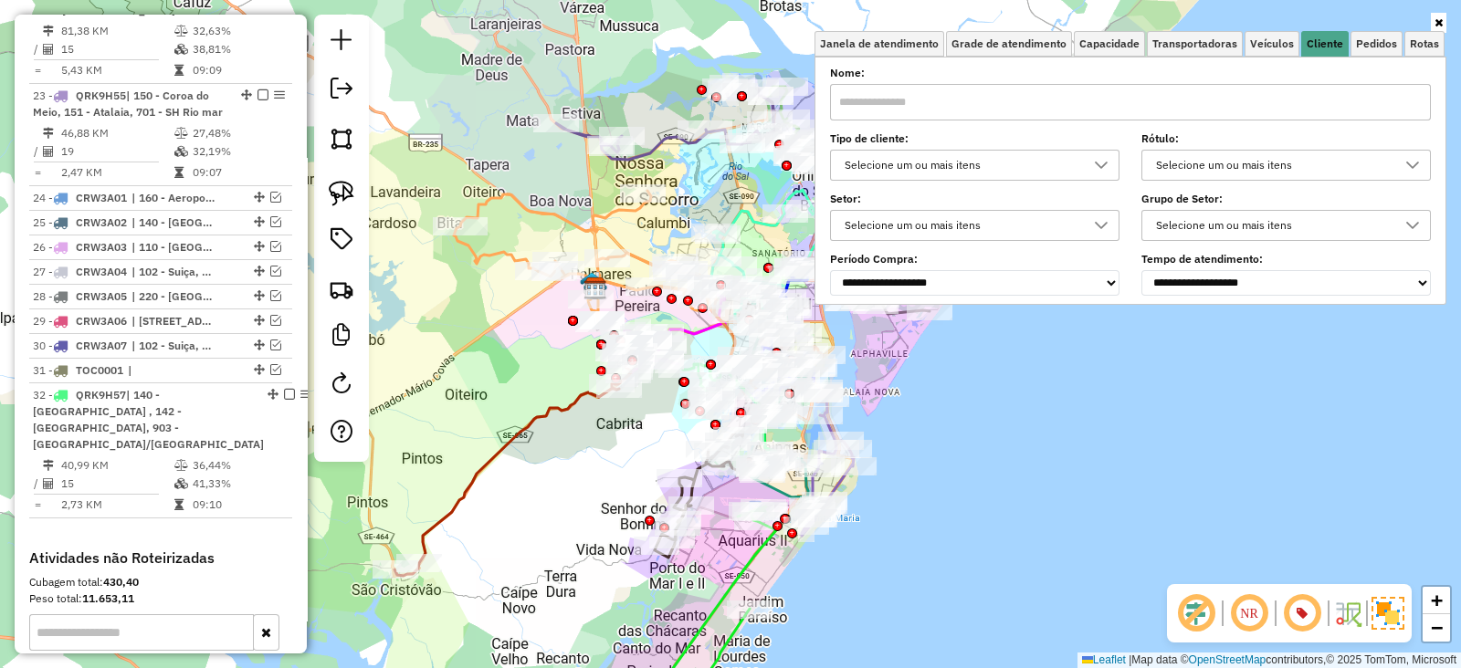
click at [971, 171] on div "Selecione um ou mais itens" at bounding box center [961, 165] width 246 height 29
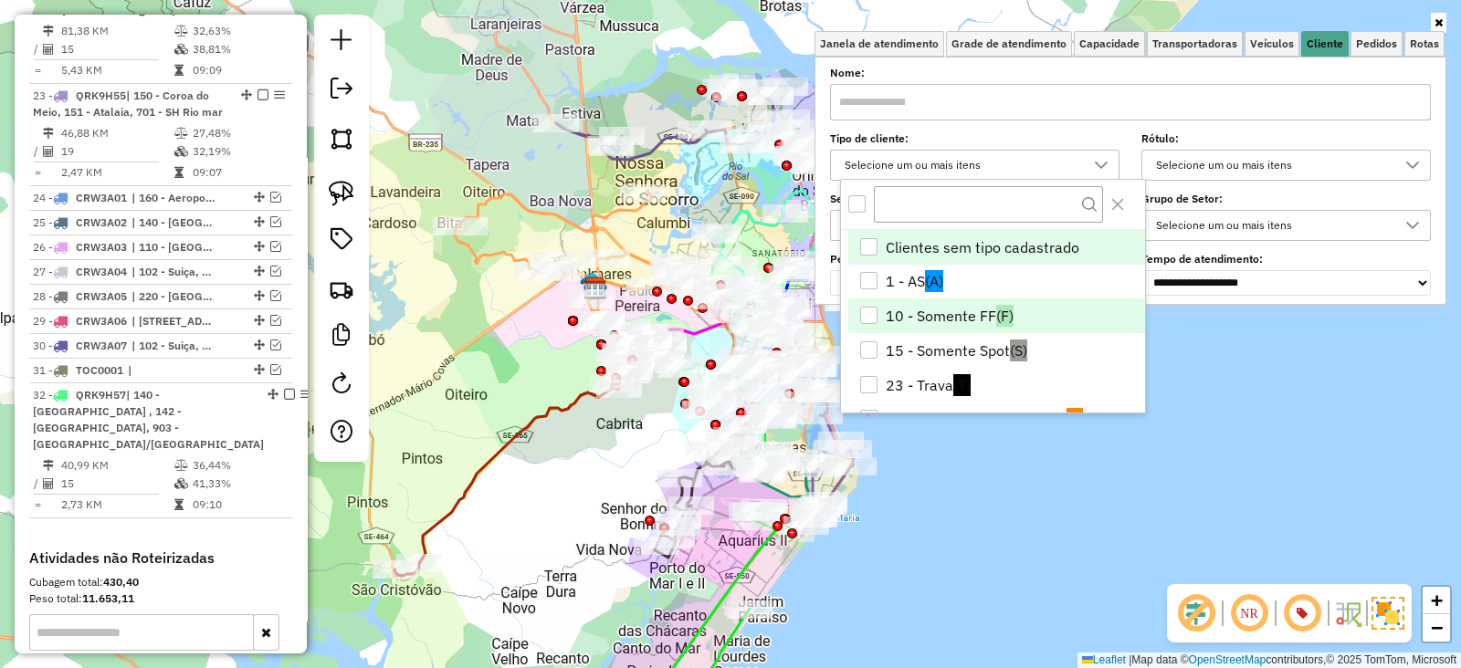
scroll to position [152, 0]
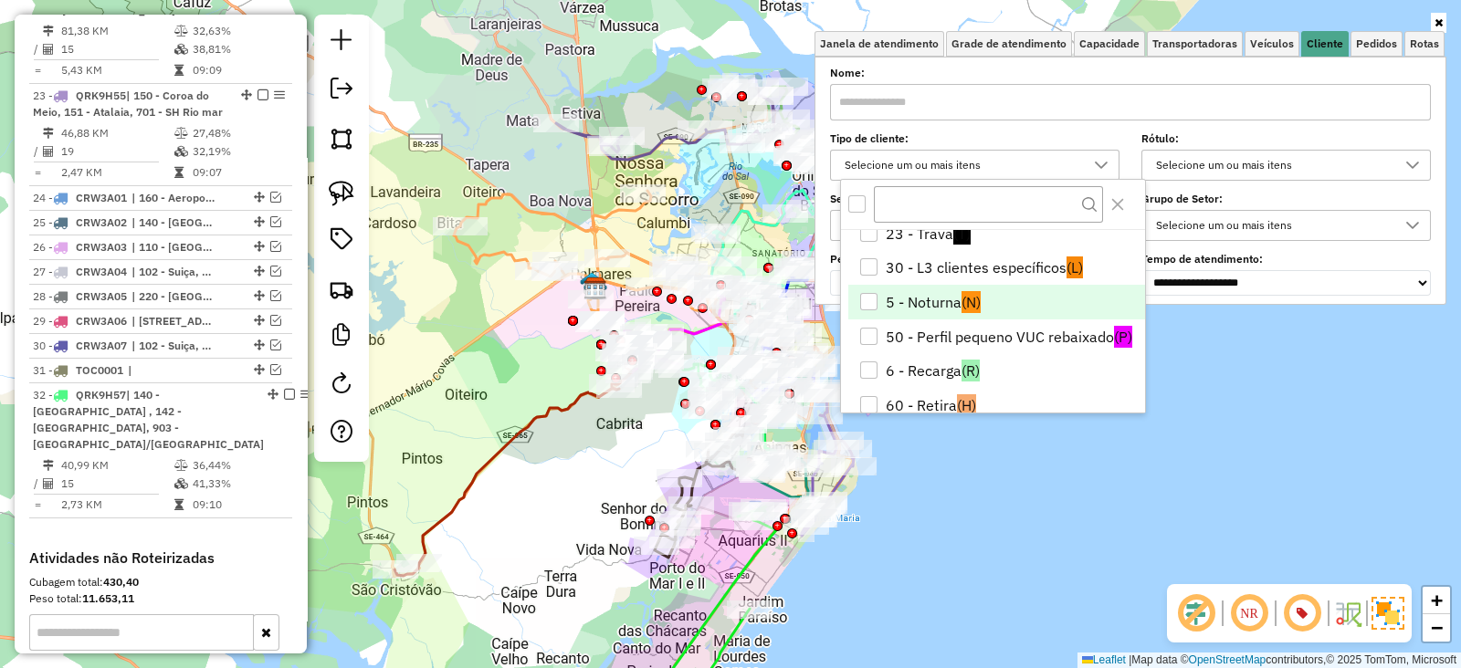
click at [910, 294] on li "5 - Noturna (N)" at bounding box center [996, 302] width 297 height 35
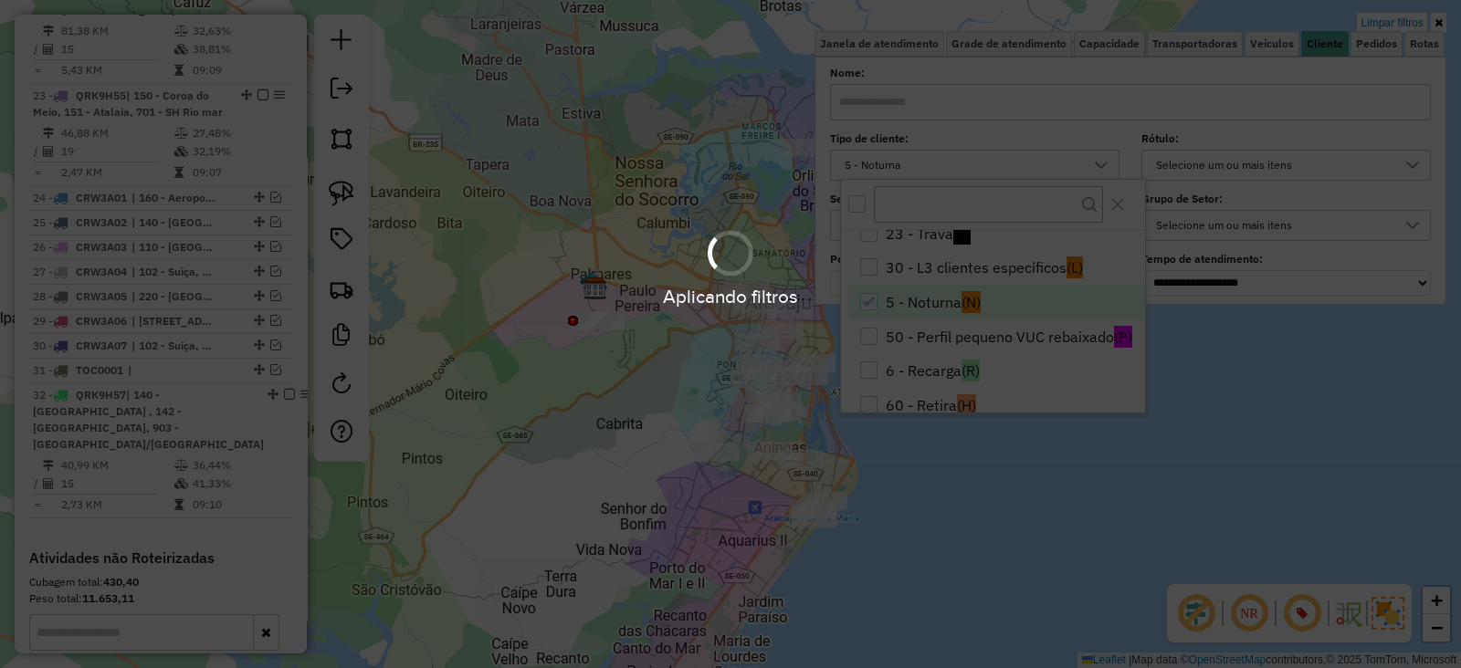
click at [576, 513] on hb-app "Aplicando filtros Pop-up bloqueado! Seu navegador bloqueou automáticamente a ab…" at bounding box center [730, 334] width 1461 height 668
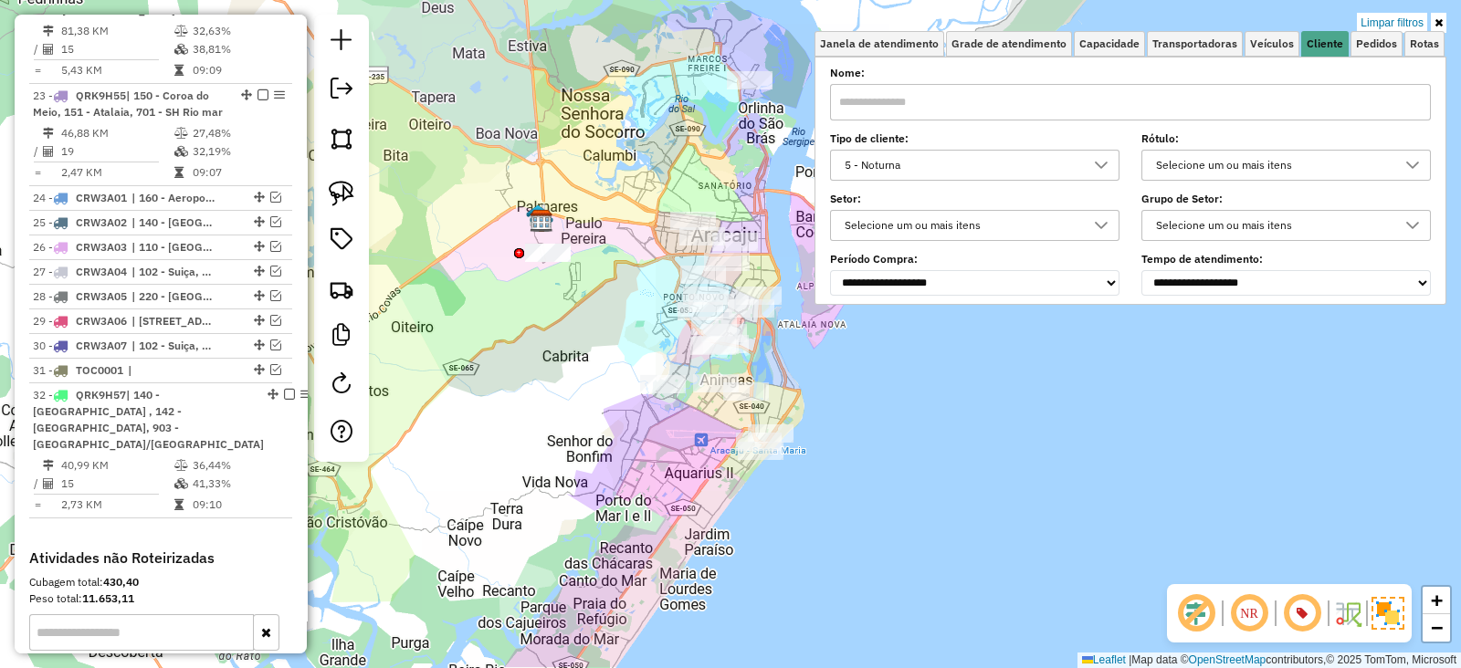
drag, startPoint x: 639, startPoint y: 407, endPoint x: 581, endPoint y: 350, distance: 82.0
click at [581, 350] on div "Limpar filtros Janela de atendimento Grade de atendimento Capacidade Transporta…" at bounding box center [730, 334] width 1461 height 668
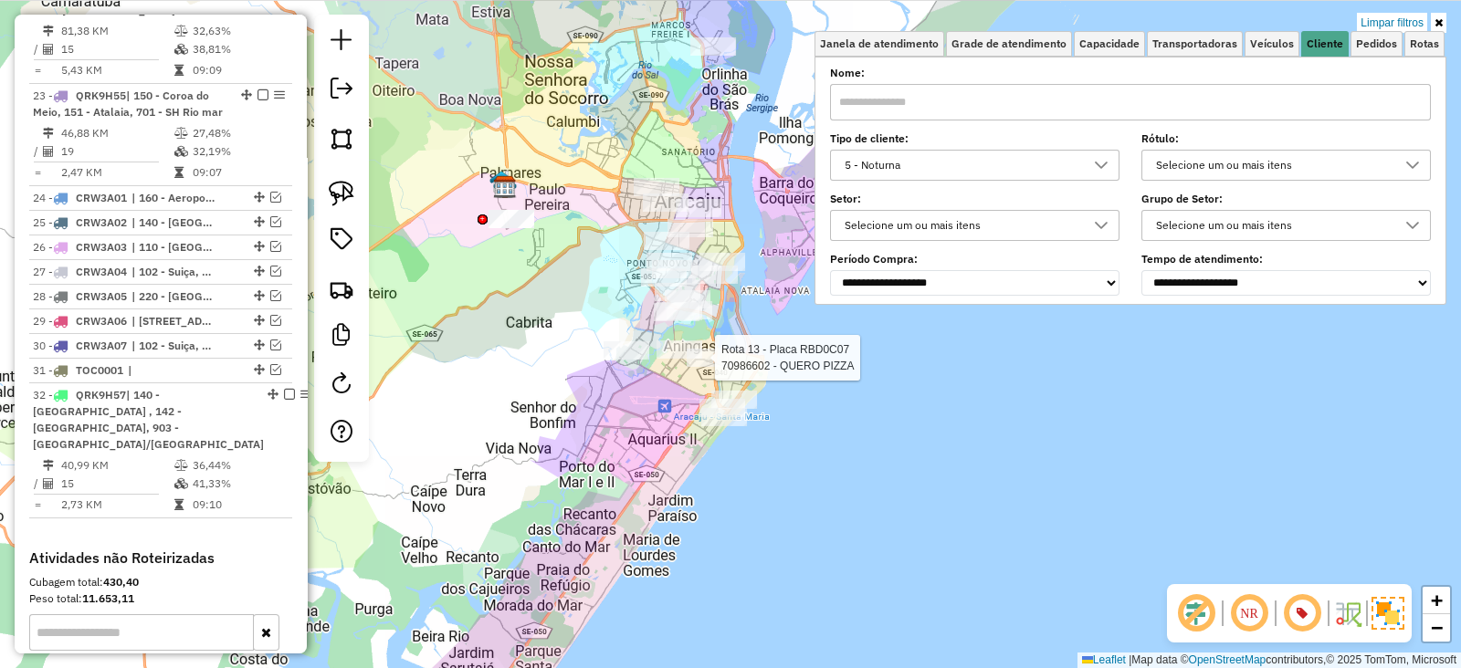
select select "**********"
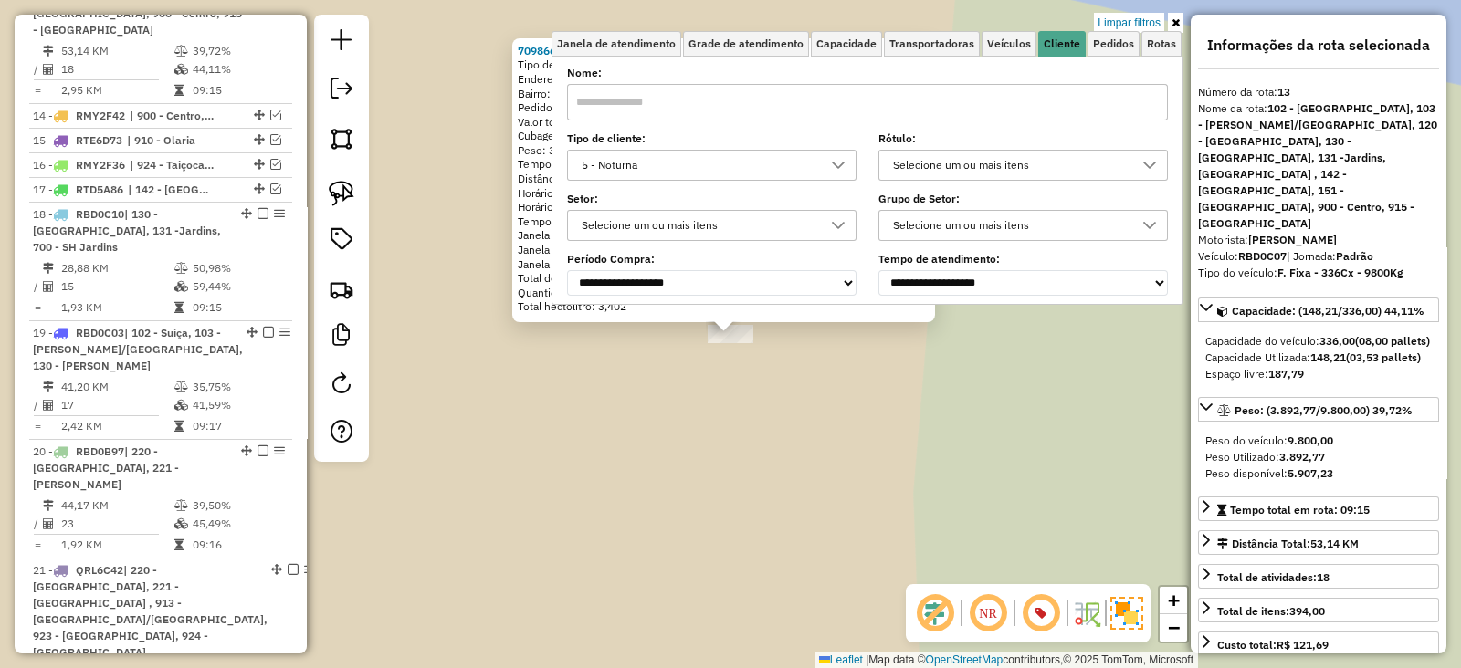
scroll to position [1765, 0]
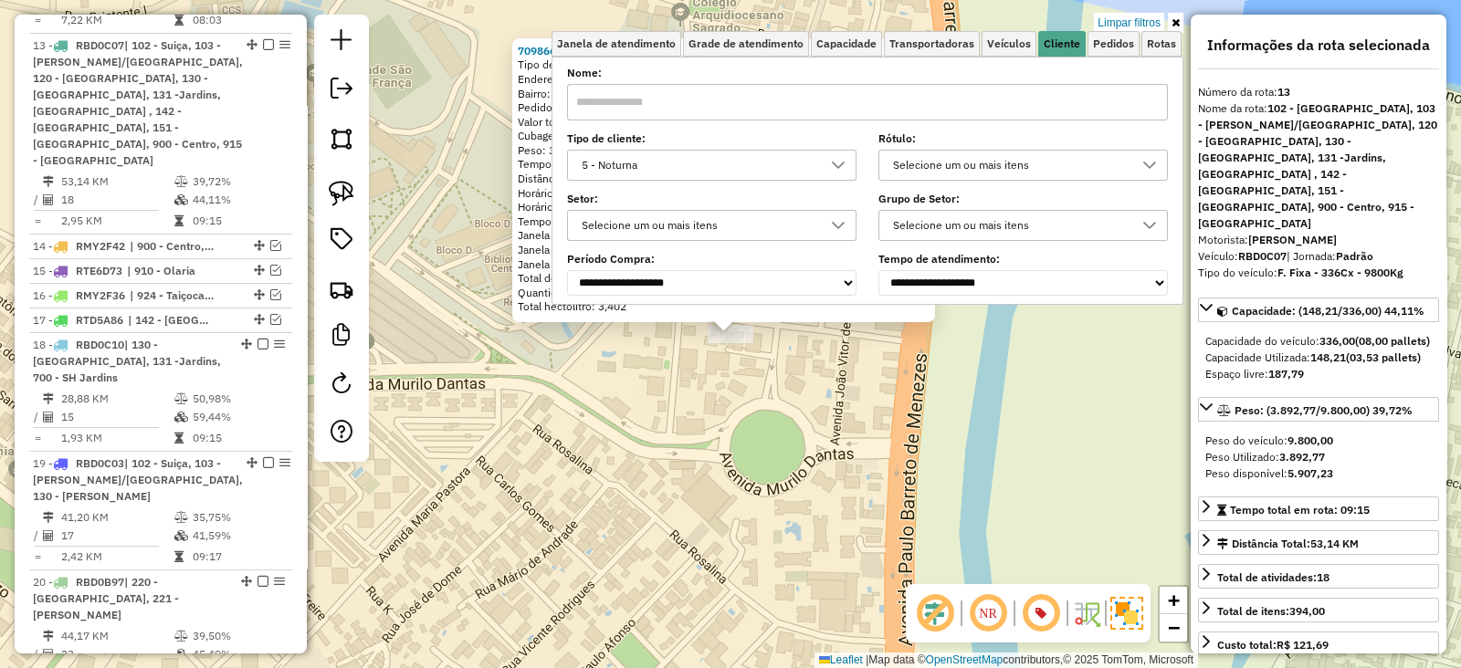
click at [702, 358] on div "70986602 - QUERO PIZZA Tipo de cliente: 5 - Noturna (N) Endereço: ALFERES JOSE …" at bounding box center [730, 334] width 1461 height 668
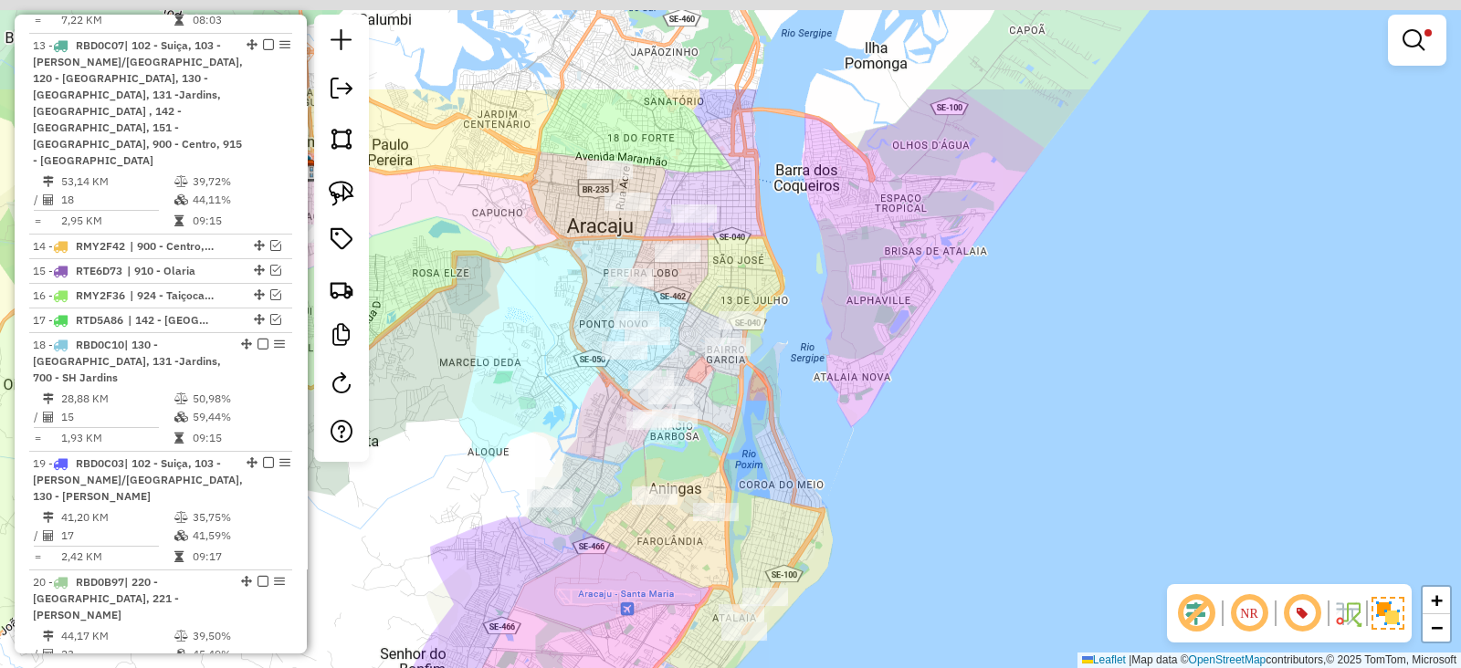
click at [780, 413] on div "Limpar filtros Janela de atendimento Grade de atendimento Capacidade Transporta…" at bounding box center [730, 334] width 1461 height 668
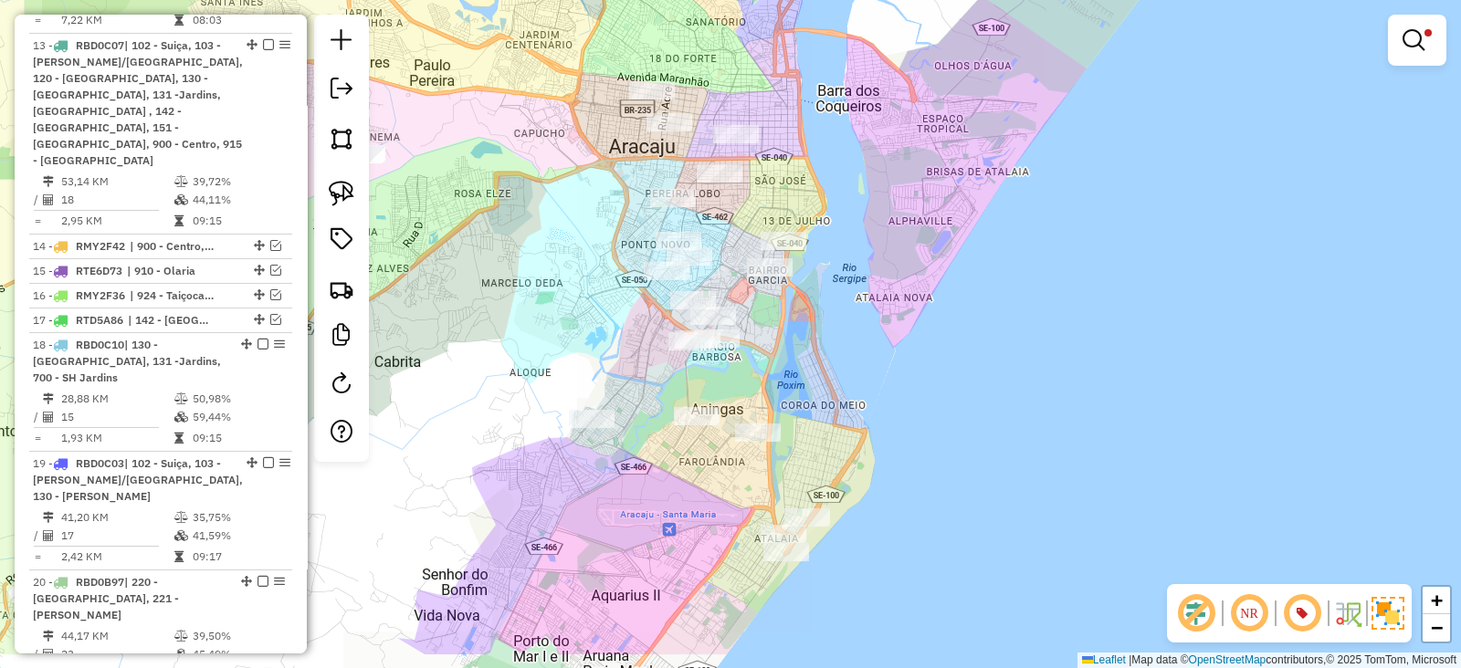
drag, startPoint x: 780, startPoint y: 413, endPoint x: 822, endPoint y: 332, distance: 90.7
click at [822, 332] on div "Limpar filtros Janela de atendimento Grade de atendimento Capacidade Transporta…" at bounding box center [730, 334] width 1461 height 668
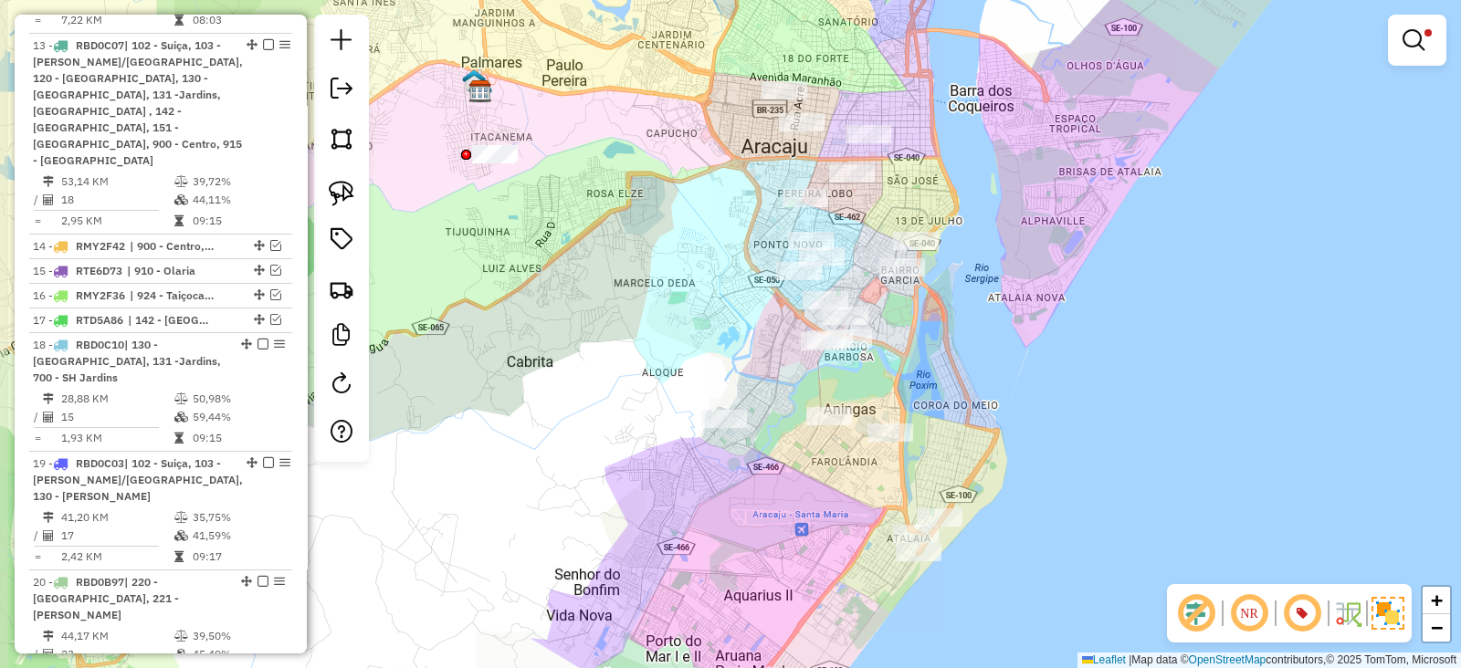
drag, startPoint x: 858, startPoint y: 341, endPoint x: 991, endPoint y: 340, distance: 132.4
click at [991, 340] on div "Limpar filtros Janela de atendimento Grade de atendimento Capacidade Transporta…" at bounding box center [730, 334] width 1461 height 668
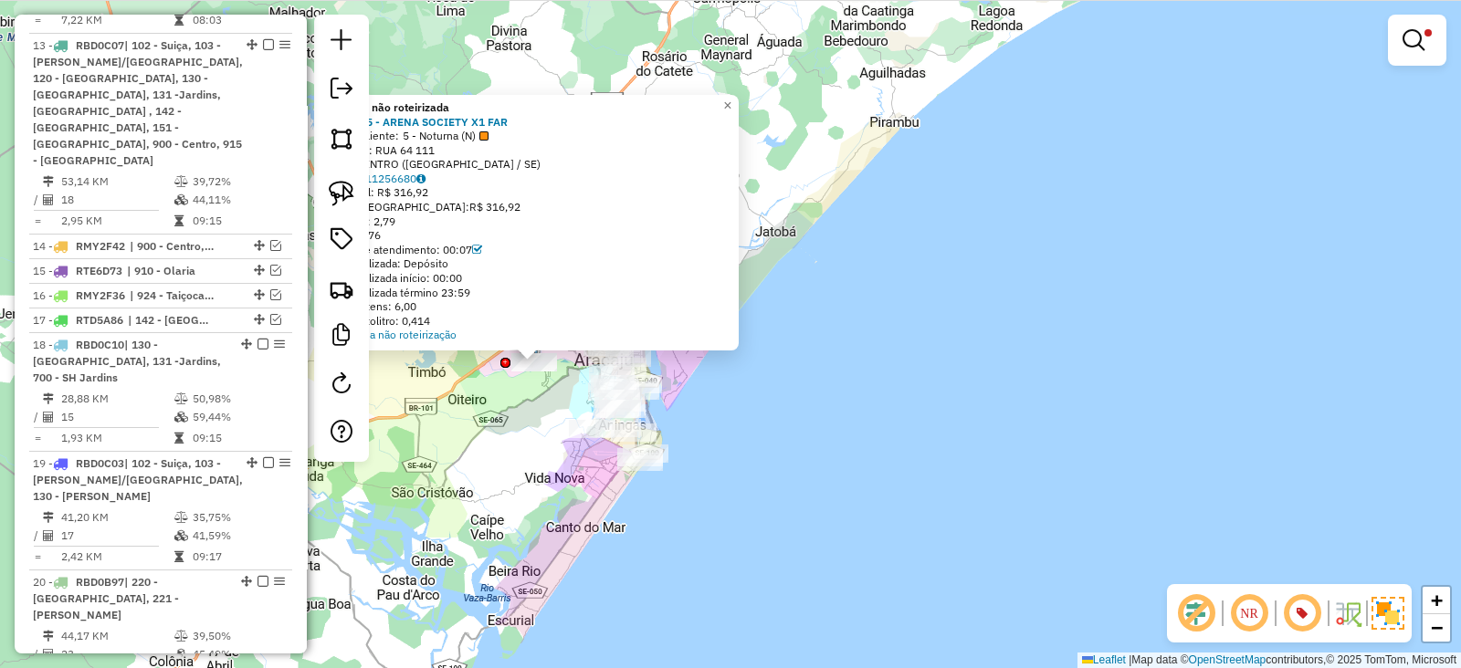
click at [538, 461] on div "Atividade não roteirizada 70993605 - ARENA SOCIETY X1 FAR Tipo de cliente: 5 - …" at bounding box center [730, 334] width 1461 height 668
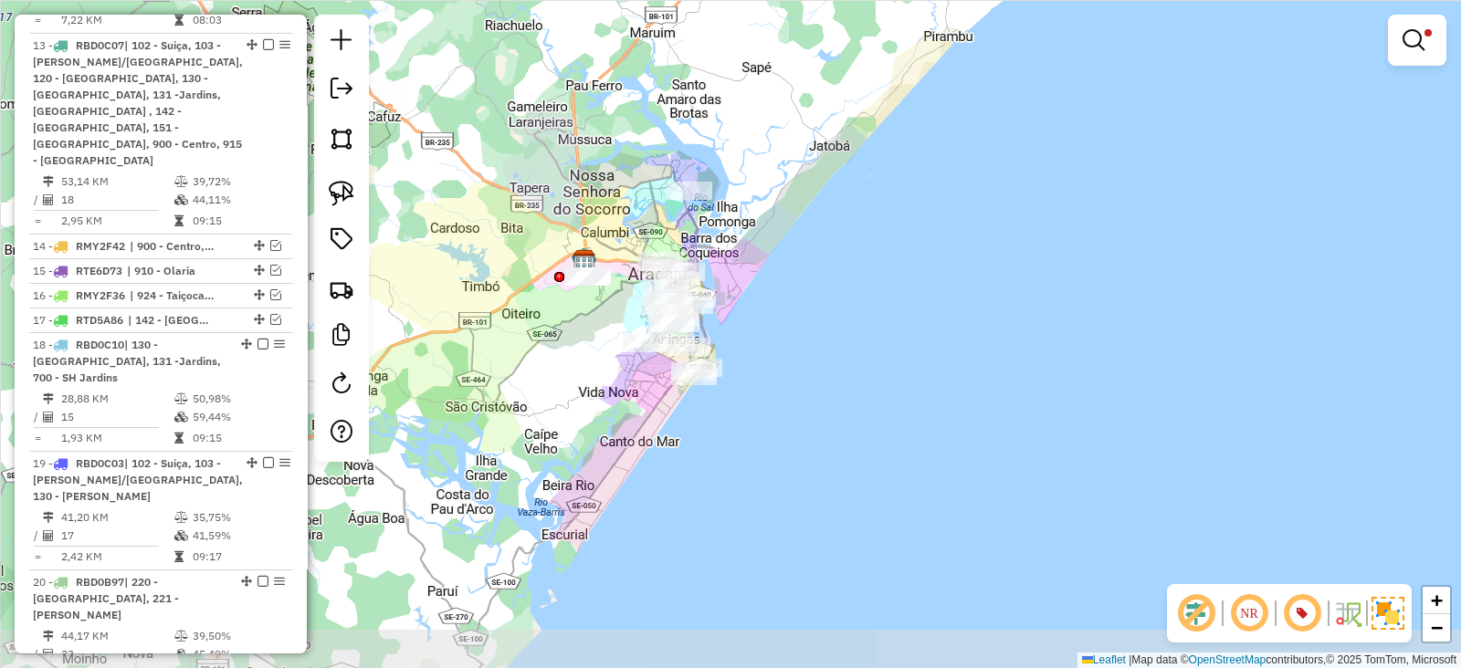
drag, startPoint x: 709, startPoint y: 356, endPoint x: 762, endPoint y: 268, distance: 103.7
click at [762, 268] on div "Limpar filtros Janela de atendimento Grade de atendimento Capacidade Transporta…" at bounding box center [730, 334] width 1461 height 668
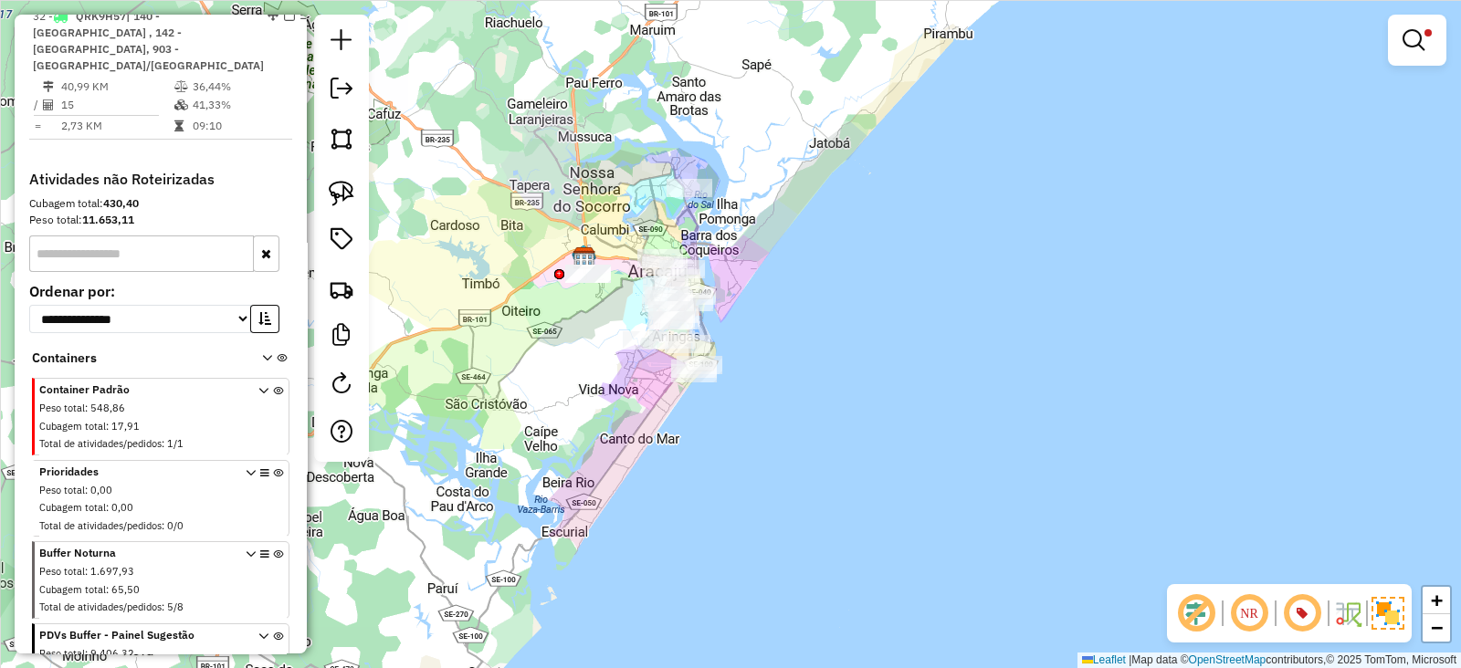
scroll to position [3035, 0]
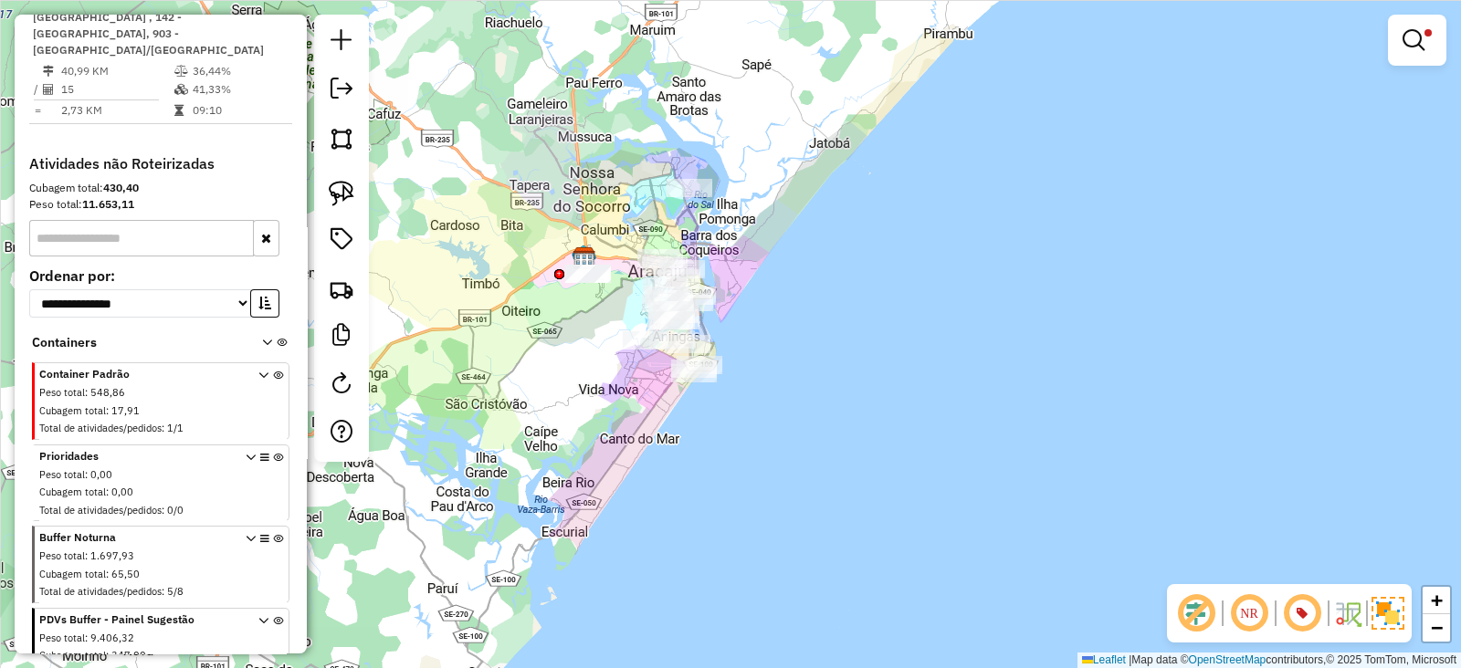
click at [273, 534] on icon at bounding box center [278, 568] width 10 height 68
select select "**********"
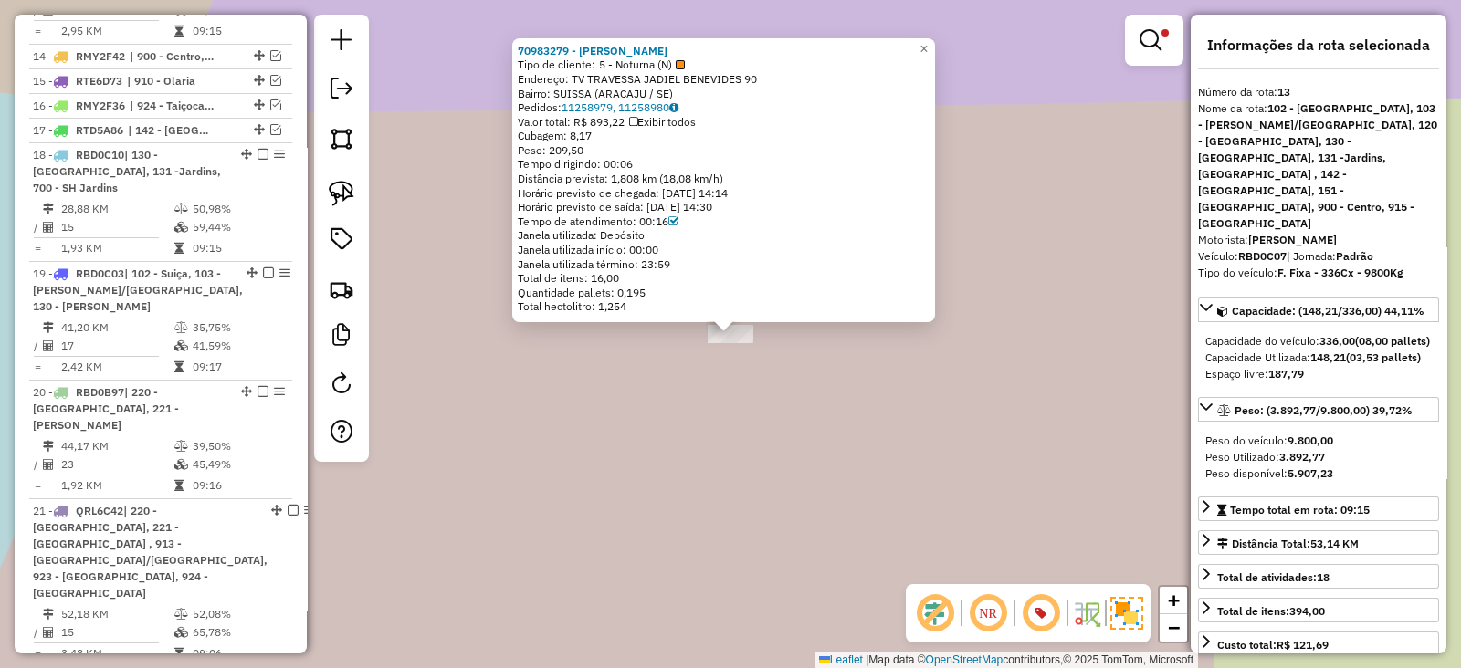
scroll to position [1765, 0]
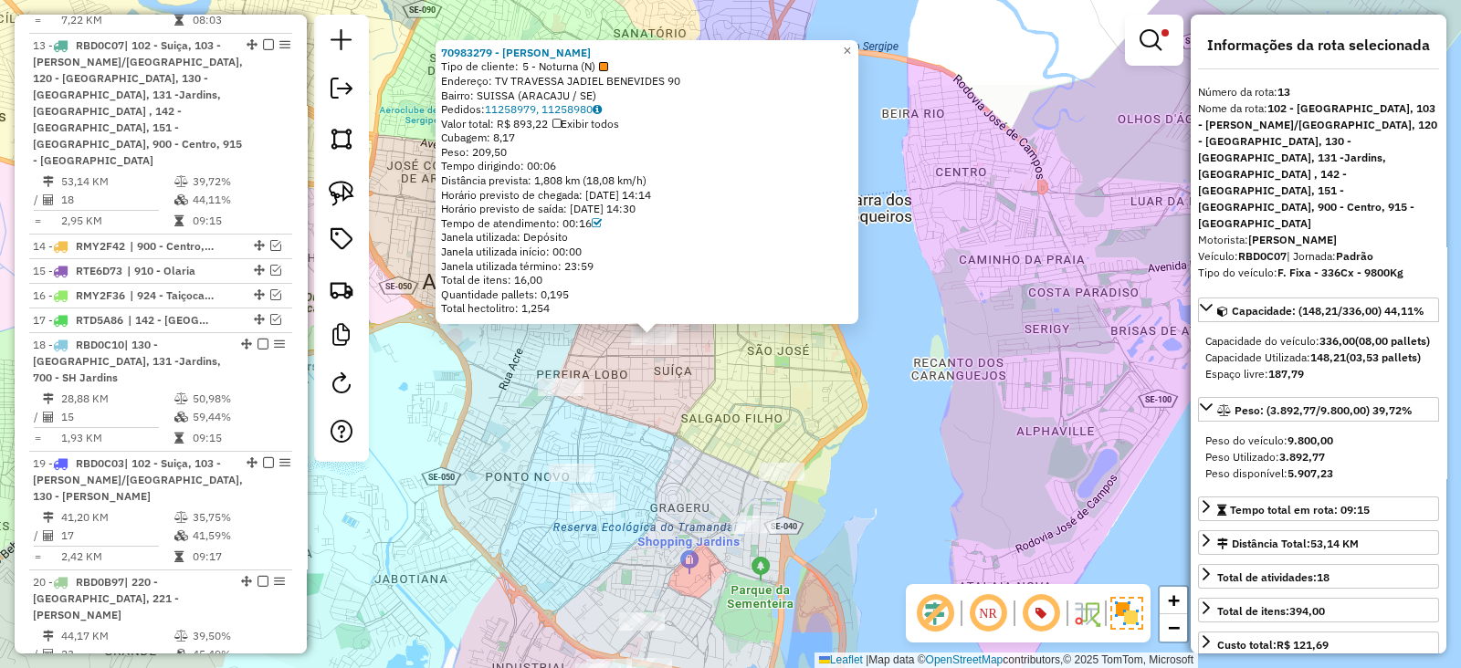
drag, startPoint x: 662, startPoint y: 482, endPoint x: 719, endPoint y: 276, distance: 214.0
click at [719, 276] on div "70983279 - WESLEY DA CRUZ LIMA Tipo de cliente: 5 - Noturna (N) Endereço: TV TR…" at bounding box center [730, 334] width 1461 height 668
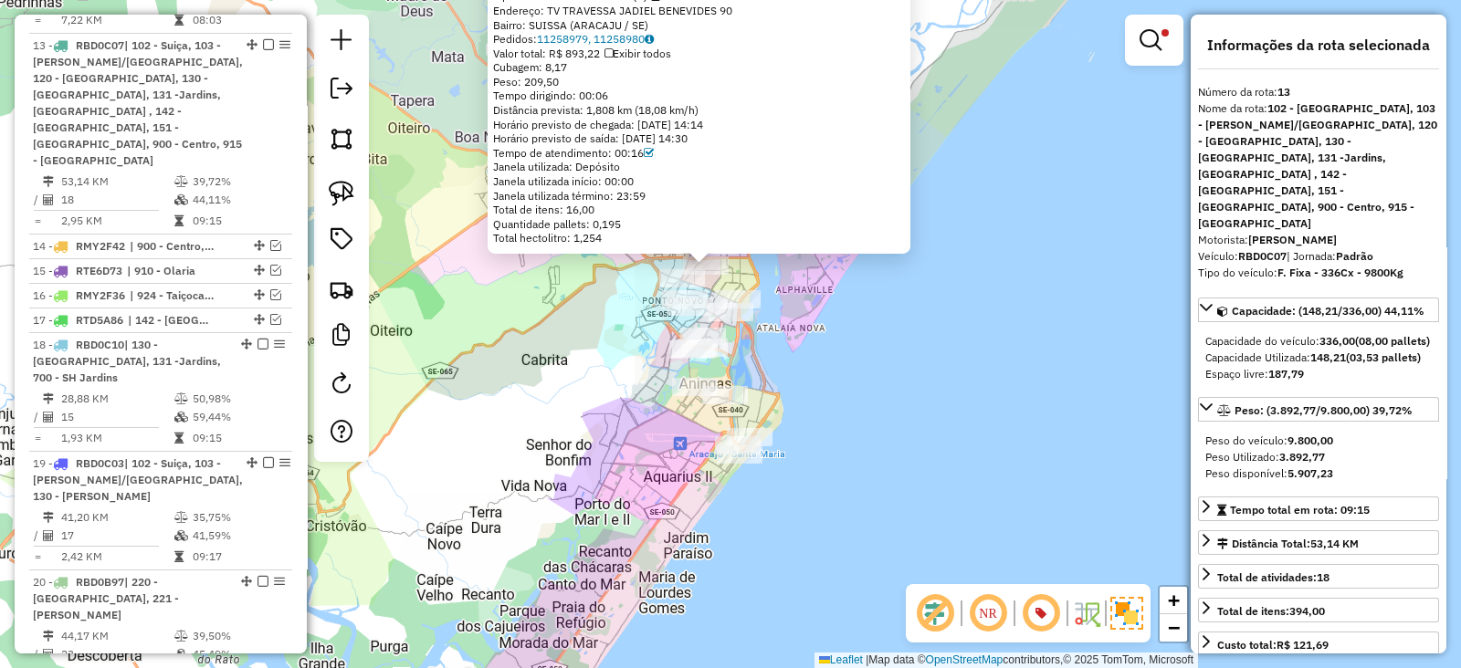
click at [783, 424] on div "70983279 - WESLEY DA CRUZ LIMA Tipo de cliente: 5 - Noturna (N) Endereço: TV TR…" at bounding box center [730, 334] width 1461 height 668
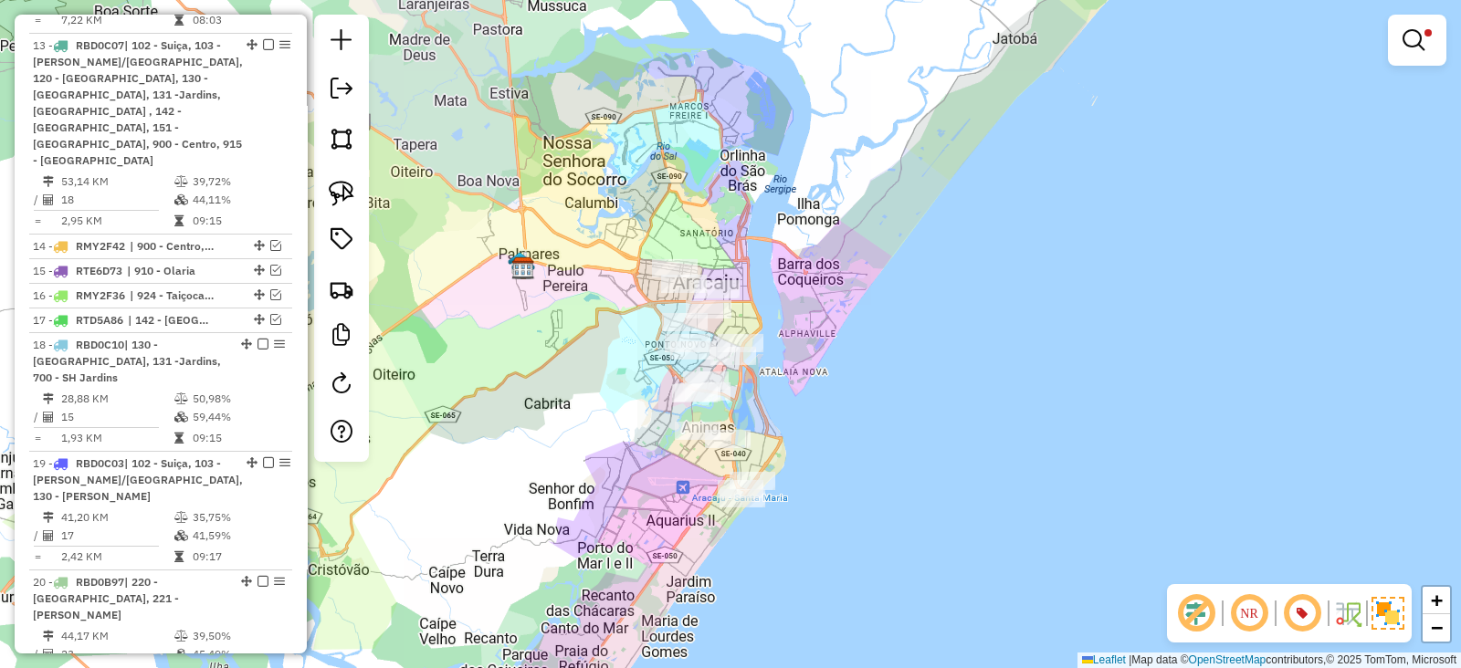
drag, startPoint x: 785, startPoint y: 232, endPoint x: 789, endPoint y: 259, distance: 27.6
click at [789, 275] on div "Limpar filtros Janela de atendimento Grade de atendimento Capacidade Transporta…" at bounding box center [730, 334] width 1461 height 668
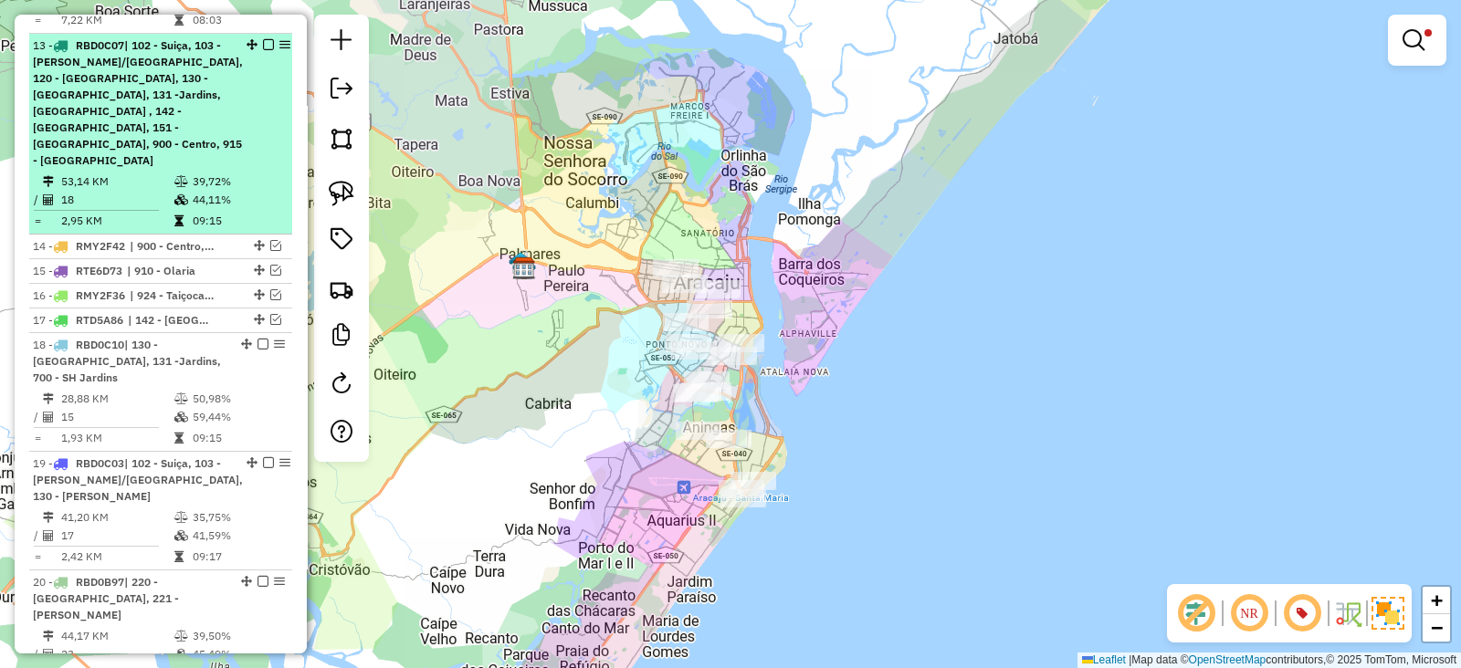
click at [263, 39] on em at bounding box center [268, 44] width 11 height 11
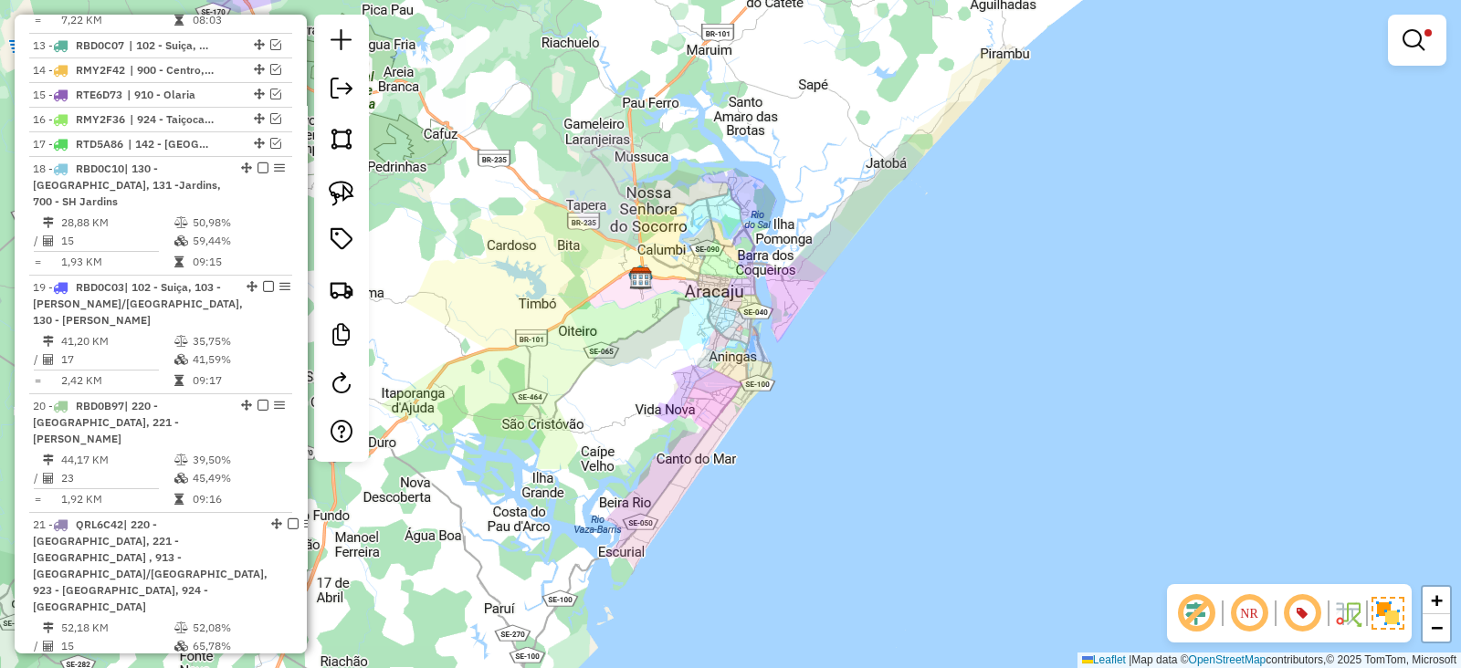
drag, startPoint x: 648, startPoint y: 317, endPoint x: 758, endPoint y: 347, distance: 113.6
click at [758, 347] on div "Limpar filtros Janela de atendimento Grade de atendimento Capacidade Transporta…" at bounding box center [730, 334] width 1461 height 668
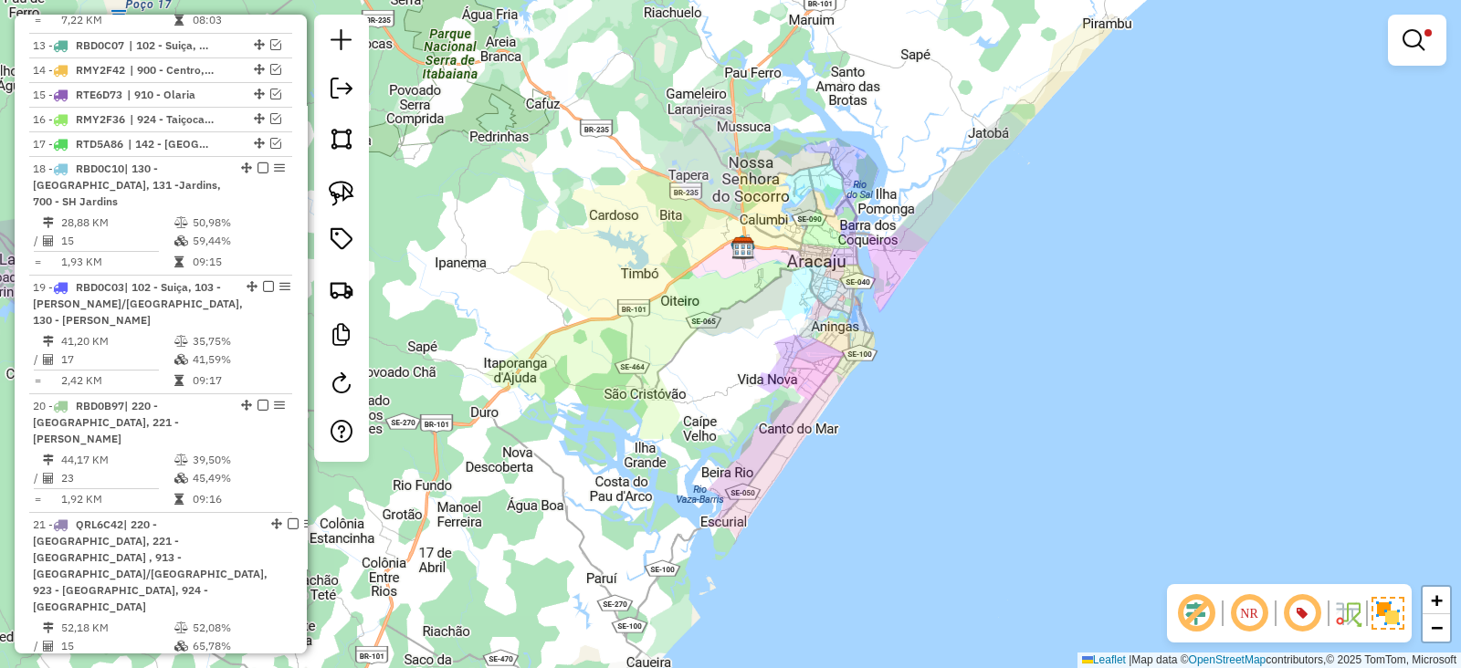
drag, startPoint x: 730, startPoint y: 384, endPoint x: 781, endPoint y: 348, distance: 62.1
click at [781, 348] on div "Limpar filtros Janela de atendimento Grade de atendimento Capacidade Transporta…" at bounding box center [730, 334] width 1461 height 668
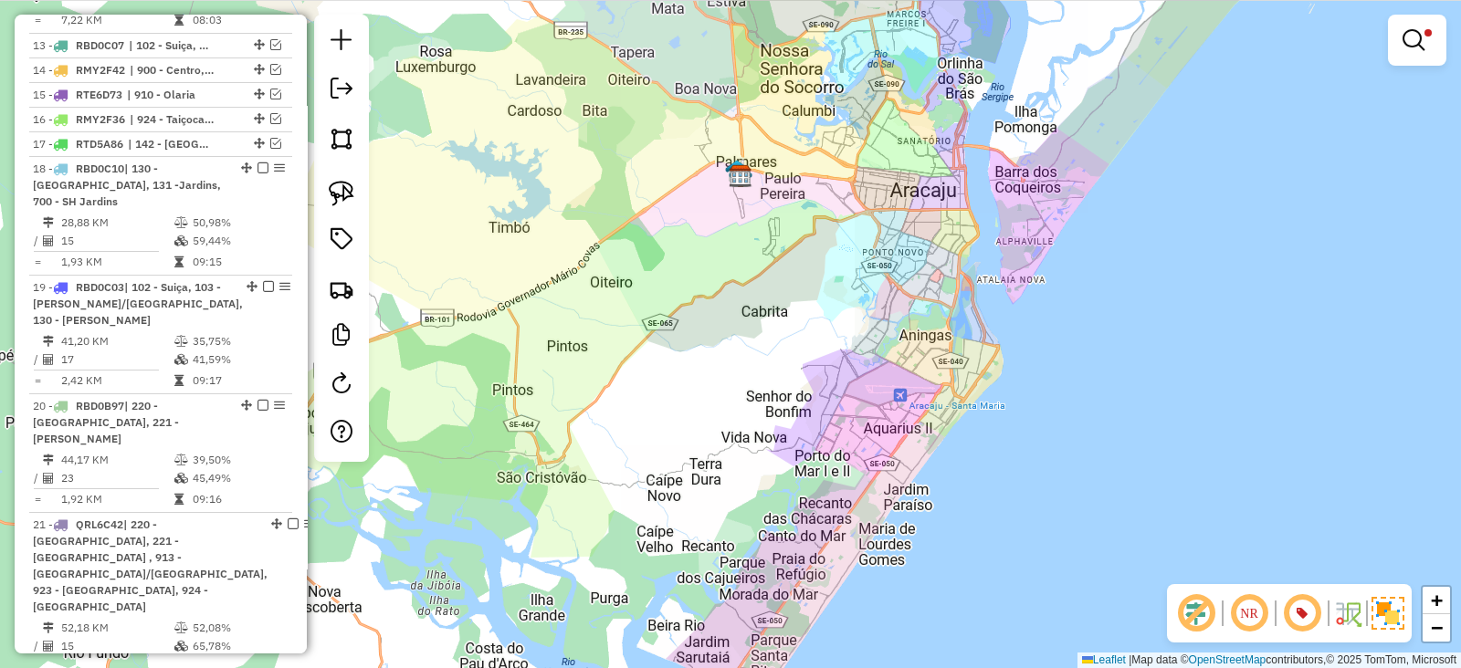
drag, startPoint x: 774, startPoint y: 314, endPoint x: 825, endPoint y: 351, distance: 62.1
click at [825, 351] on div "Limpar filtros Janela de atendimento Grade de atendimento Capacidade Transporta…" at bounding box center [730, 334] width 1461 height 668
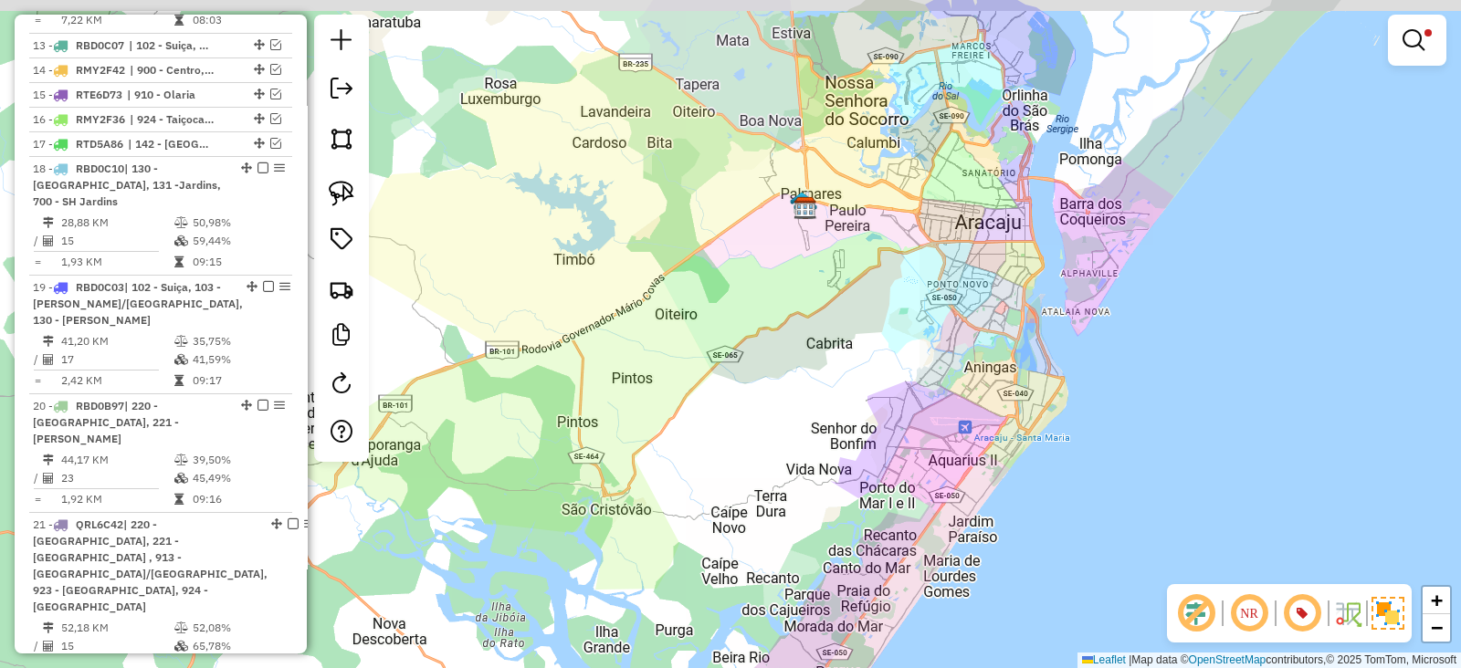
drag, startPoint x: 877, startPoint y: 302, endPoint x: 925, endPoint y: 326, distance: 53.9
click at [925, 326] on div "Limpar filtros Janela de atendimento Grade de atendimento Capacidade Transporta…" at bounding box center [730, 334] width 1461 height 668
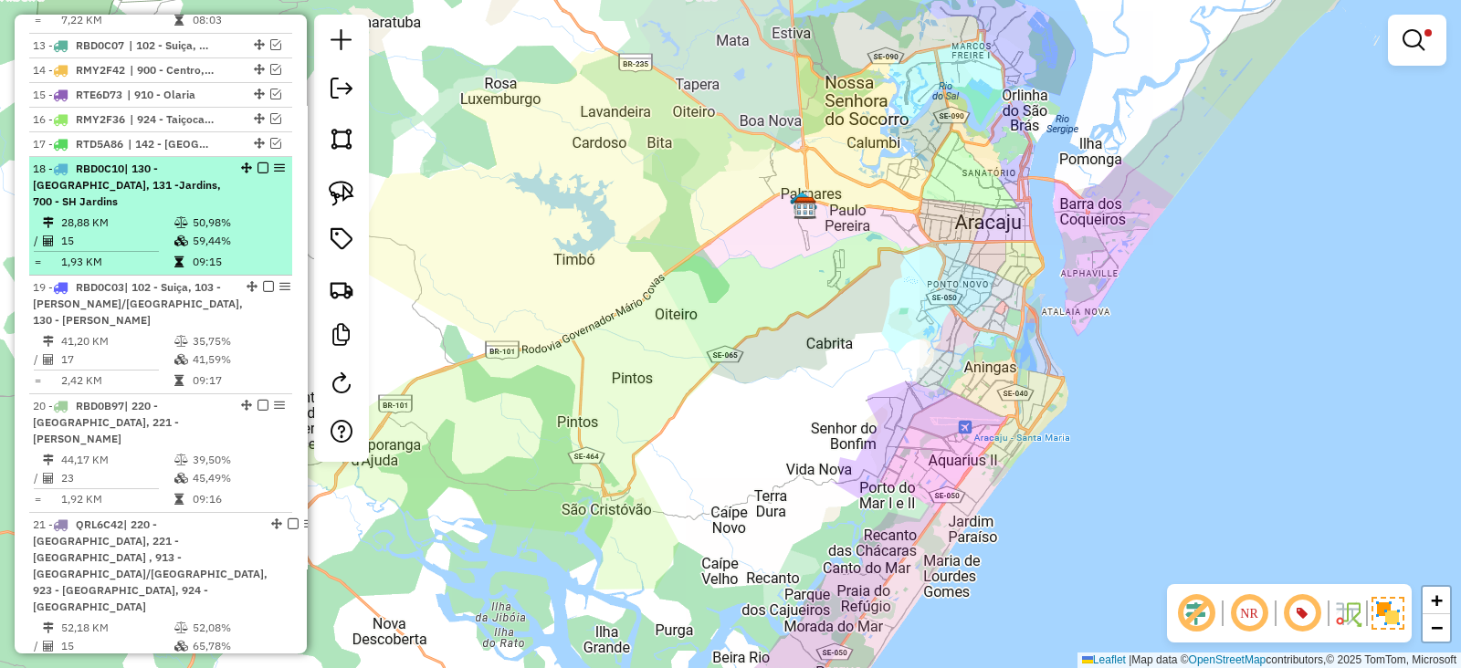
click at [257, 163] on em at bounding box center [262, 168] width 11 height 11
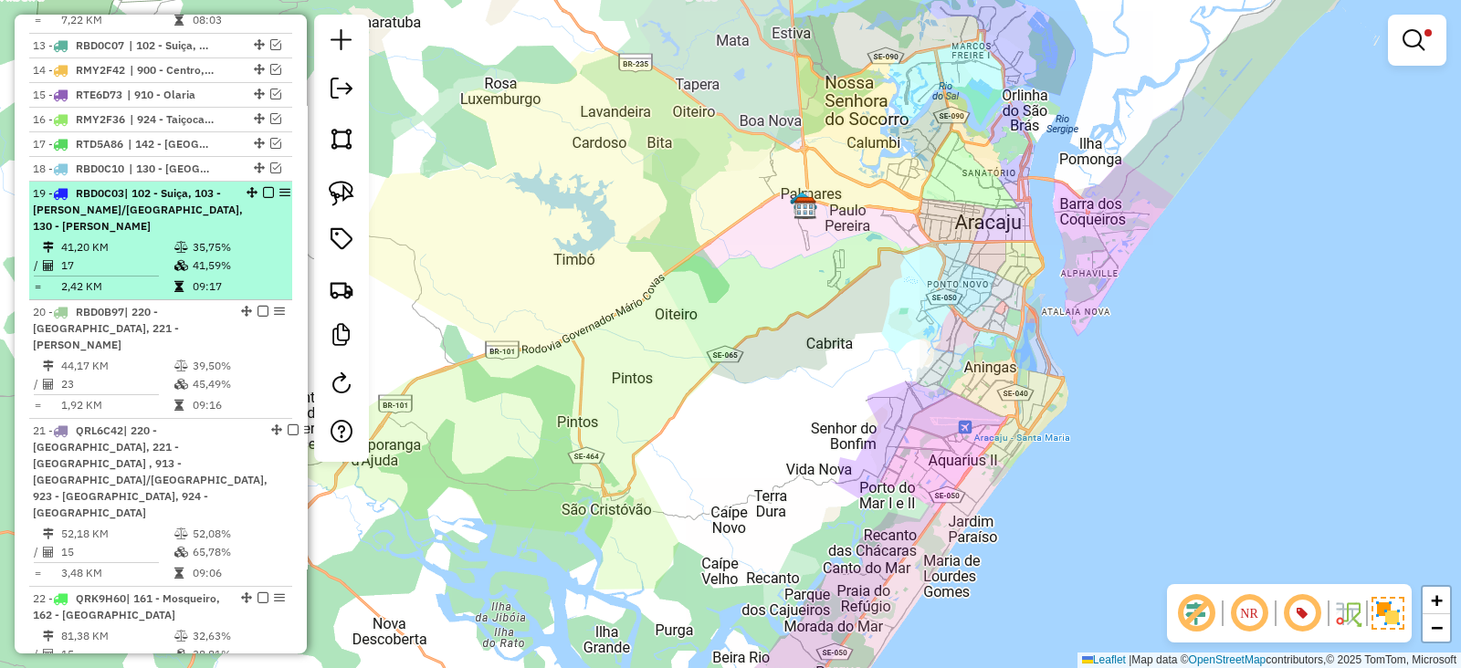
click at [263, 187] on em at bounding box center [268, 192] width 11 height 11
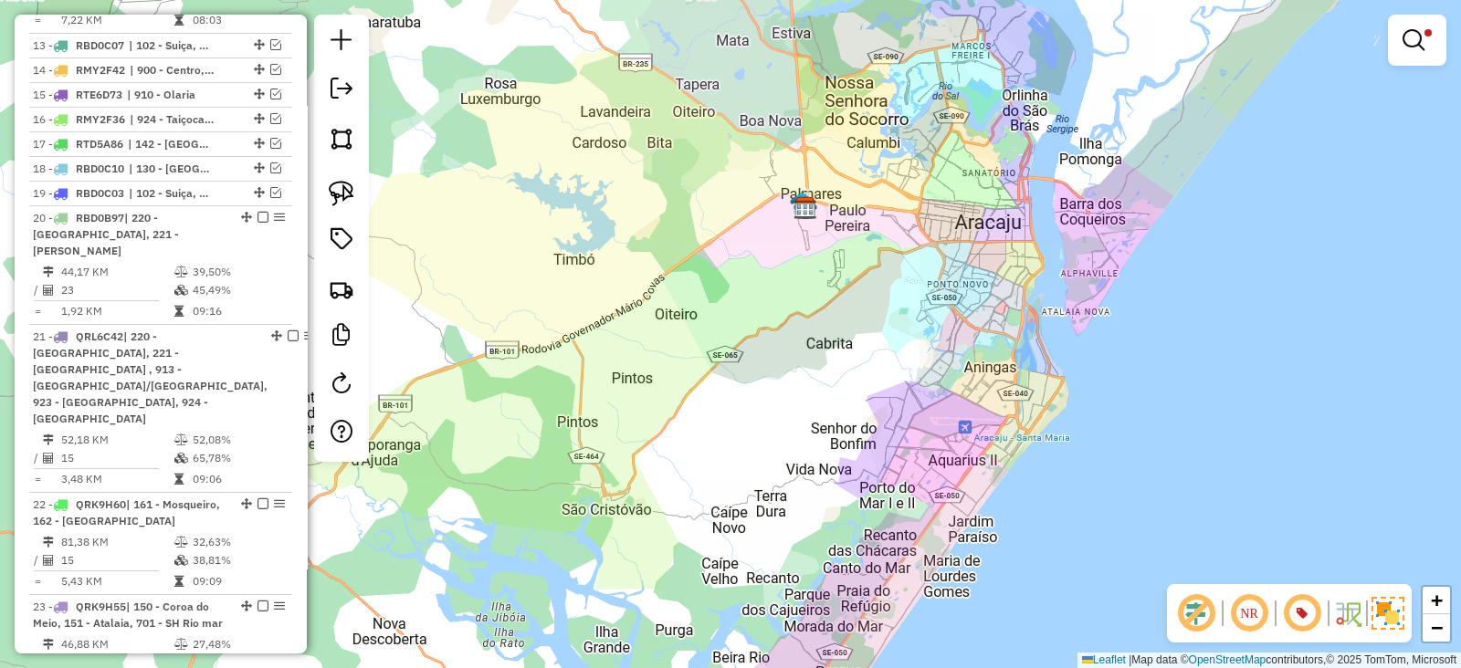
click at [257, 212] on em at bounding box center [262, 217] width 11 height 11
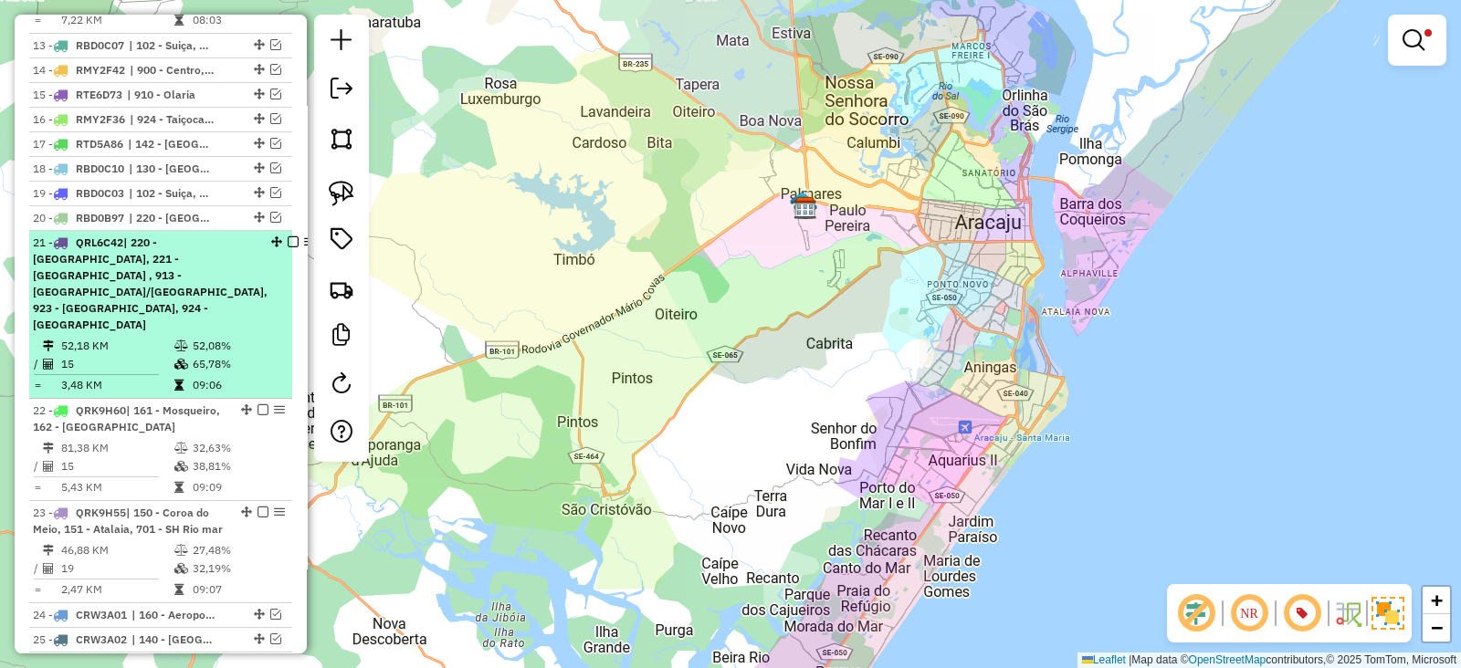
click at [288, 236] on em at bounding box center [293, 241] width 11 height 11
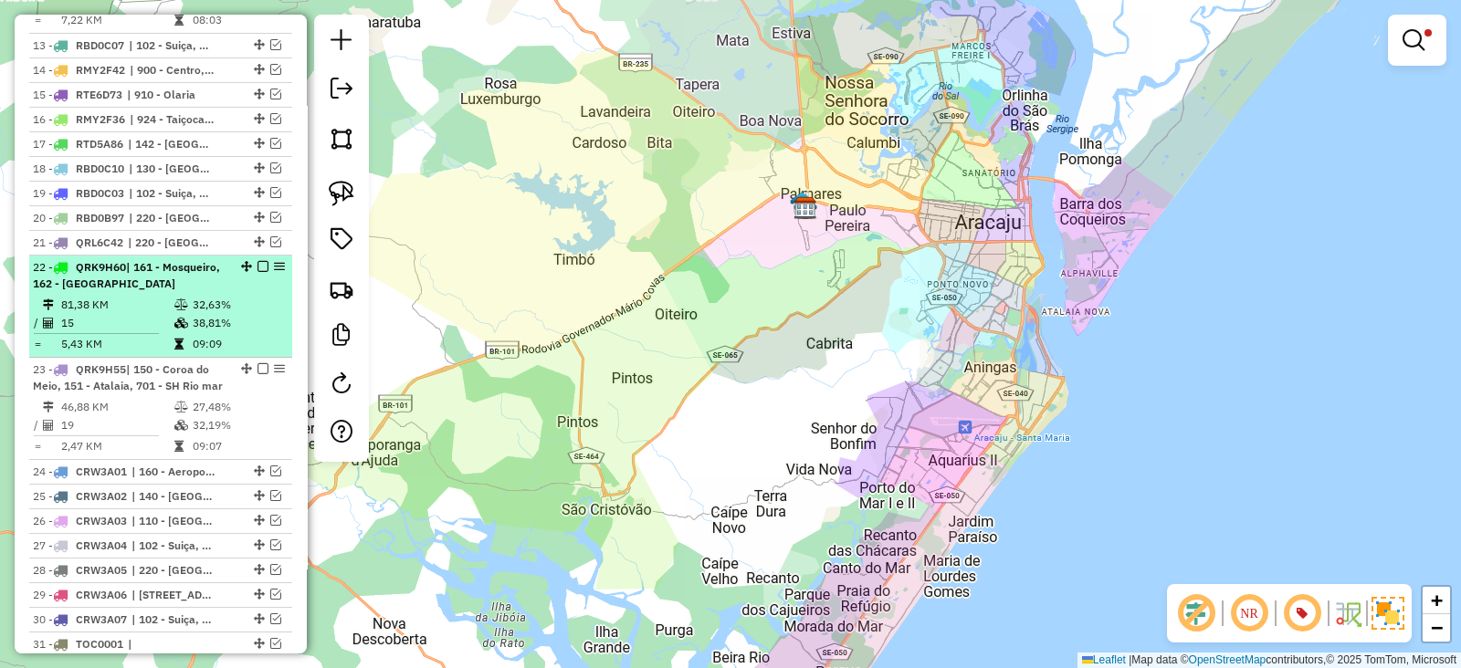
click at [257, 261] on em at bounding box center [262, 266] width 11 height 11
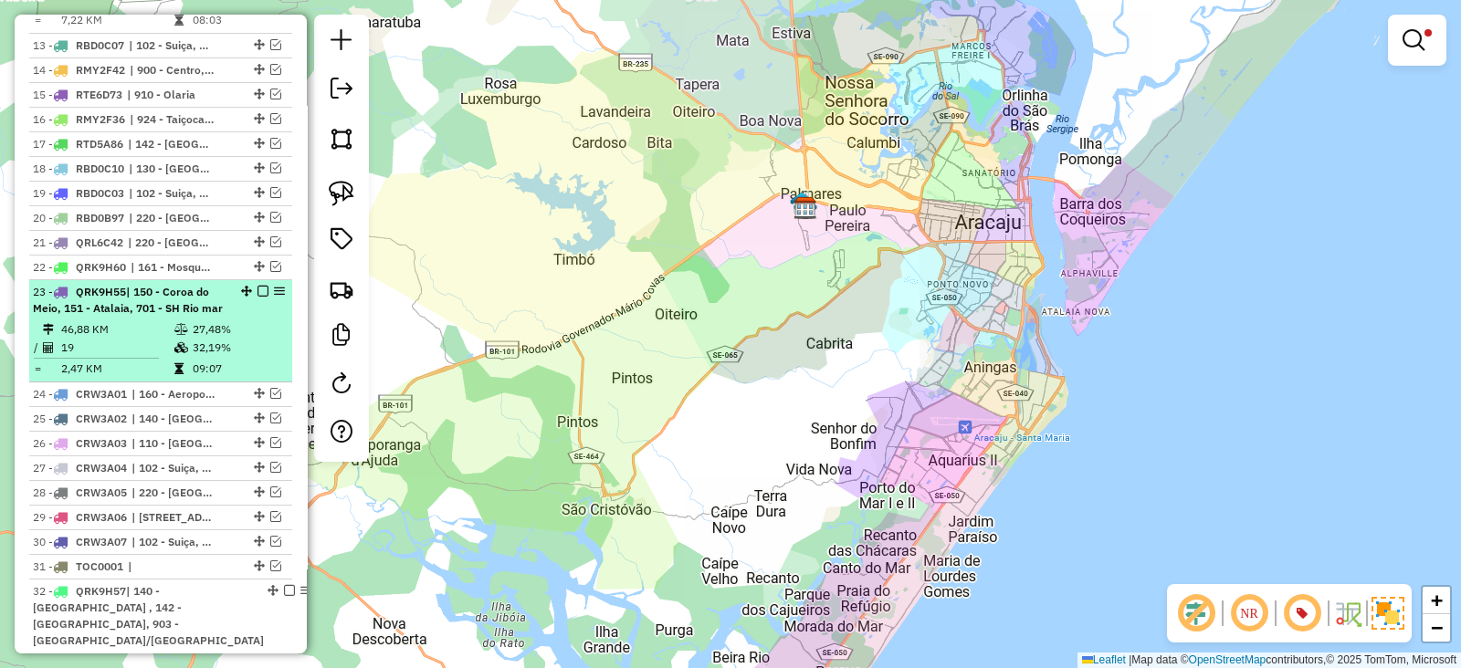
click at [257, 286] on em at bounding box center [262, 291] width 11 height 11
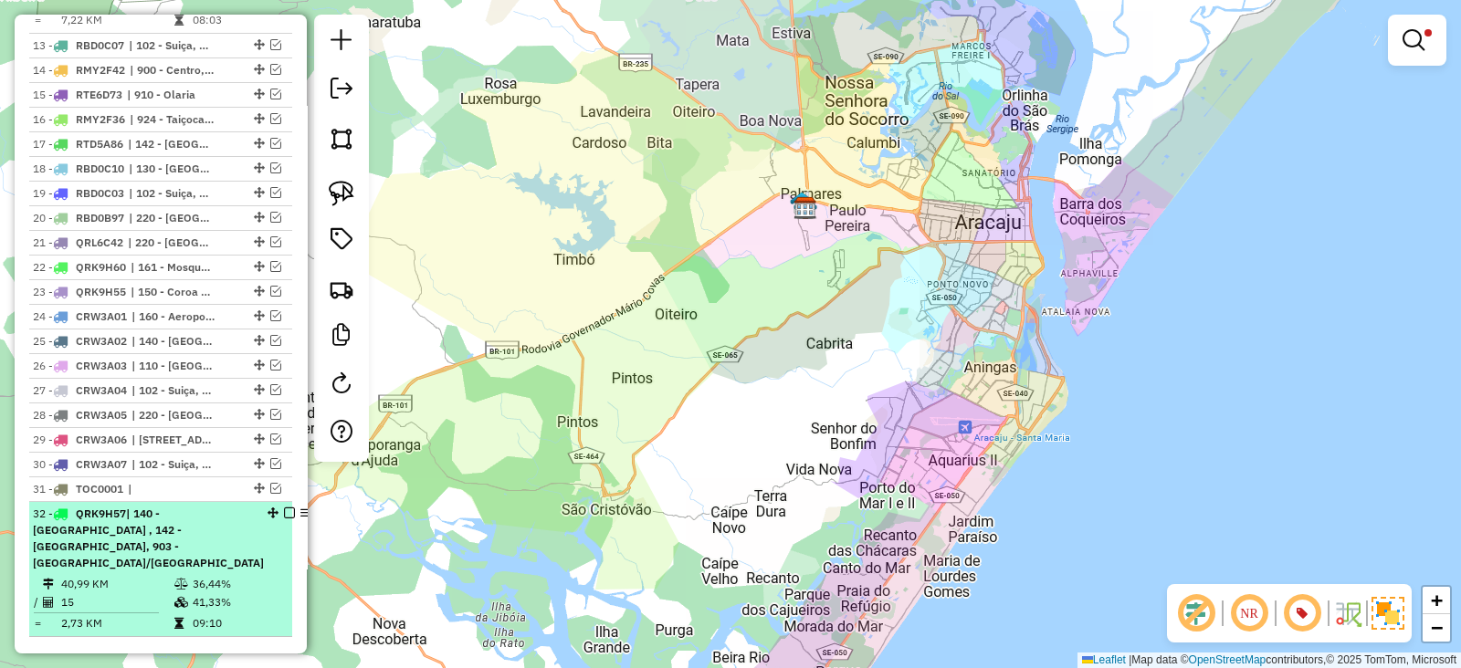
drag, startPoint x: 263, startPoint y: 497, endPoint x: 256, endPoint y: 490, distance: 9.7
click at [256, 506] on div "32 - QRK9H57 | 140 - Distrito Industrial , 142 - Farolândia, 903 - América/Pont…" at bounding box center [161, 539] width 256 height 66
select select "**********"
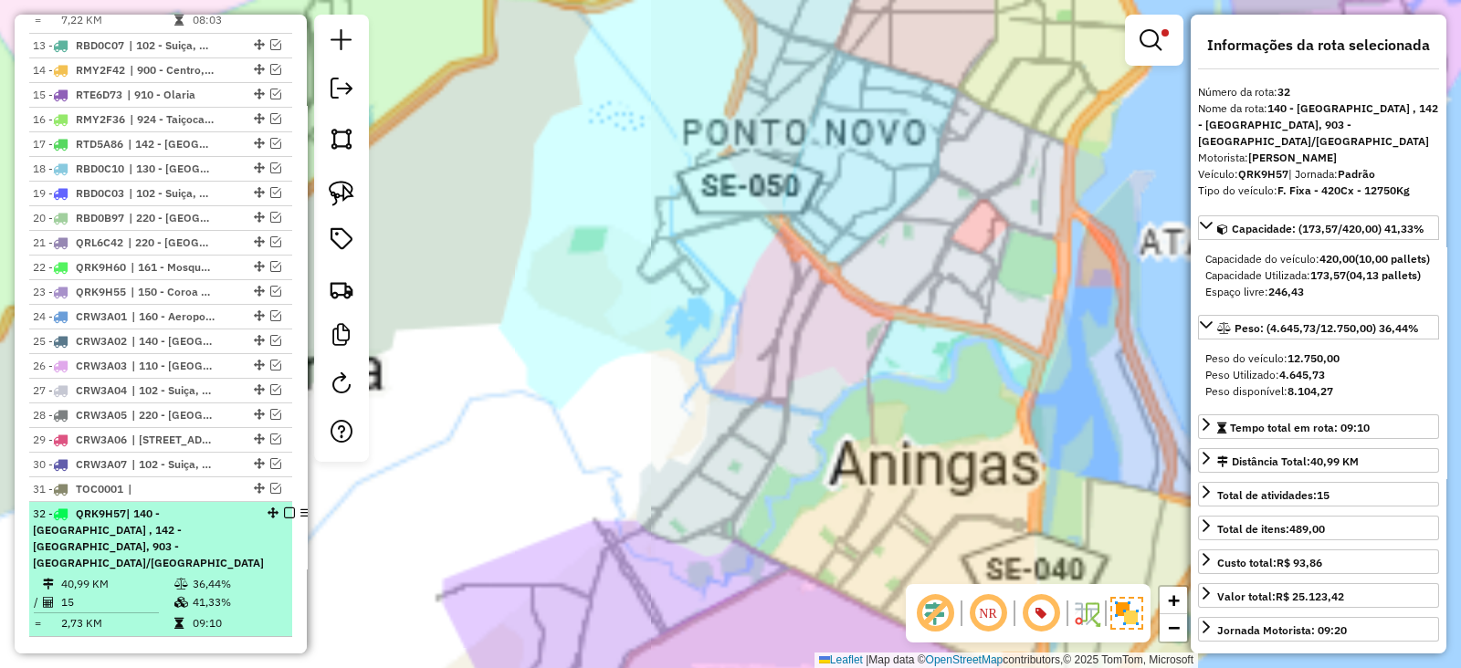
click at [284, 508] on em at bounding box center [289, 513] width 11 height 11
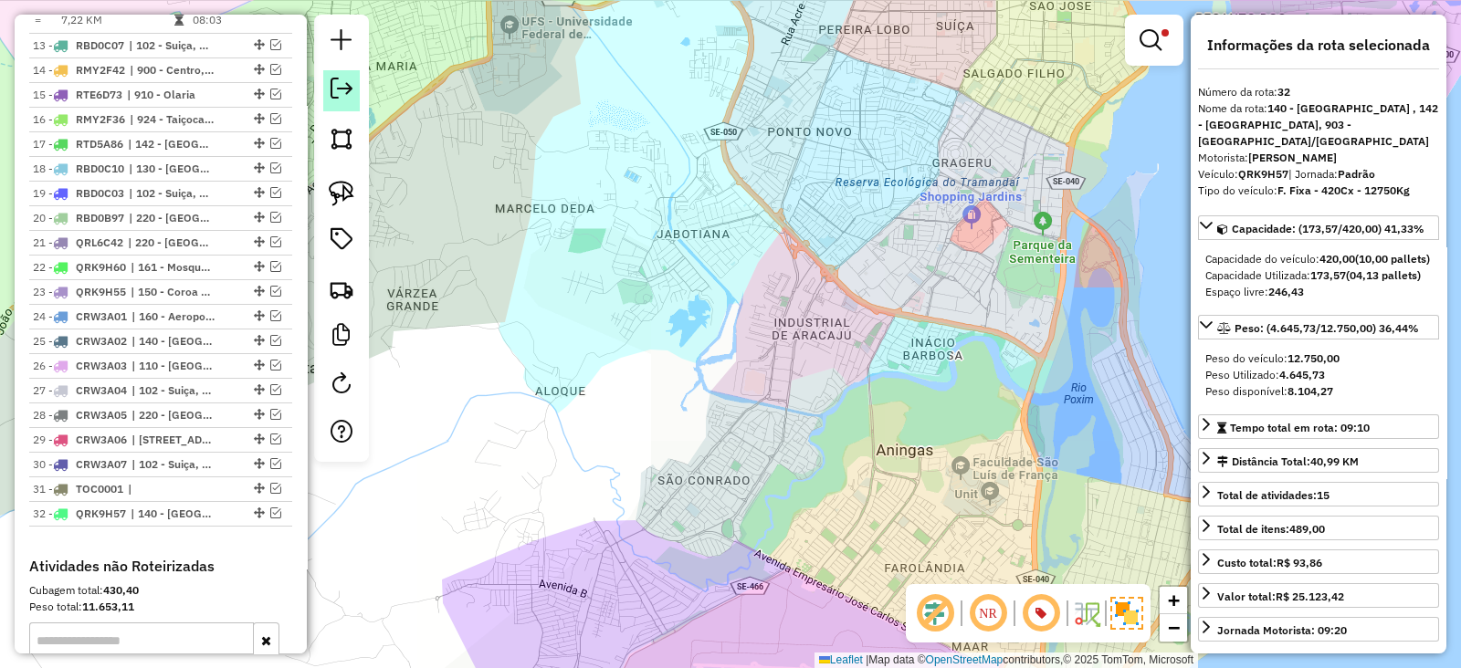
click at [338, 80] on em at bounding box center [342, 89] width 22 height 22
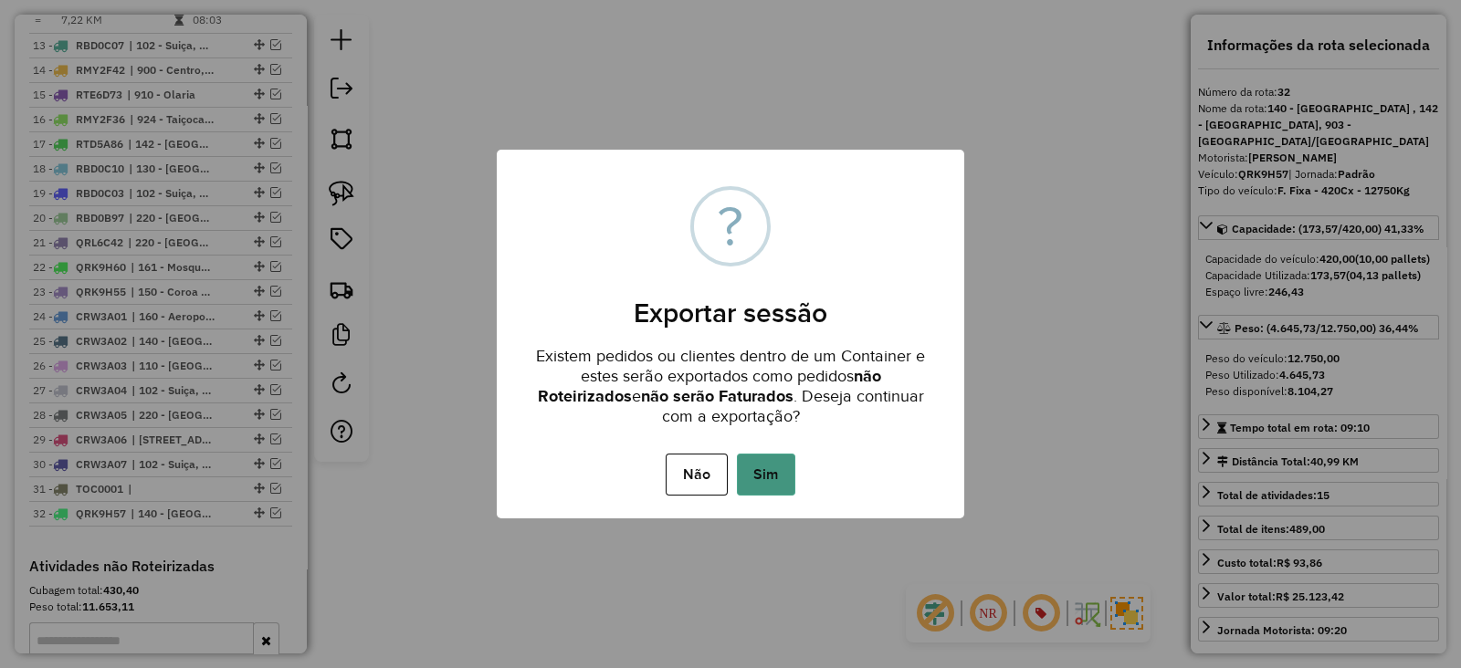
click at [771, 472] on button "Sim" at bounding box center [766, 475] width 58 height 42
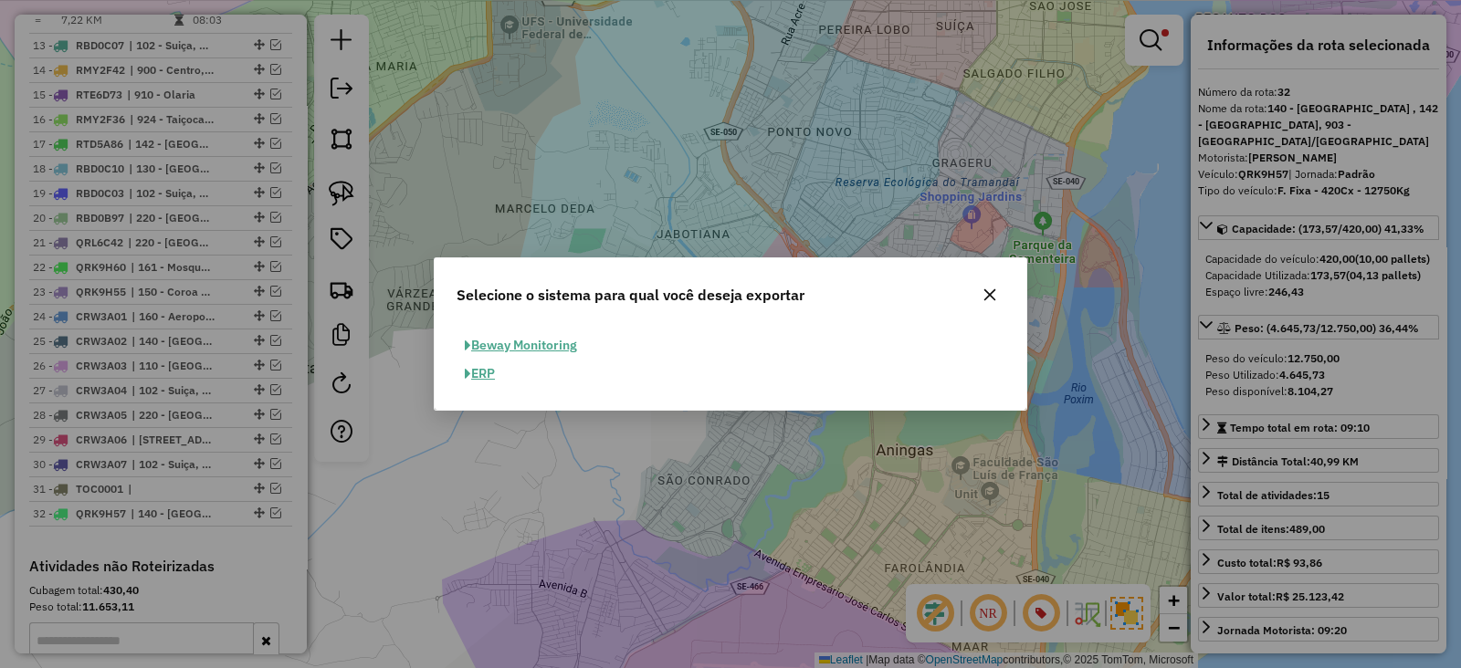
click at [482, 372] on button "ERP" at bounding box center [480, 374] width 47 height 28
select select "**"
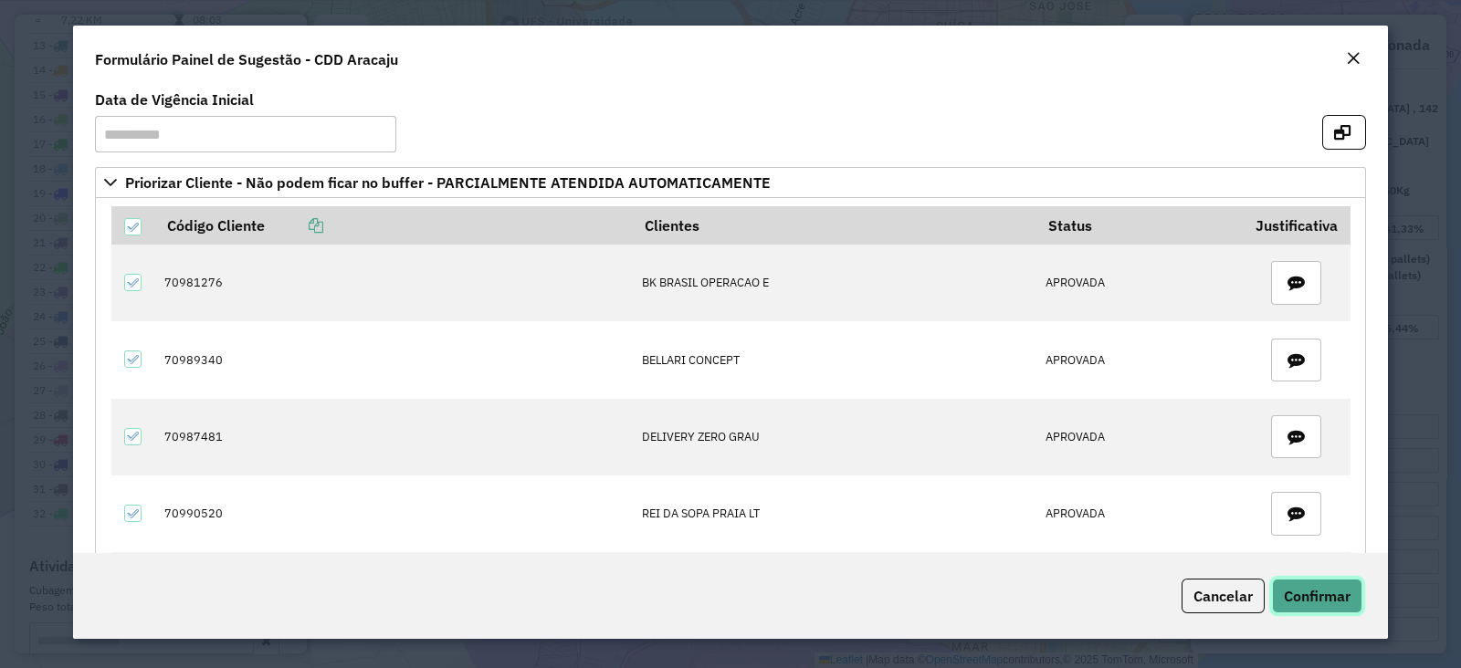
click at [1319, 607] on button "Confirmar" at bounding box center [1317, 596] width 90 height 35
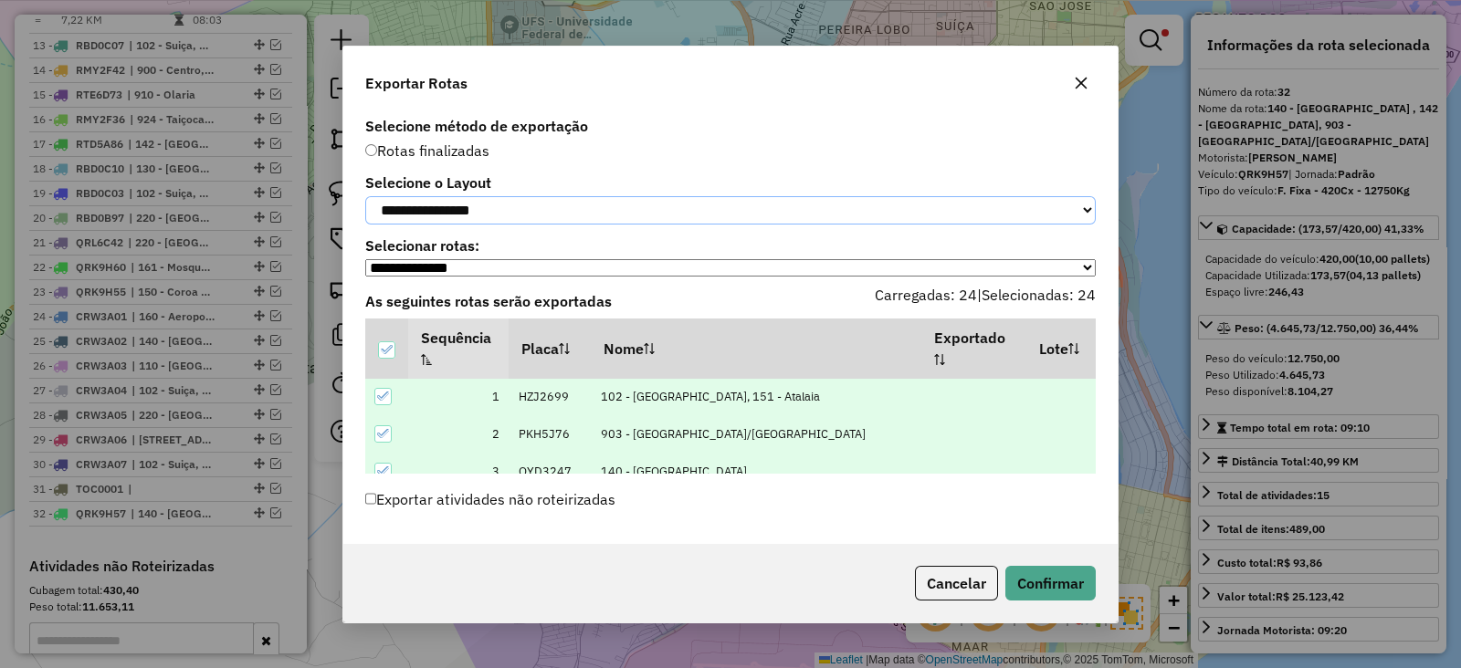
click at [477, 210] on select "**********" at bounding box center [730, 210] width 730 height 28
select select "*********"
click at [365, 196] on select "**********" at bounding box center [730, 210] width 730 height 28
click at [1068, 591] on button "Confirmar" at bounding box center [1050, 583] width 90 height 35
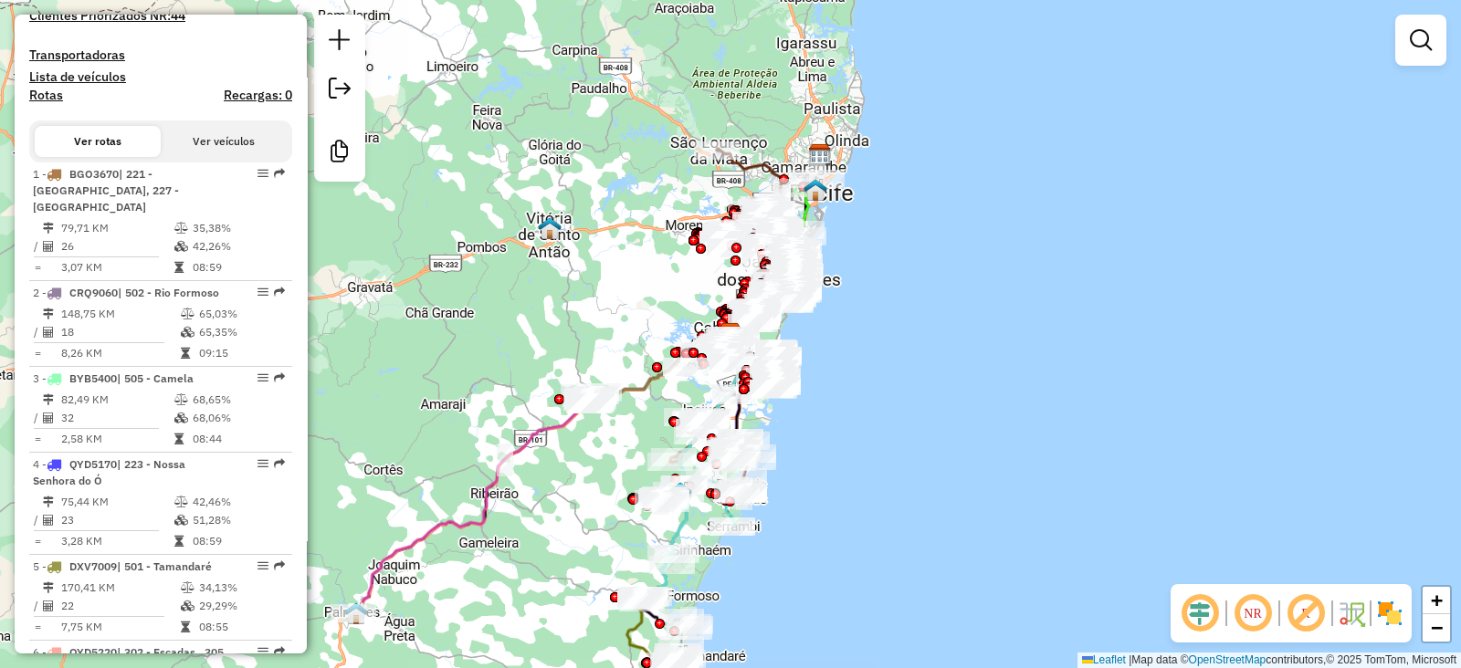
scroll to position [608, 0]
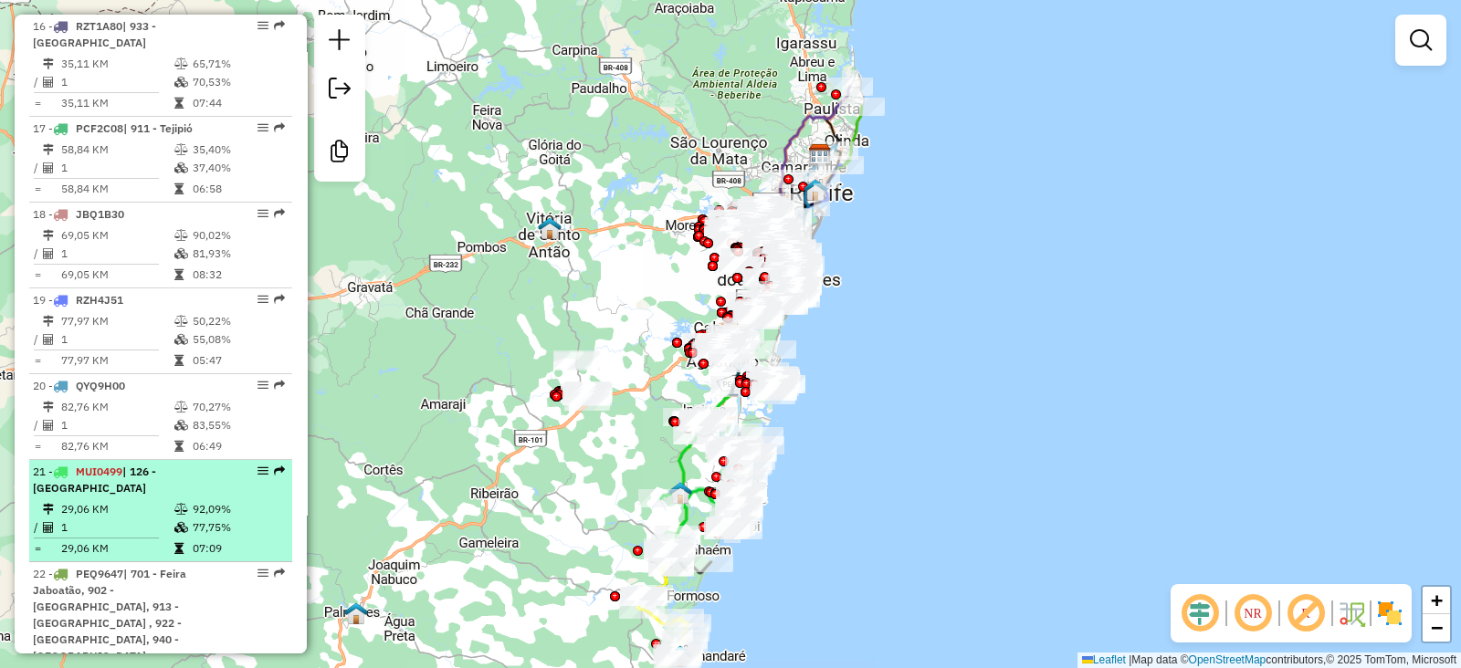
click at [200, 464] on div "21 - MUI0499 | 126 - Barra de Jangada" at bounding box center [130, 480] width 194 height 33
select select "**********"
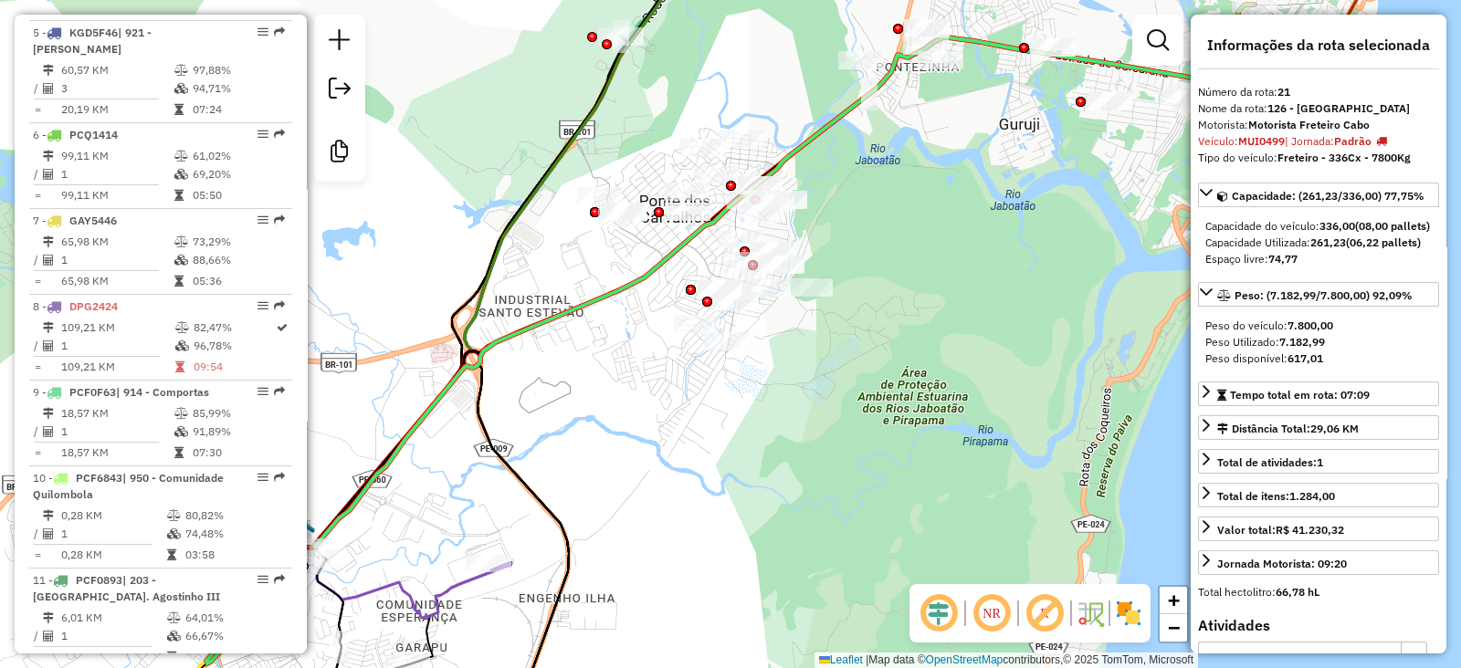
scroll to position [1065, 0]
